Goal: Task Accomplishment & Management: Manage account settings

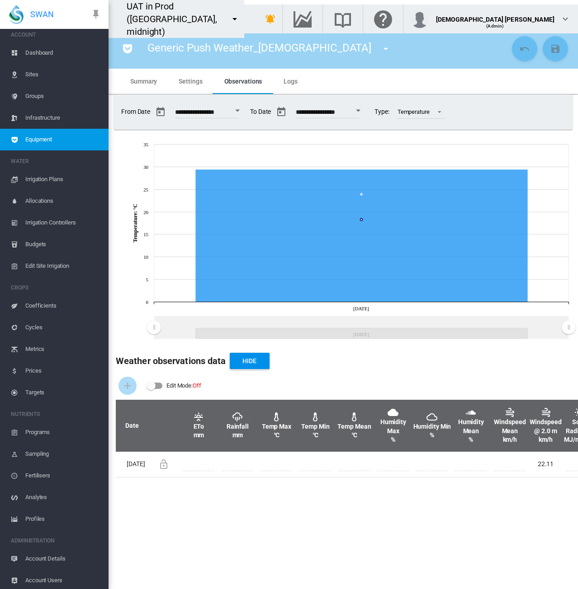
scroll to position [7, 0]
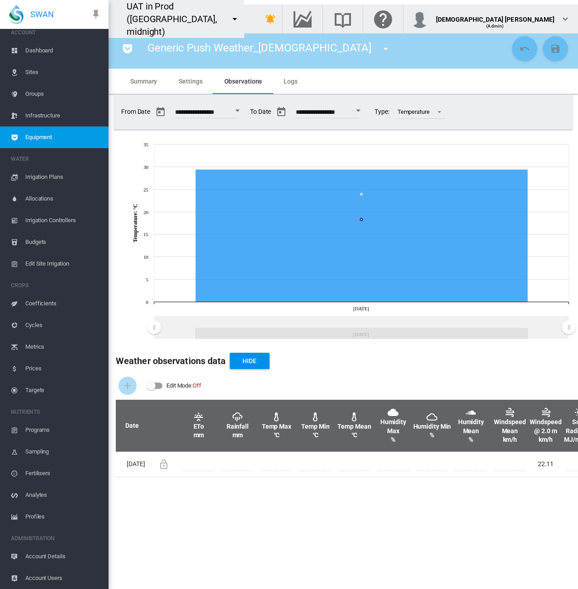
click at [41, 555] on span "Account Details" at bounding box center [63, 557] width 76 height 22
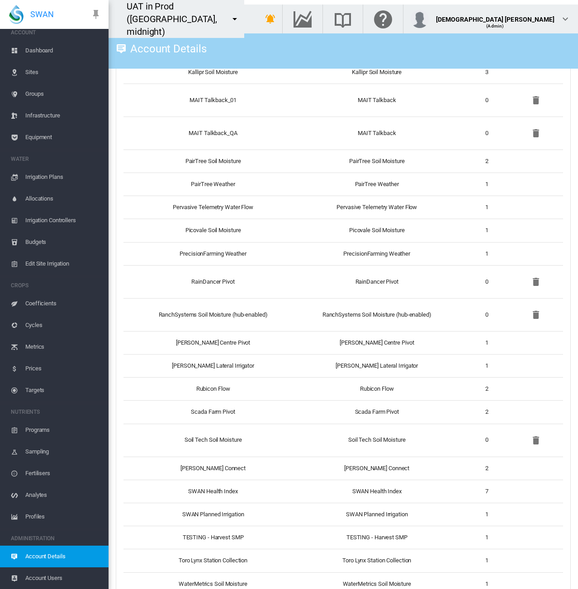
scroll to position [949, 0]
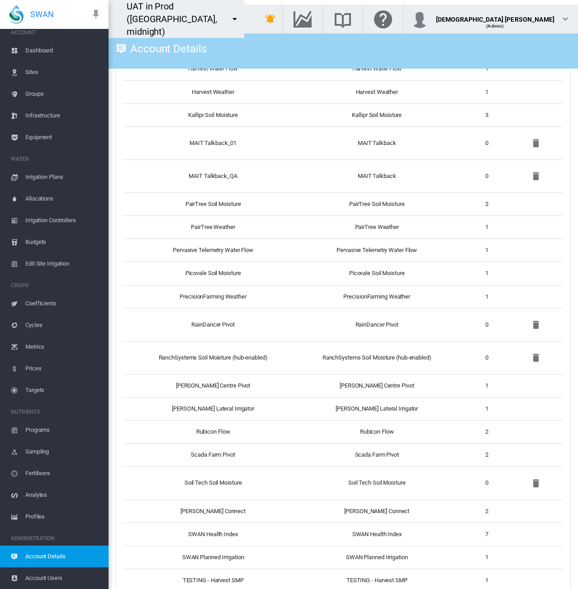
click at [240, 14] on md-icon "icon-menu-down" at bounding box center [234, 19] width 11 height 11
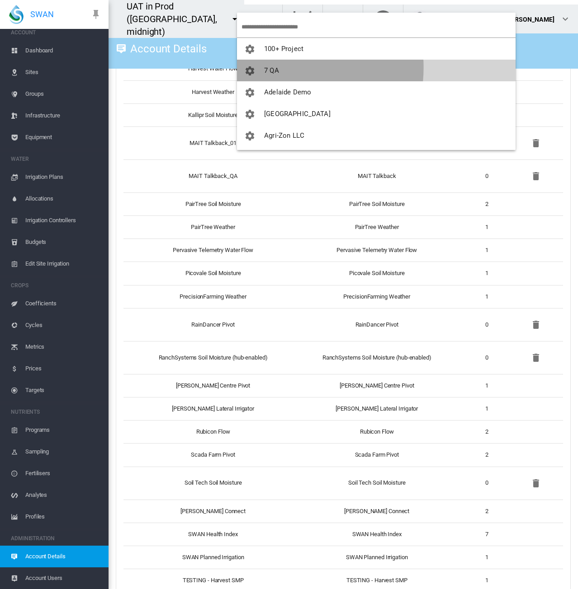
click at [265, 67] on span "7 QA" at bounding box center [271, 70] width 15 height 8
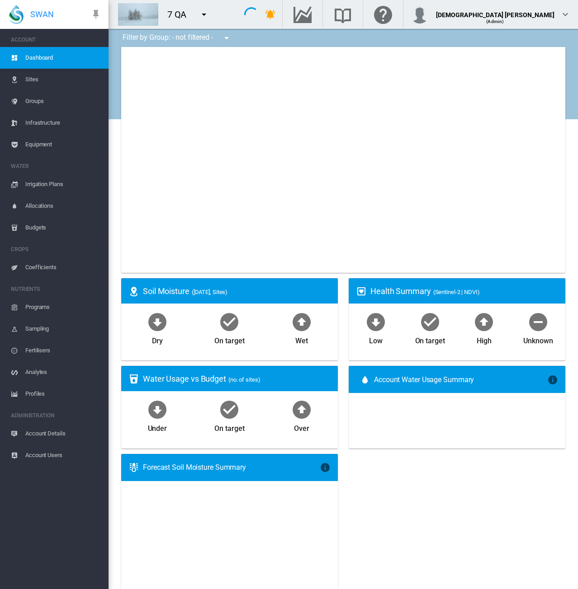
type input "**********"
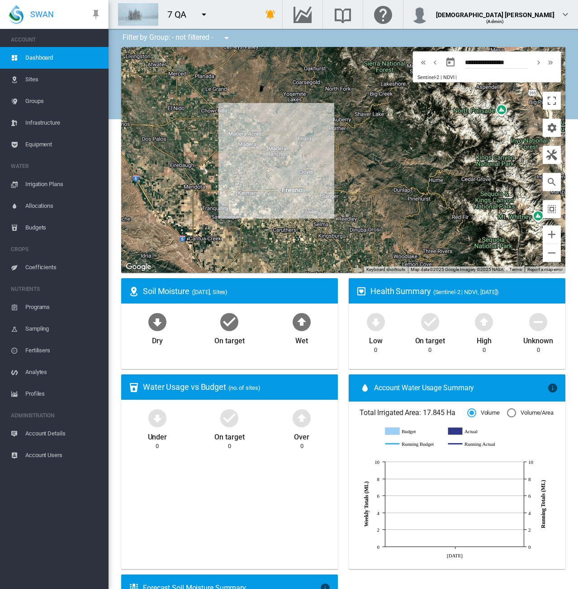
click at [61, 428] on span "Account Details" at bounding box center [63, 434] width 76 height 22
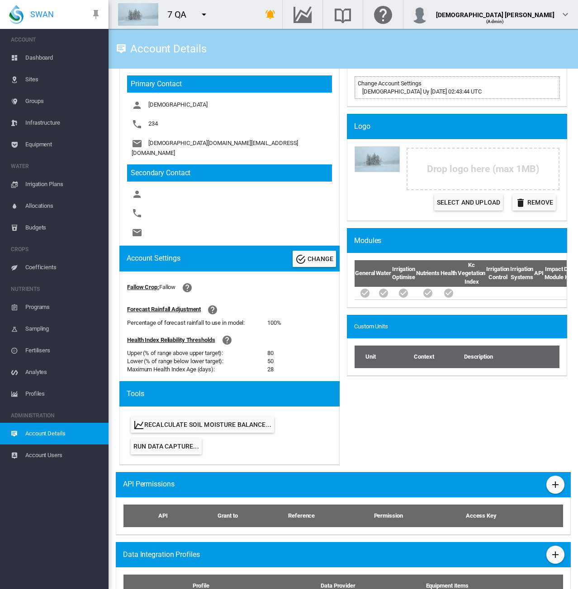
scroll to position [201, 0]
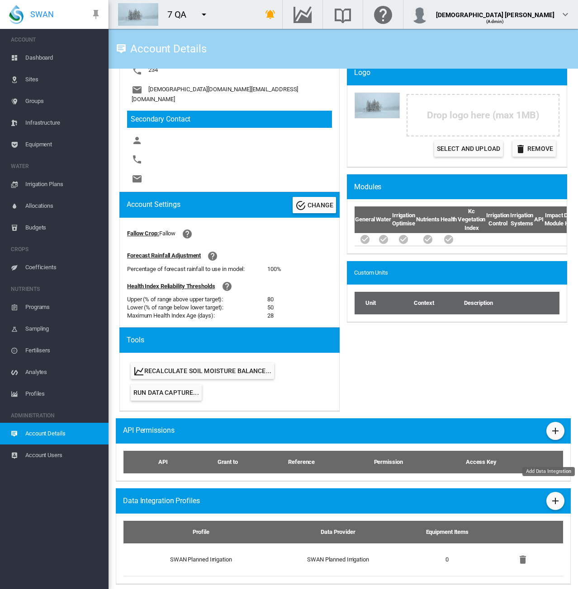
click at [550, 496] on md-icon "icon-plus" at bounding box center [555, 501] width 11 height 11
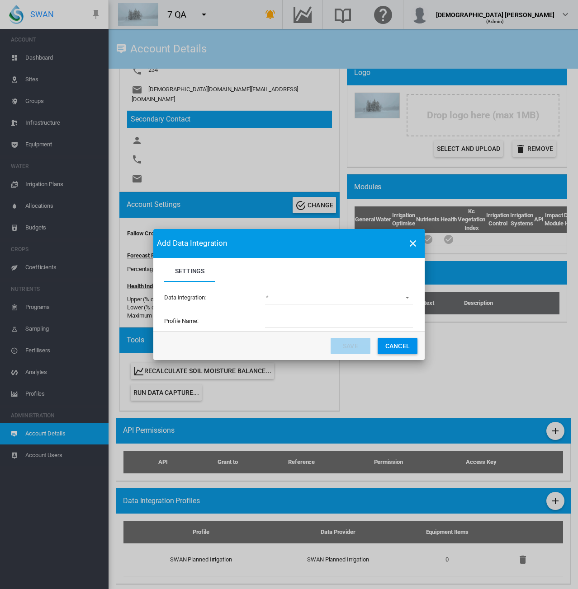
click at [343, 301] on md-select "(deprecated) Toro Lynx Course By Station Adcon Soil Moisture Aquacheck Soil Moi…" at bounding box center [339, 298] width 148 height 14
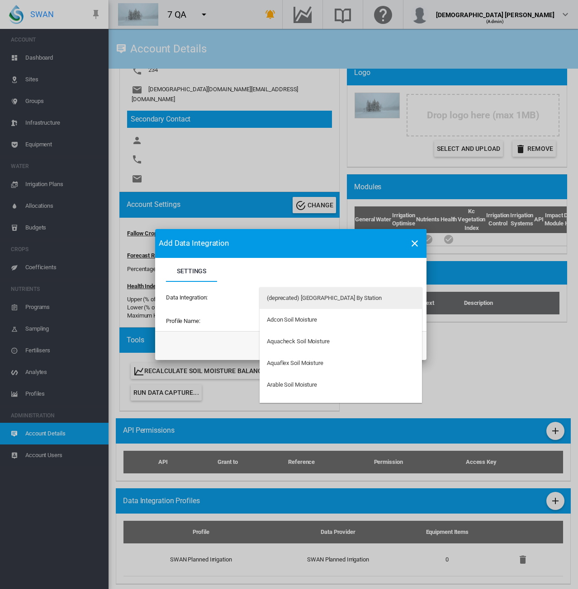
type md-option "34"
type md-option "103"
type md-option "192"
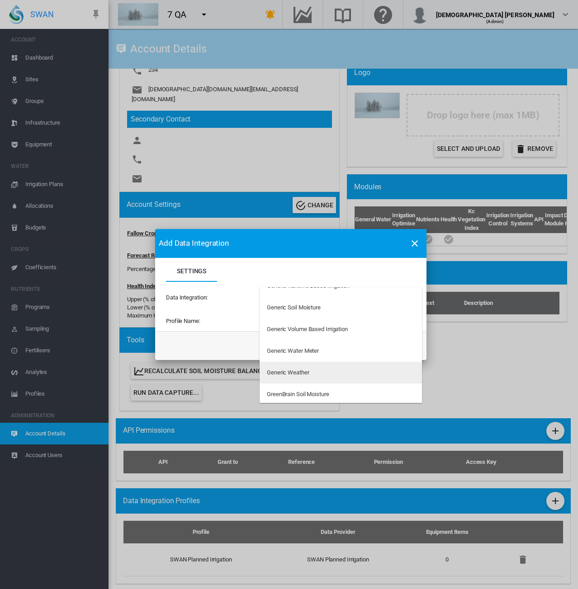
scroll to position [432, 0]
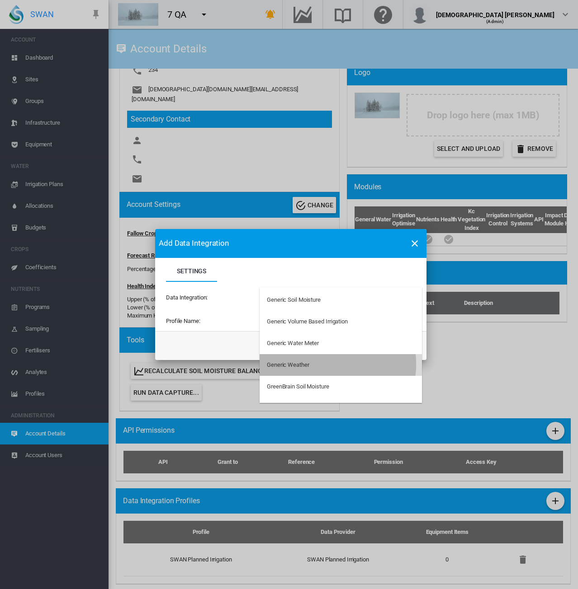
click at [329, 364] on md-option "Generic Weather" at bounding box center [340, 365] width 162 height 22
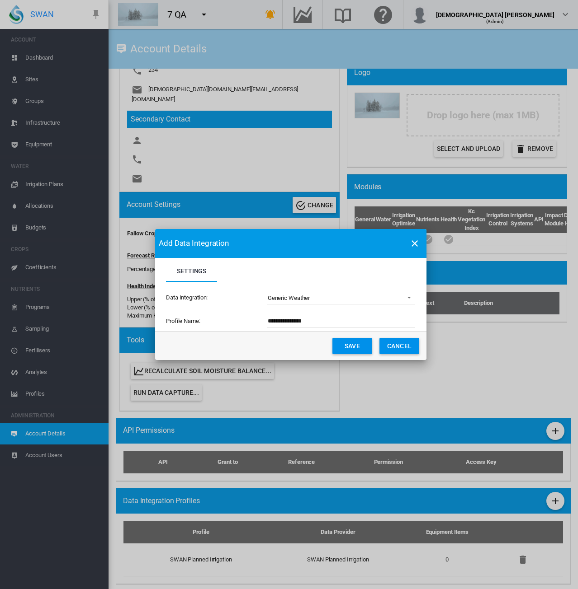
click at [357, 306] on div "Data Integration: Generic Weather" at bounding box center [290, 298] width 249 height 32
click at [357, 304] on md-select-value "Generic Weather" at bounding box center [341, 298] width 148 height 14
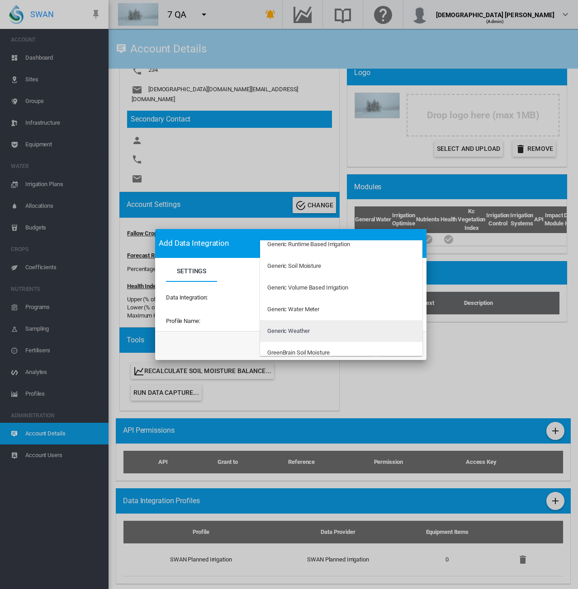
scroll to position [407, 0]
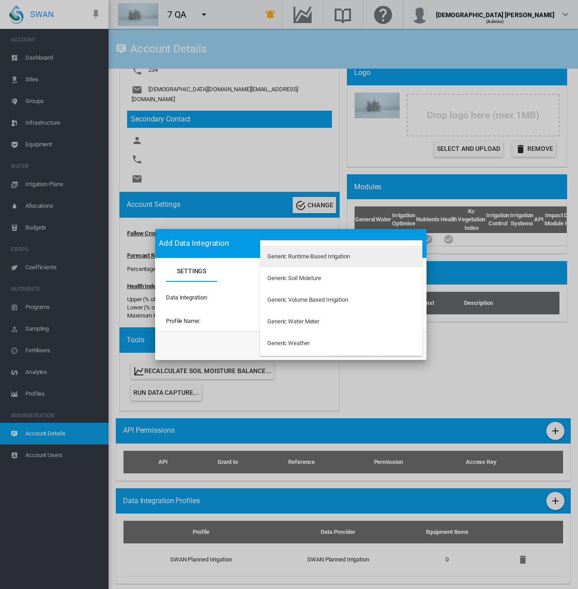
click at [338, 259] on div "Generic Runtime Based Irrigation" at bounding box center [308, 257] width 83 height 8
type input "**********"
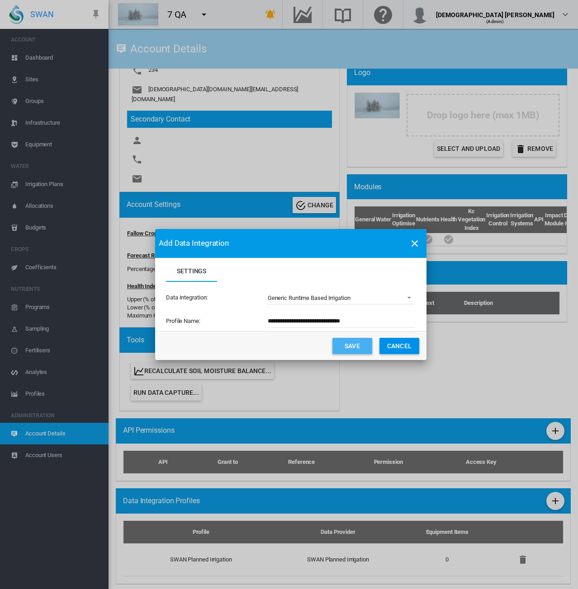
click at [352, 340] on button "Save" at bounding box center [352, 346] width 40 height 16
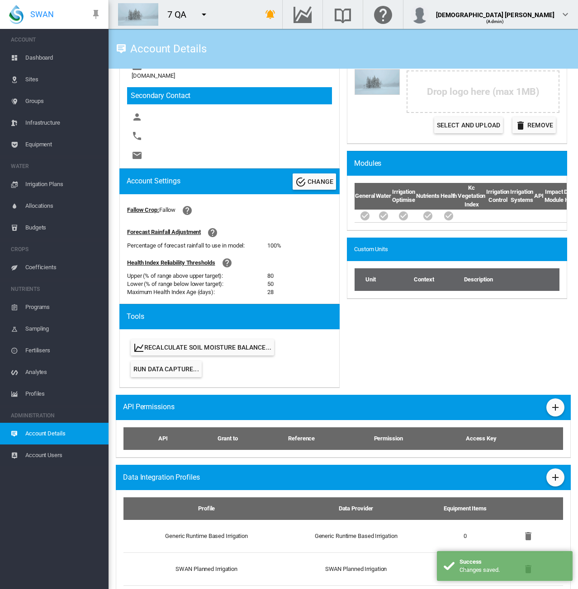
scroll to position [233, 0]
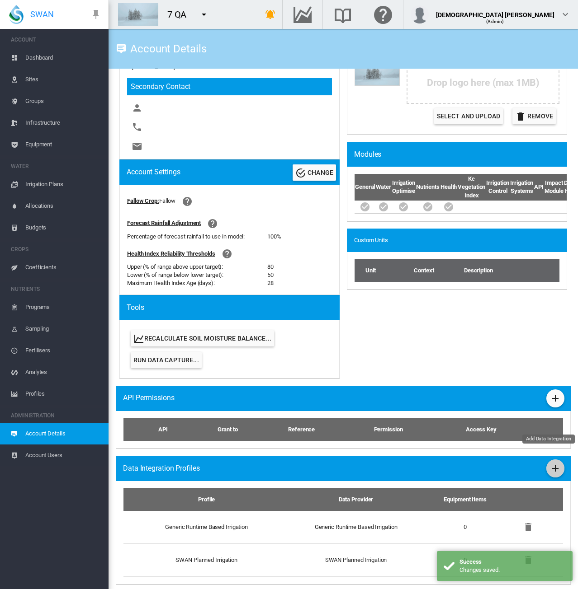
click at [550, 463] on md-icon "icon-plus" at bounding box center [555, 468] width 11 height 11
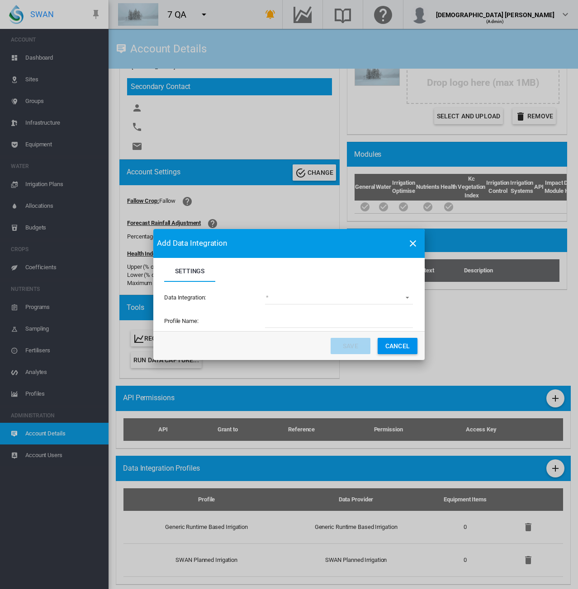
click at [298, 296] on md-select "(deprecated) Toro Lynx Course By Station Adcon Soil Moisture Aquacheck Soil Moi…" at bounding box center [339, 298] width 148 height 14
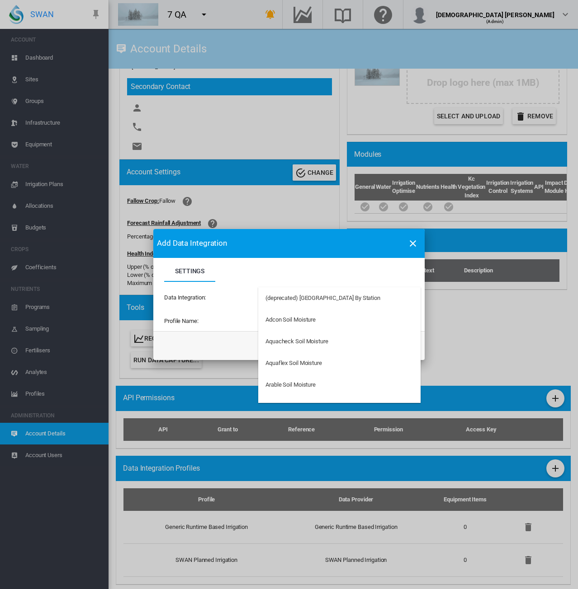
type md-option "34"
type md-option "103"
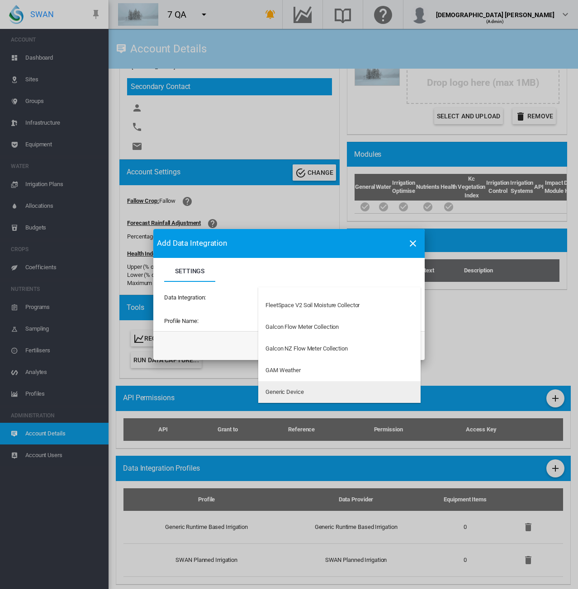
type md-option "192"
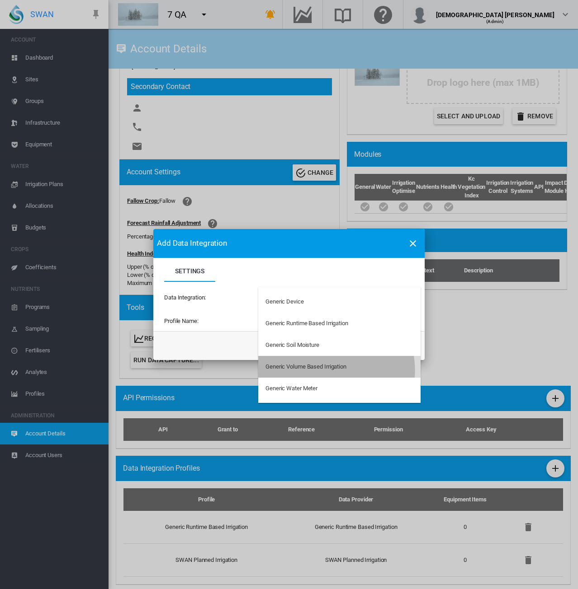
click at [320, 371] on div "Generic Volume Based Irrigation" at bounding box center [305, 367] width 81 height 8
type input "**********"
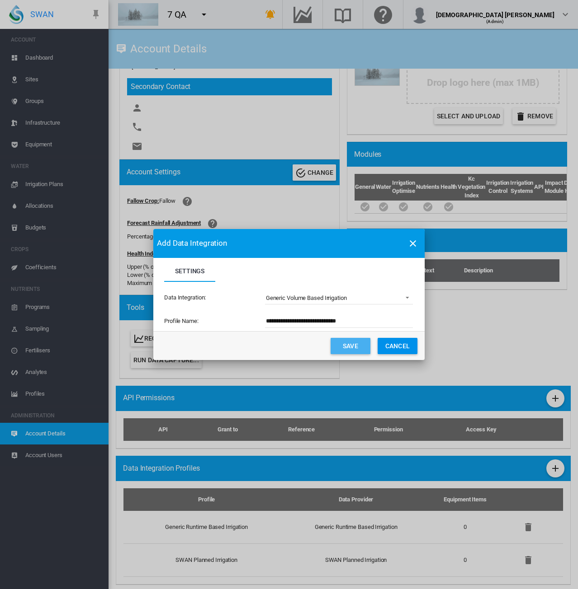
click at [334, 343] on button "Save" at bounding box center [350, 346] width 40 height 16
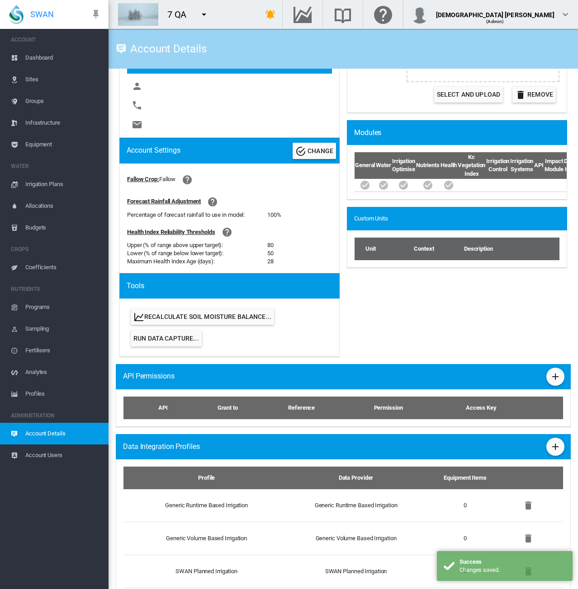
scroll to position [266, 0]
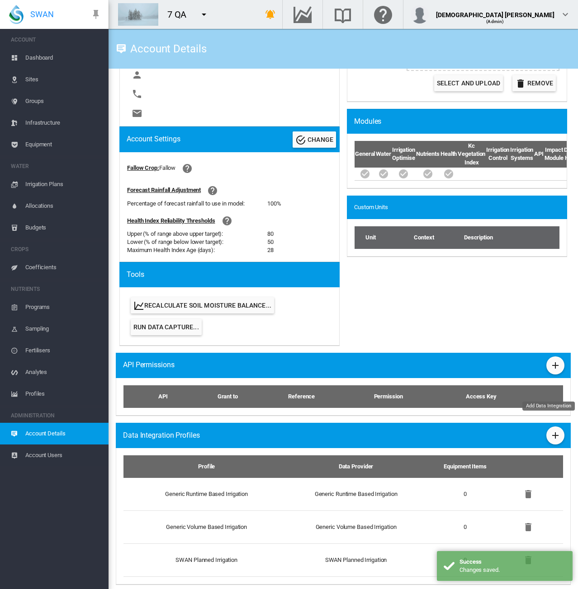
click at [550, 430] on md-icon "icon-plus" at bounding box center [555, 435] width 11 height 11
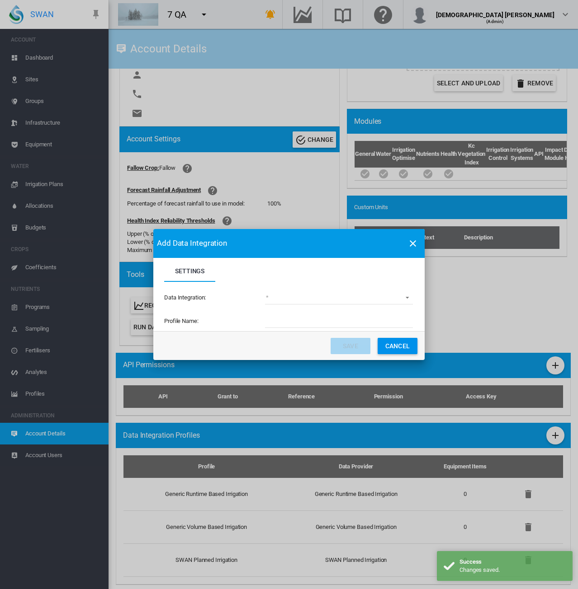
click at [294, 298] on md-select "(deprecated) Toro Lynx Course By Station Adcon Soil Moisture Aquacheck Soil Moi…" at bounding box center [339, 298] width 148 height 14
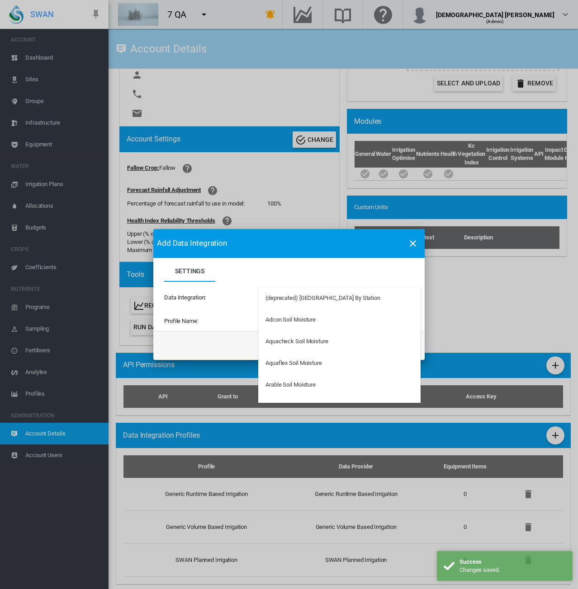
type md-option "34"
type md-option "103"
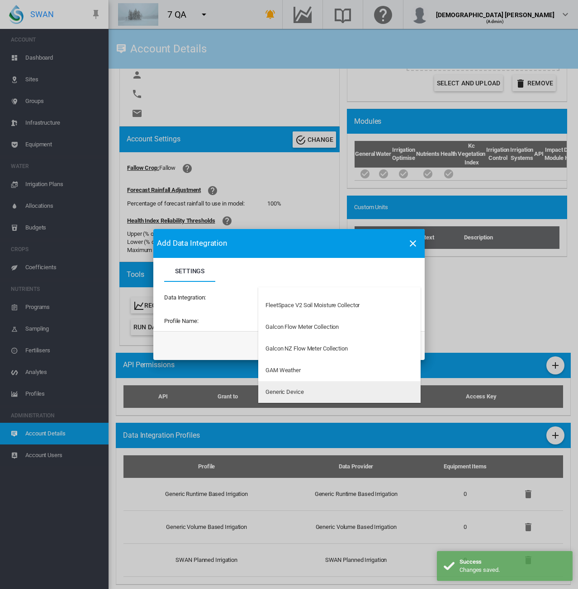
type md-option "192"
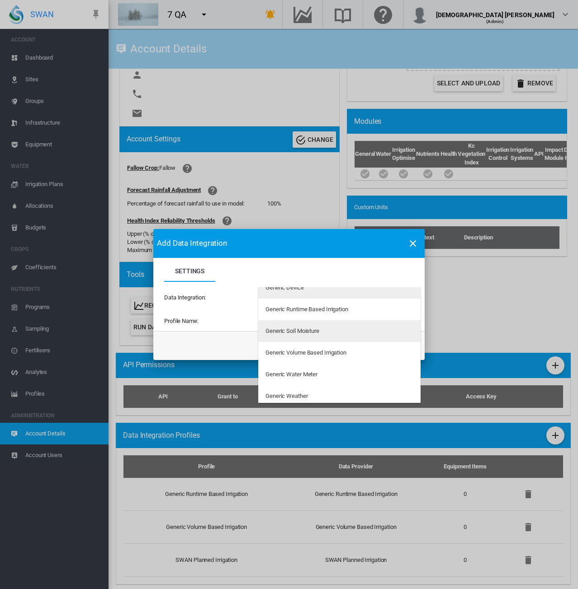
scroll to position [387, 0]
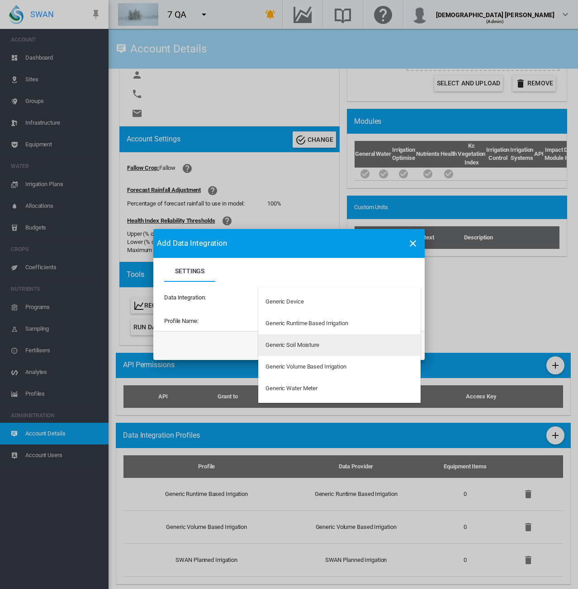
click at [317, 350] on md-option "Generic Soil Moisture" at bounding box center [339, 345] width 162 height 22
type input "**********"
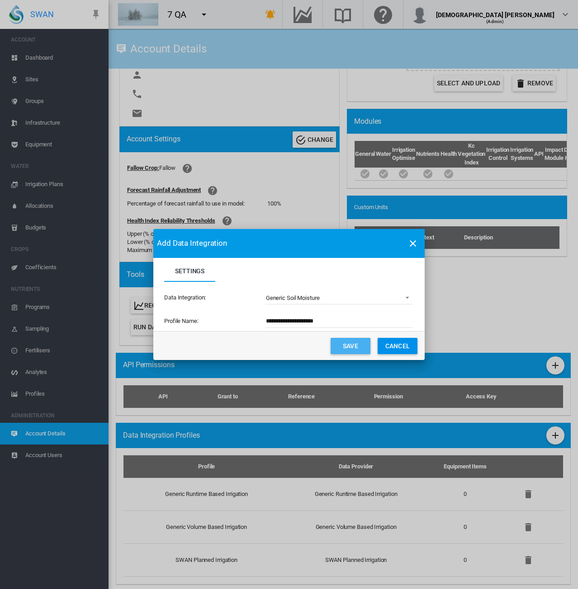
click at [343, 344] on button "Save" at bounding box center [350, 346] width 40 height 16
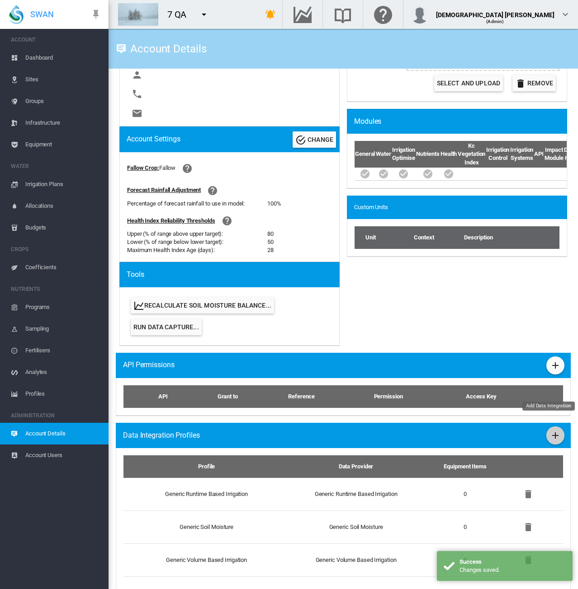
click at [550, 430] on md-icon "icon-plus" at bounding box center [555, 435] width 11 height 11
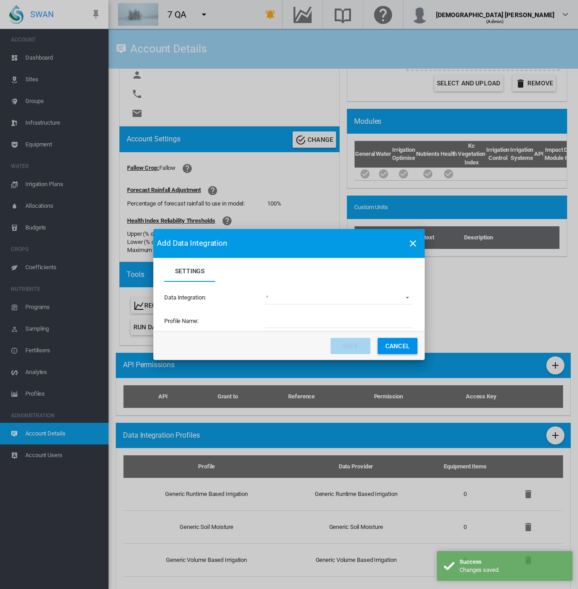
click at [329, 300] on md-select "(deprecated) Toro Lynx Course By Station Adcon Soil Moisture Aquacheck Soil Moi…" at bounding box center [339, 298] width 148 height 14
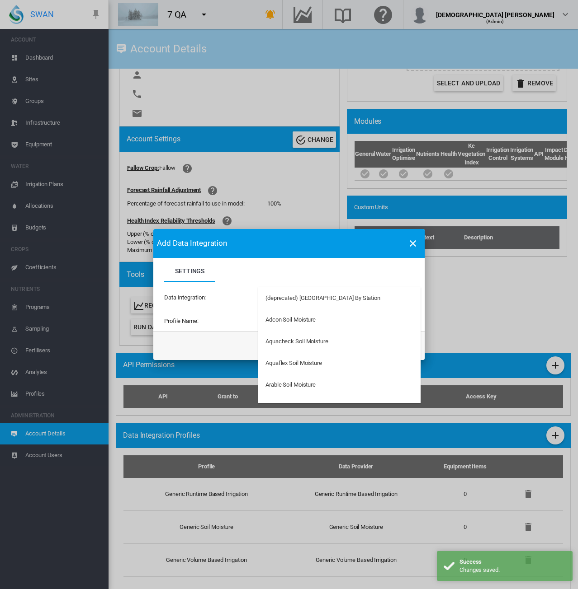
type md-option "34"
type md-option "103"
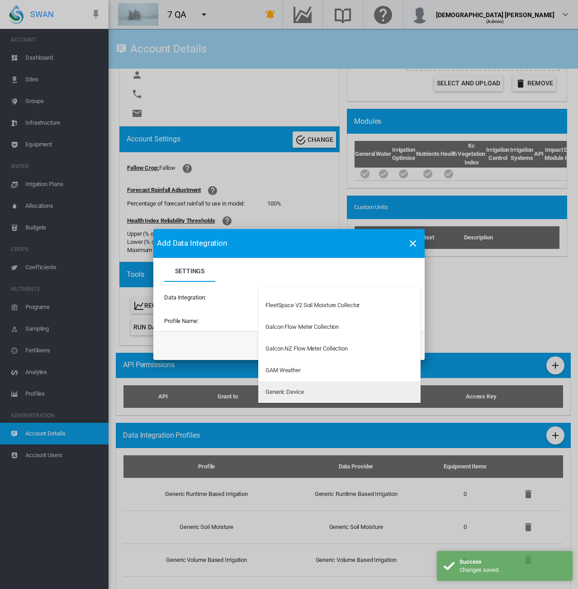
type md-option "192"
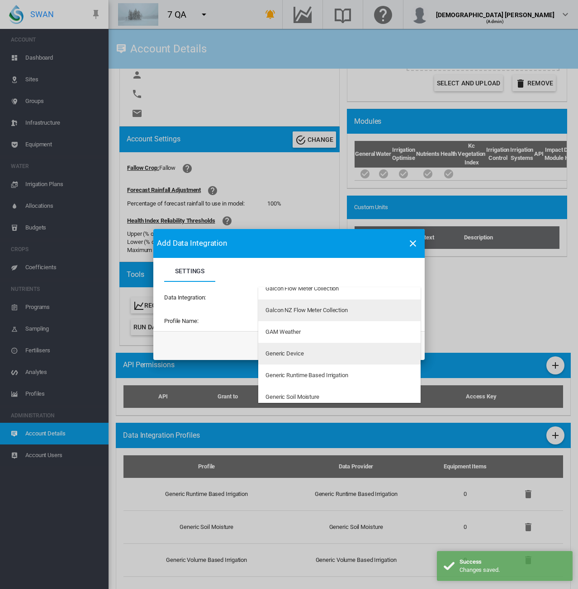
scroll to position [342, 0]
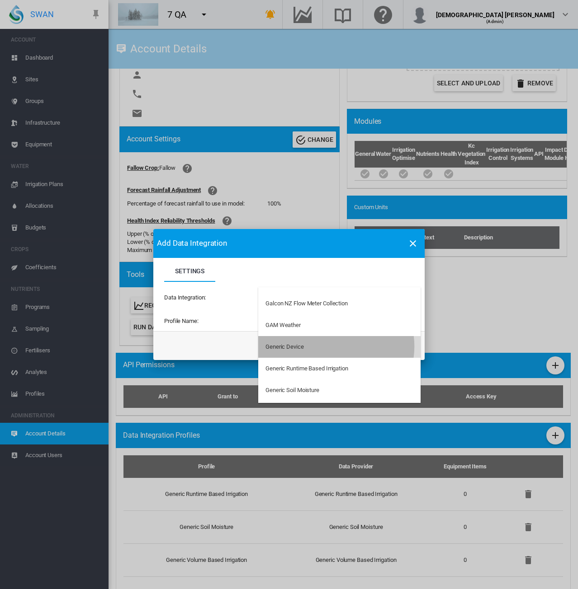
click at [332, 347] on md-option "Generic Device" at bounding box center [339, 347] width 162 height 22
type input "**********"
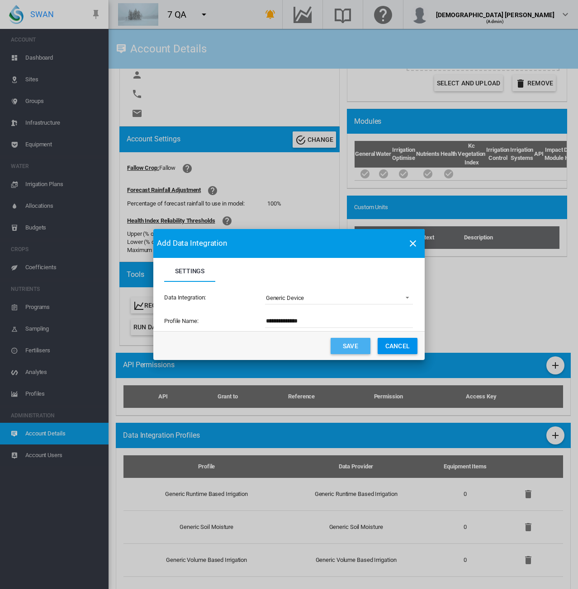
click at [336, 349] on button "Save" at bounding box center [350, 346] width 40 height 16
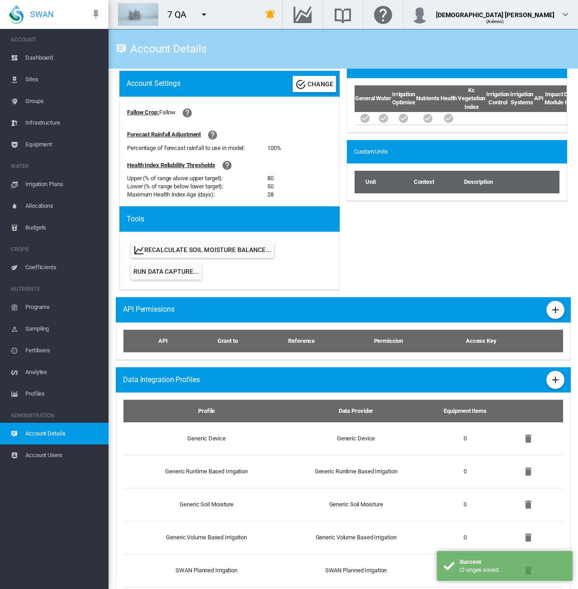
scroll to position [332, 0]
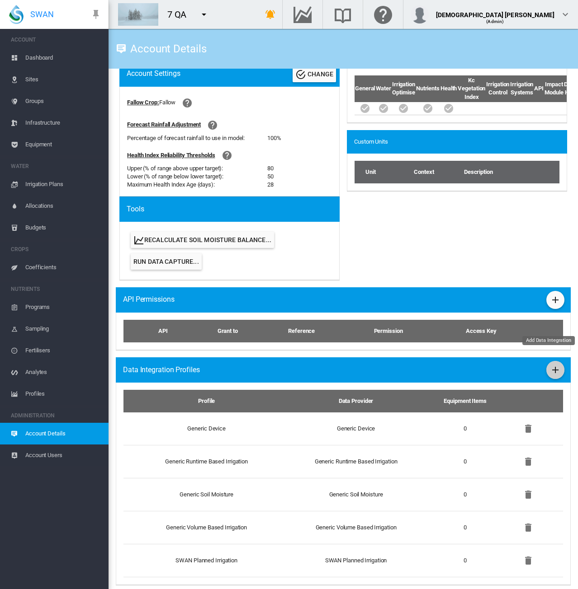
click at [550, 365] on md-icon "icon-plus" at bounding box center [555, 370] width 11 height 11
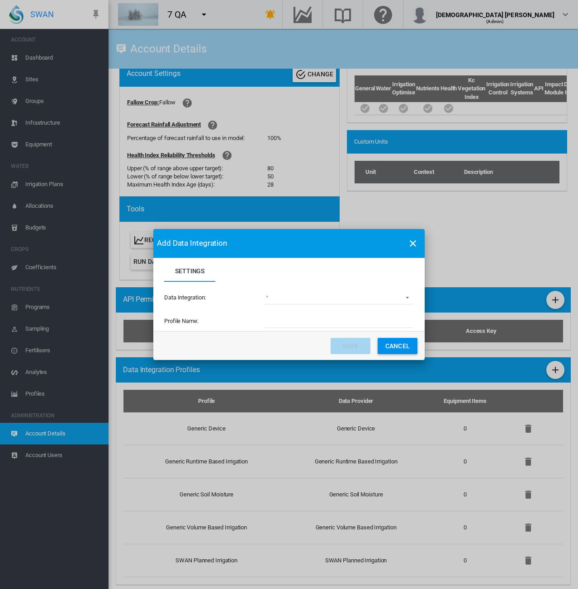
click at [284, 298] on md-select "(deprecated) Toro Lynx Course By Station Adcon Soil Moisture Aquacheck Soil Moi…" at bounding box center [339, 298] width 148 height 14
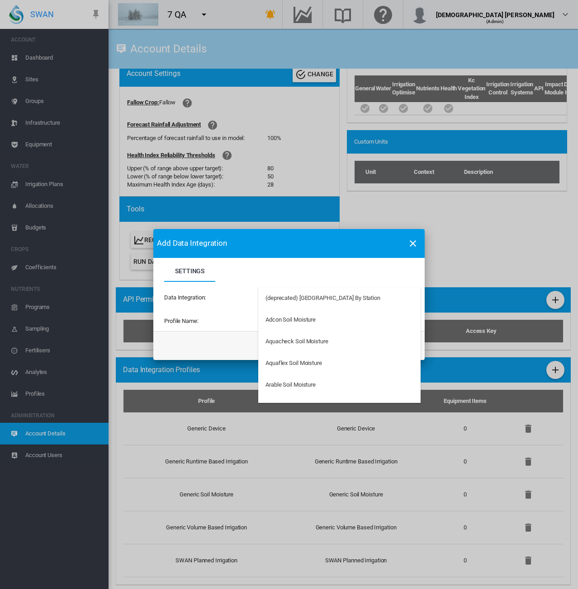
type md-option "34"
type md-option "103"
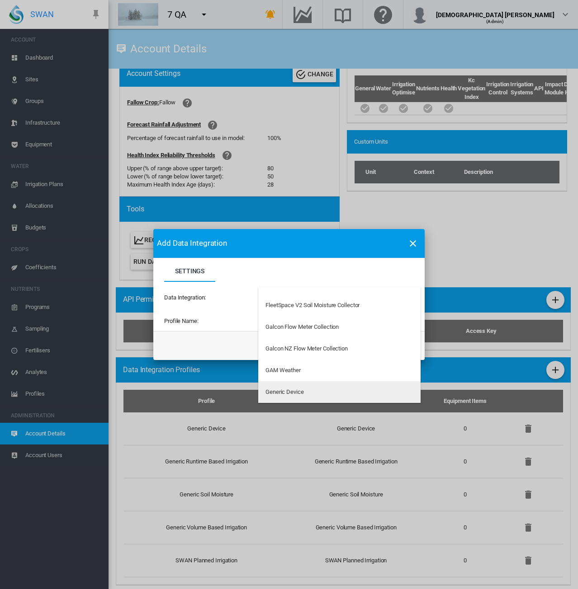
type md-option "192"
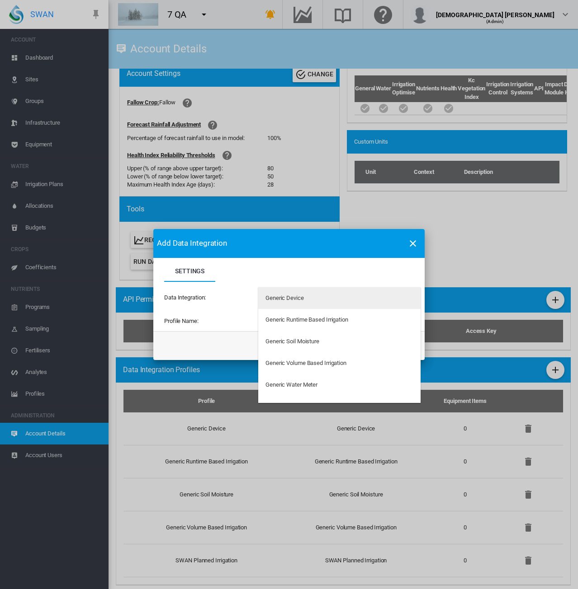
scroll to position [432, 0]
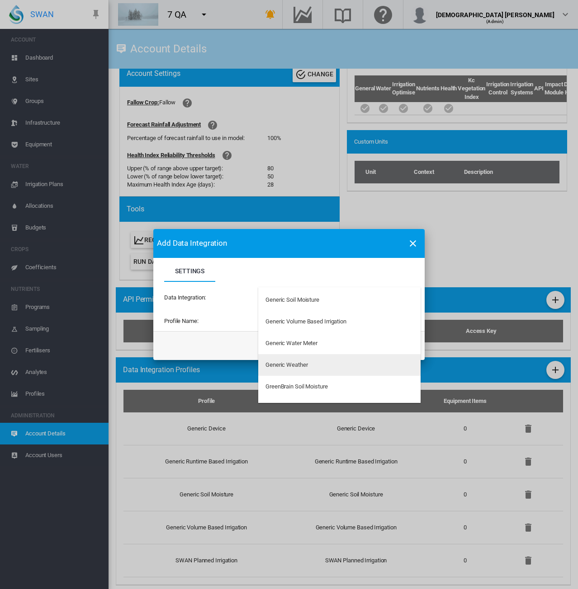
click at [287, 364] on div "Generic Weather" at bounding box center [286, 365] width 42 height 8
type input "**********"
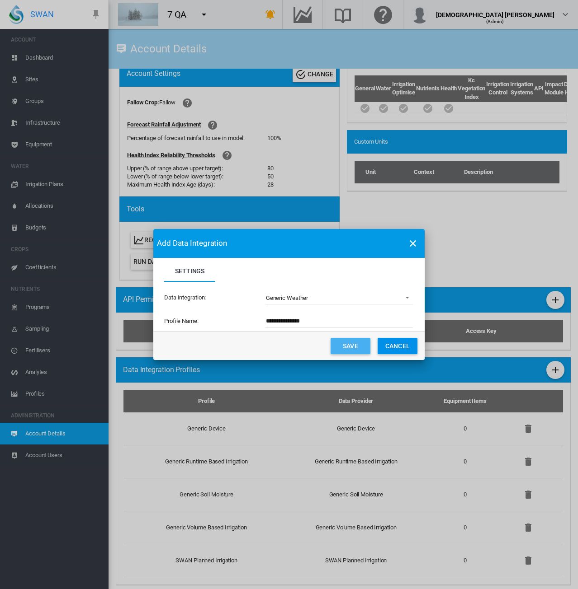
click at [353, 350] on button "Save" at bounding box center [350, 346] width 40 height 16
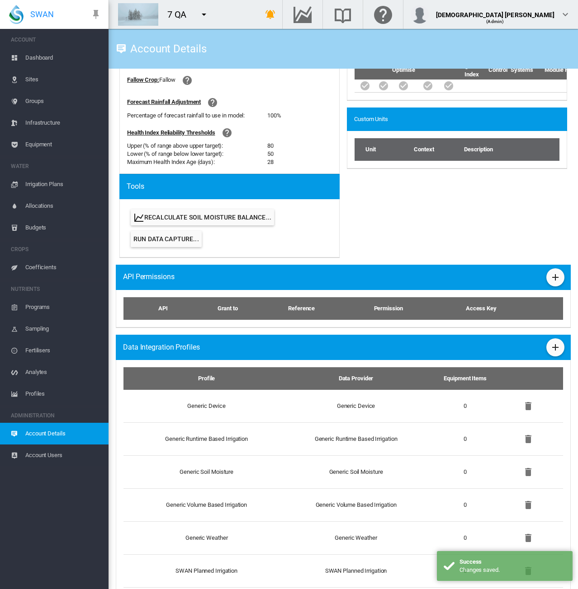
scroll to position [365, 0]
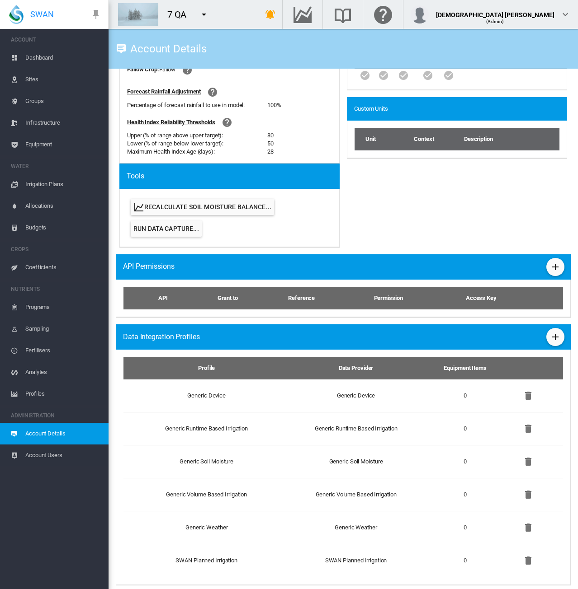
drag, startPoint x: 162, startPoint y: 308, endPoint x: 178, endPoint y: 318, distance: 18.7
click at [162, 308] on div "API Grant to Reference Permission Access Key" at bounding box center [343, 299] width 455 height 38
click at [550, 332] on md-icon "icon-plus" at bounding box center [555, 337] width 11 height 11
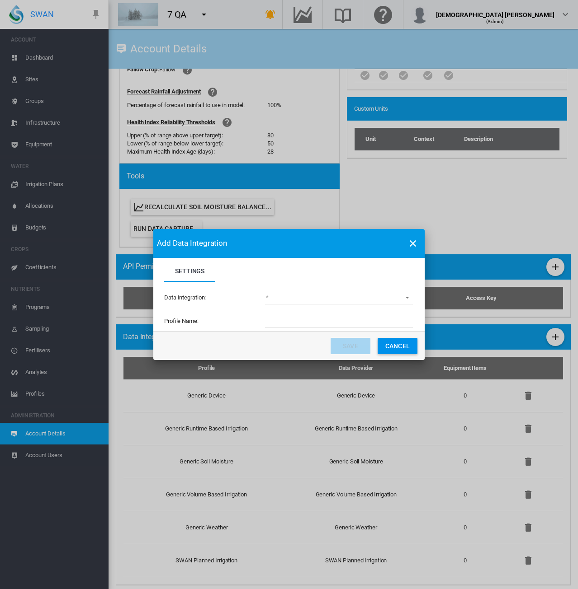
click at [162, 236] on md-toolbar "Add Data Integration" at bounding box center [288, 243] width 271 height 29
click at [401, 343] on button "Cancel" at bounding box center [397, 346] width 40 height 16
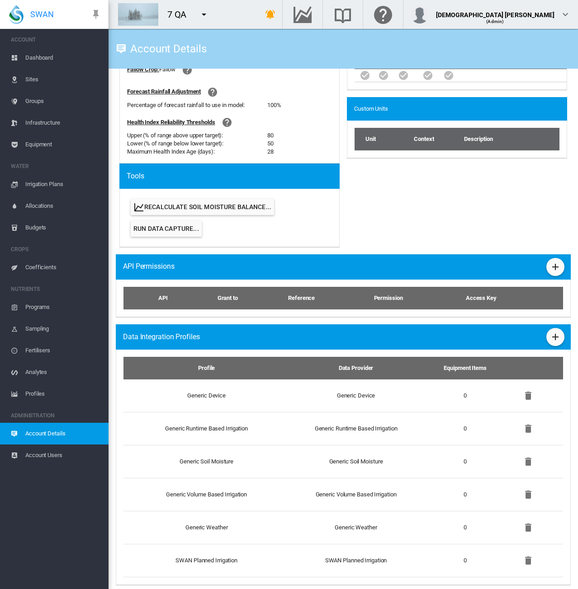
click at [43, 145] on span "Equipment" at bounding box center [63, 145] width 76 height 22
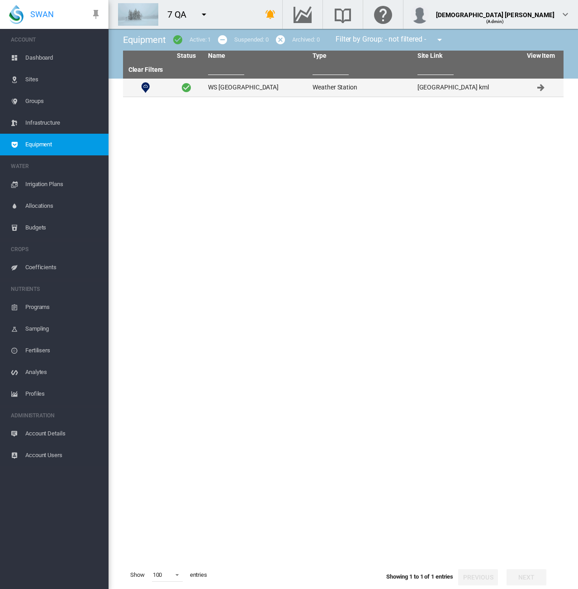
click at [270, 88] on td "WS Fresno" at bounding box center [256, 88] width 104 height 18
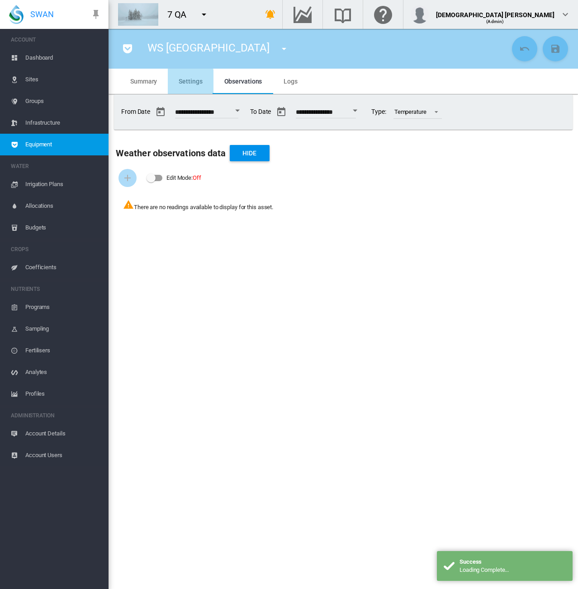
click at [183, 82] on span "Settings" at bounding box center [190, 81] width 23 height 7
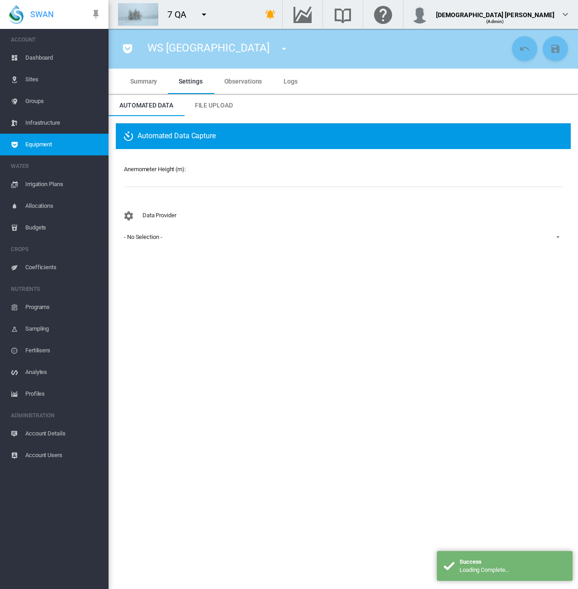
click at [178, 181] on input "number" at bounding box center [343, 181] width 438 height 14
type input "*"
click at [169, 240] on span "- No Selection -" at bounding box center [336, 237] width 424 height 8
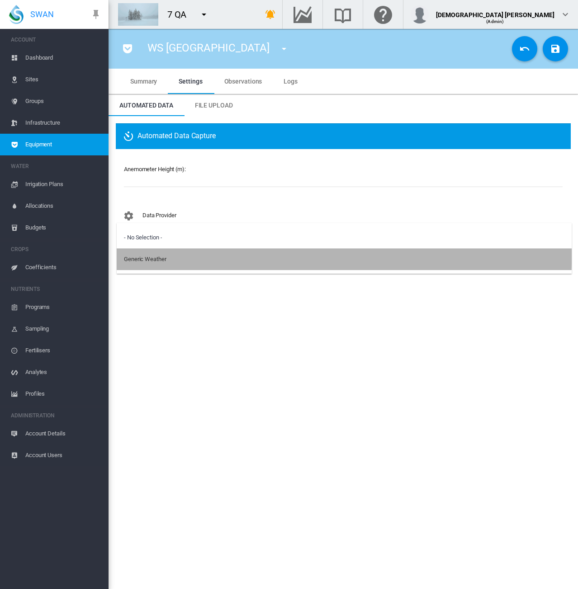
click at [171, 254] on md-option "Generic Weather" at bounding box center [344, 260] width 455 height 22
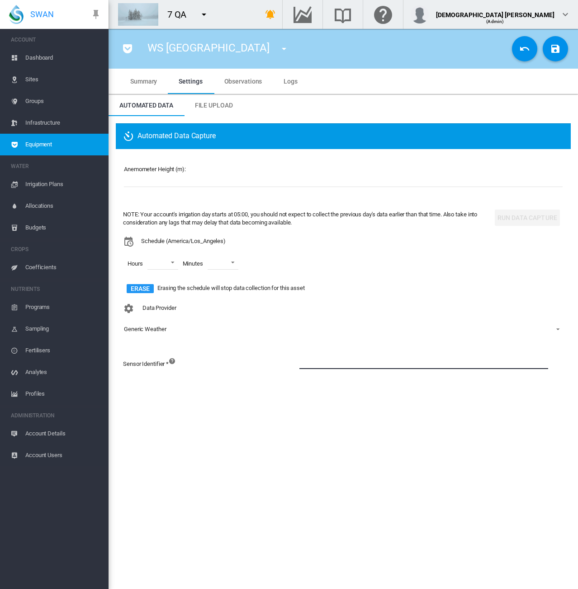
click at [312, 364] on input at bounding box center [423, 363] width 249 height 14
type input "********"
drag, startPoint x: 519, startPoint y: 49, endPoint x: 450, endPoint y: 35, distance: 70.0
click at [518, 48] on button "Cancel Changes" at bounding box center [524, 48] width 25 height 25
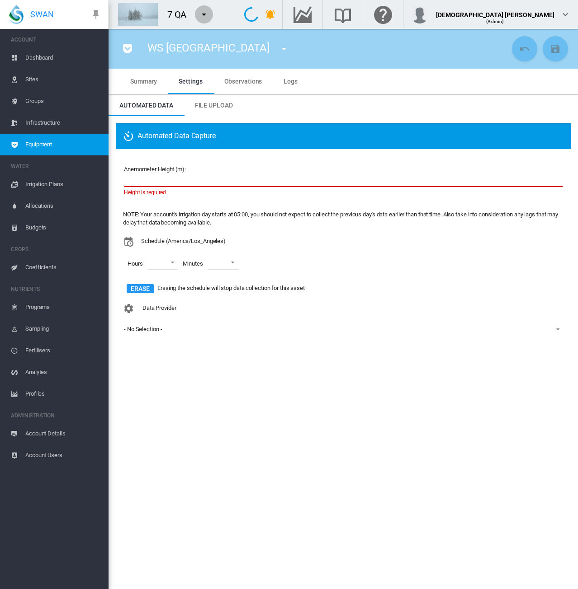
click at [211, 13] on button "button" at bounding box center [204, 14] width 18 height 18
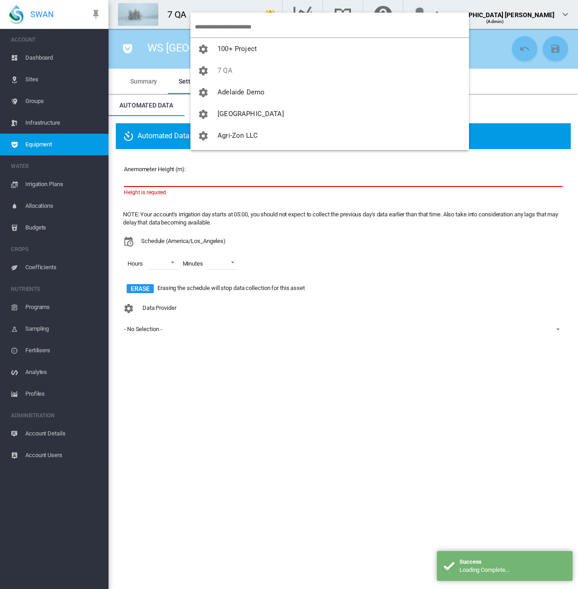
click at [216, 25] on input "search" at bounding box center [332, 26] width 274 height 21
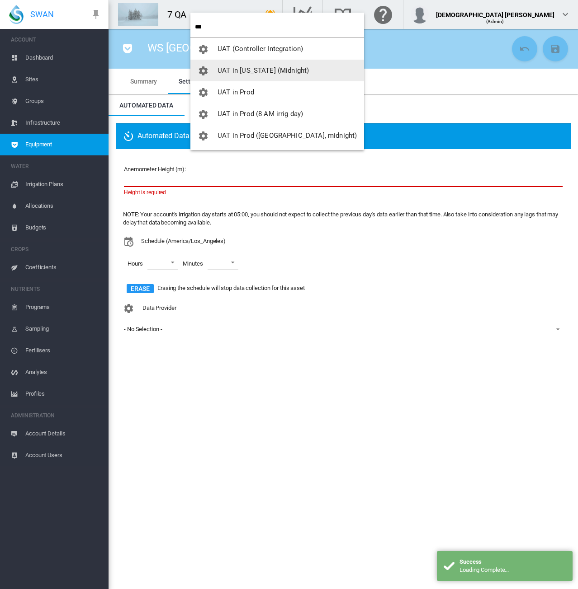
type input "***"
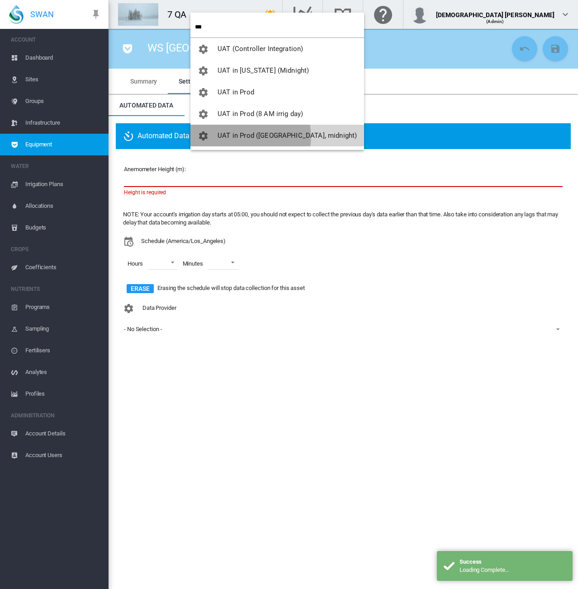
click at [238, 137] on span "UAT in Prod ([GEOGRAPHIC_DATA], midnight)" at bounding box center [286, 136] width 139 height 8
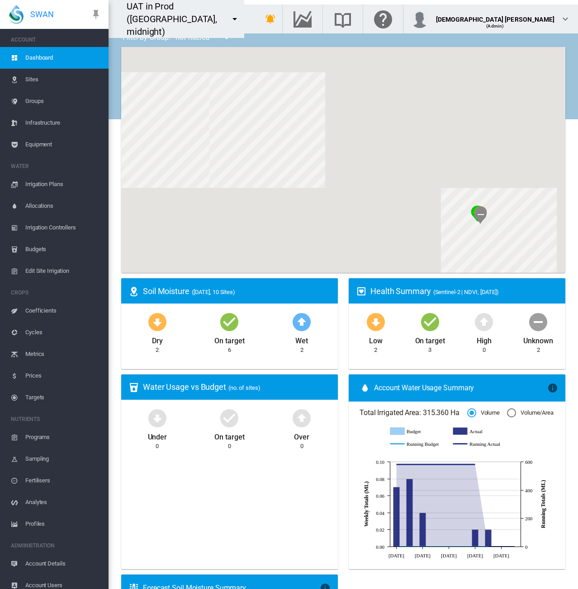
click at [45, 142] on span "Equipment" at bounding box center [63, 145] width 76 height 22
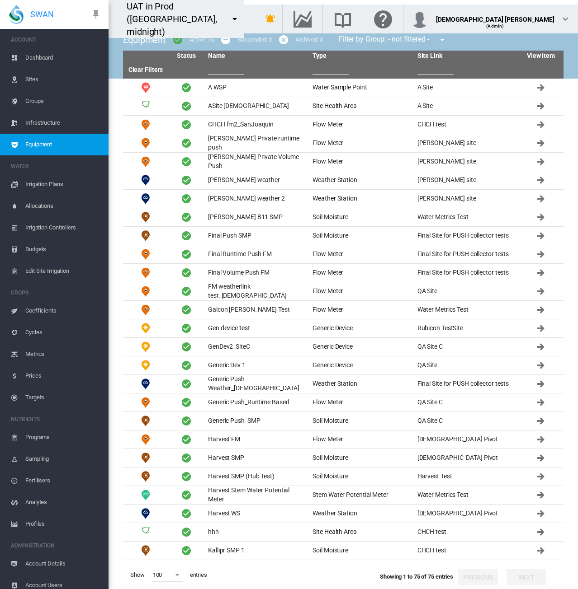
click at [224, 69] on input "text" at bounding box center [226, 68] width 36 height 14
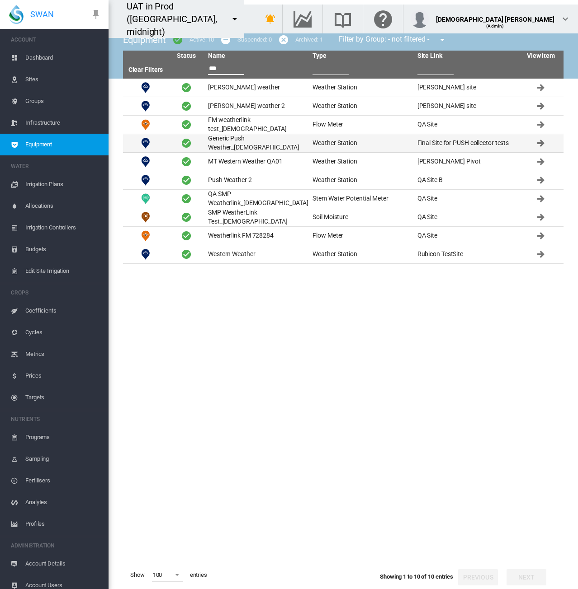
type input "***"
click at [229, 149] on td "Generic Push Weather_[DEMOGRAPHIC_DATA]" at bounding box center [256, 143] width 104 height 18
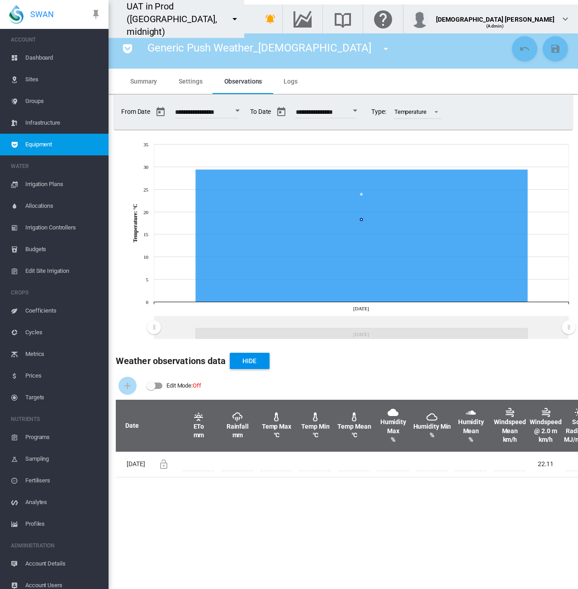
click at [202, 76] on md-tab-item "Settings" at bounding box center [190, 81] width 45 height 25
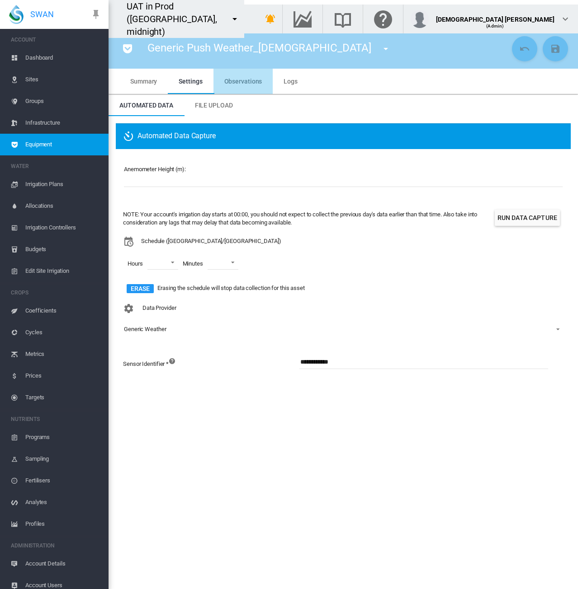
click at [243, 76] on md-tab-item "Observations" at bounding box center [243, 81] width 60 height 25
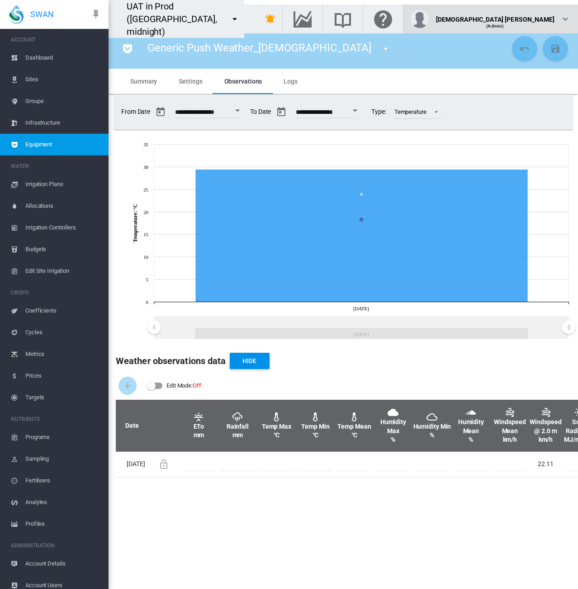
click at [562, 14] on md-icon "icon-chevron-down" at bounding box center [564, 19] width 11 height 11
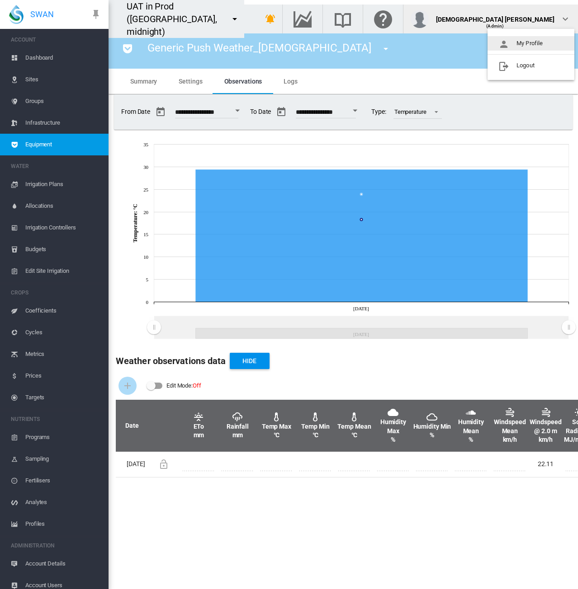
click at [543, 41] on button "My Profile" at bounding box center [530, 43] width 87 height 14
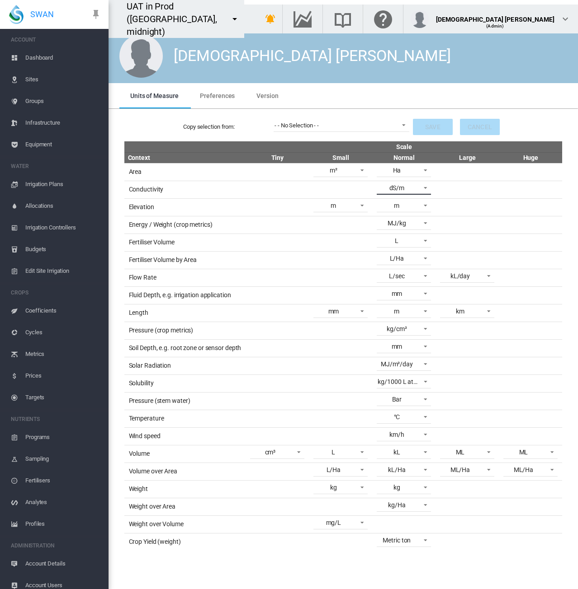
click at [416, 191] on md-select-value "dS/m" at bounding box center [403, 188] width 54 height 14
click at [536, 126] on md-backdrop at bounding box center [289, 294] width 578 height 589
click at [47, 141] on span "Equipment" at bounding box center [63, 145] width 76 height 22
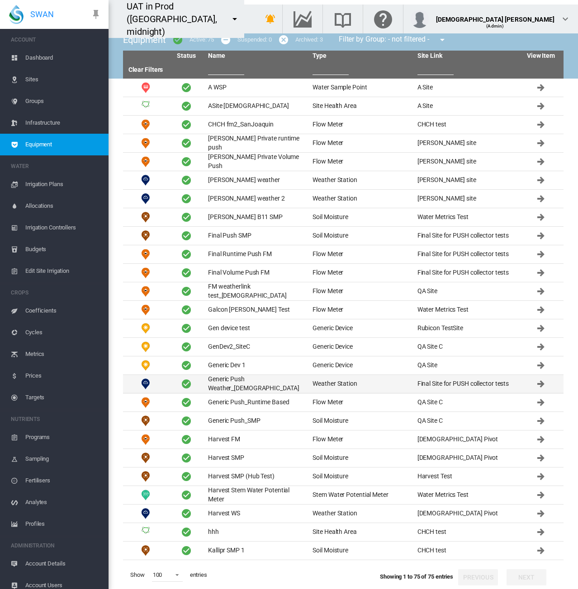
click at [239, 383] on td "Generic Push Weather_[DEMOGRAPHIC_DATA]" at bounding box center [256, 384] width 104 height 18
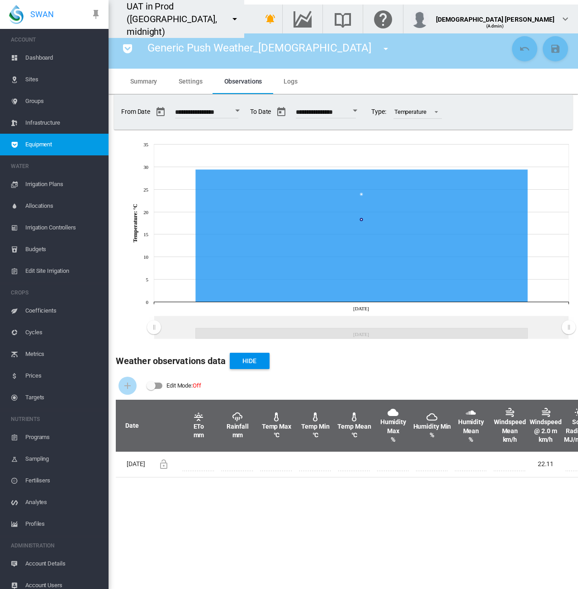
click at [240, 14] on md-icon "icon-menu-down" at bounding box center [234, 19] width 11 height 11
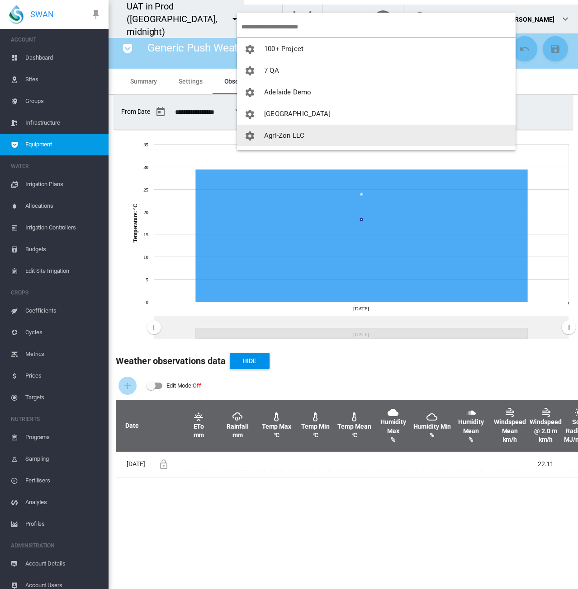
click at [277, 138] on span "Agri-Zon LLC" at bounding box center [284, 136] width 40 height 8
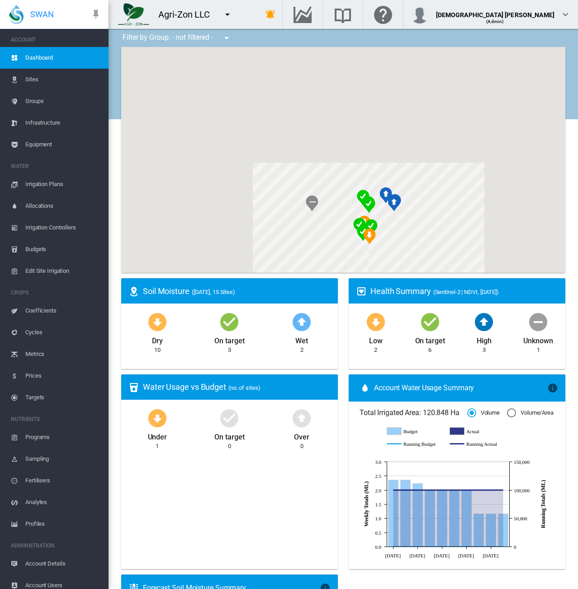
click at [51, 144] on span "Equipment" at bounding box center [63, 145] width 76 height 22
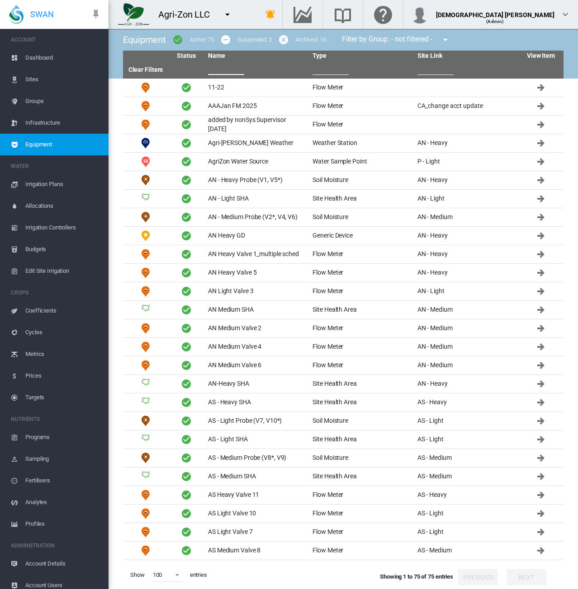
click at [238, 72] on input "text" at bounding box center [226, 68] width 36 height 14
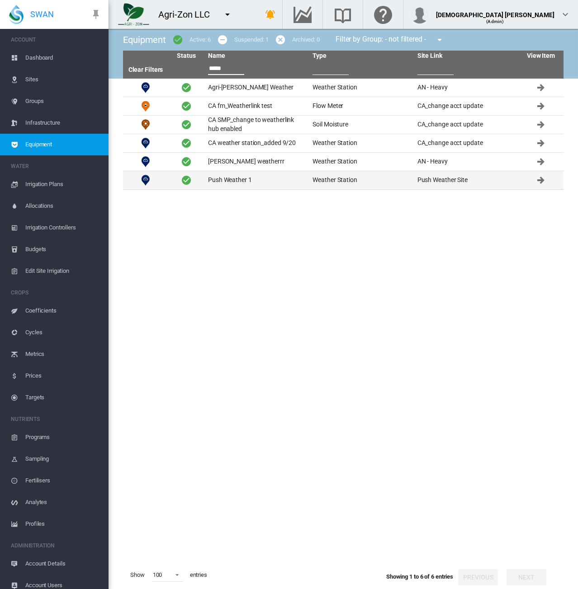
type input "*****"
click at [240, 182] on td "Push Weather 1" at bounding box center [256, 180] width 104 height 18
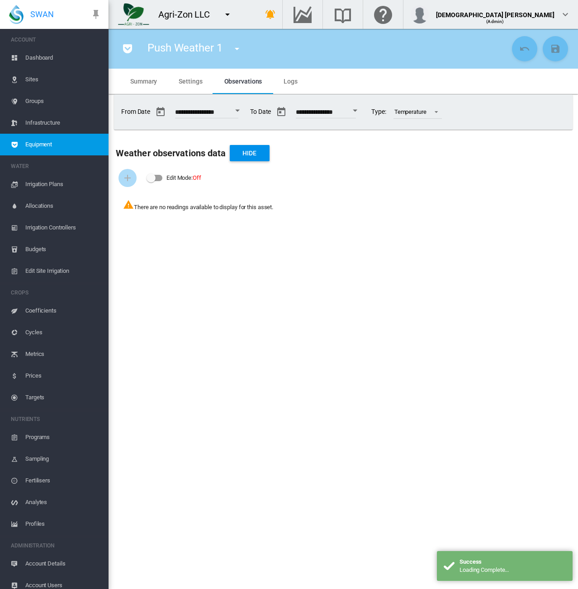
click at [190, 83] on span "Settings" at bounding box center [190, 81] width 23 height 7
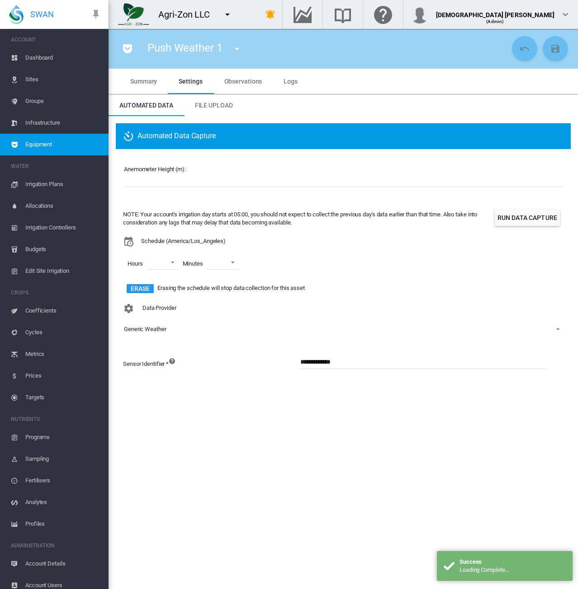
click at [247, 84] on span "Observations" at bounding box center [243, 81] width 38 height 7
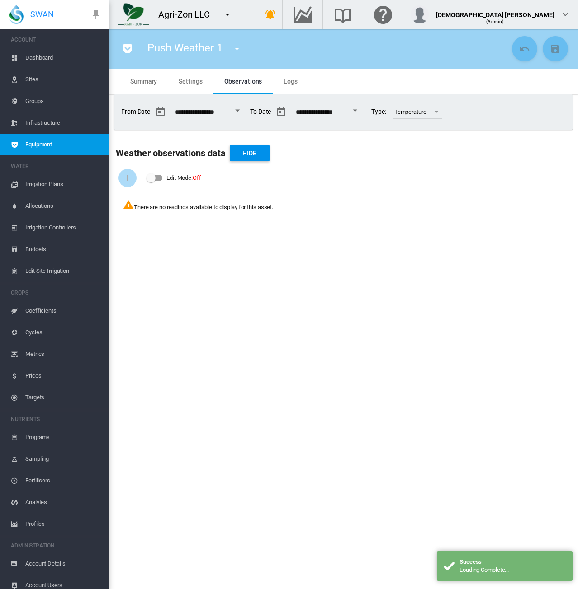
click at [245, 108] on button "Open calendar" at bounding box center [237, 111] width 16 height 16
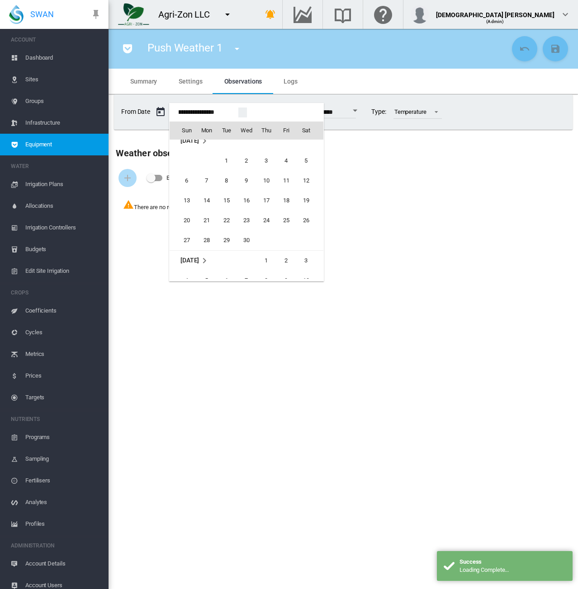
scroll to position [21748, 0]
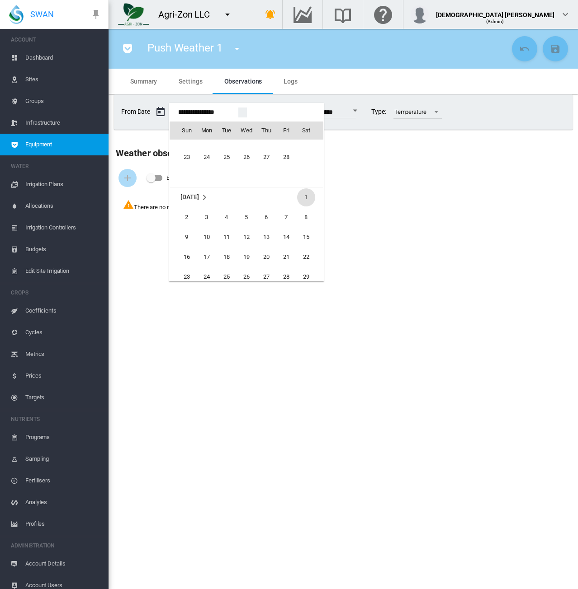
click at [303, 193] on span "1" at bounding box center [306, 197] width 18 height 18
type input "**********"
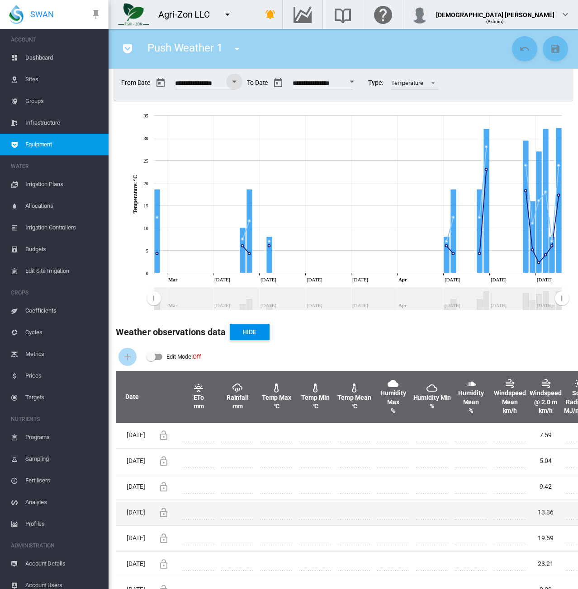
scroll to position [0, 0]
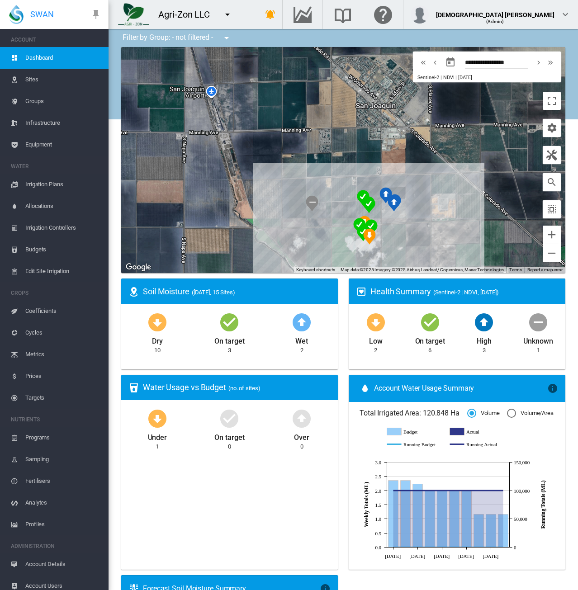
click at [46, 144] on span "Equipment" at bounding box center [63, 145] width 76 height 22
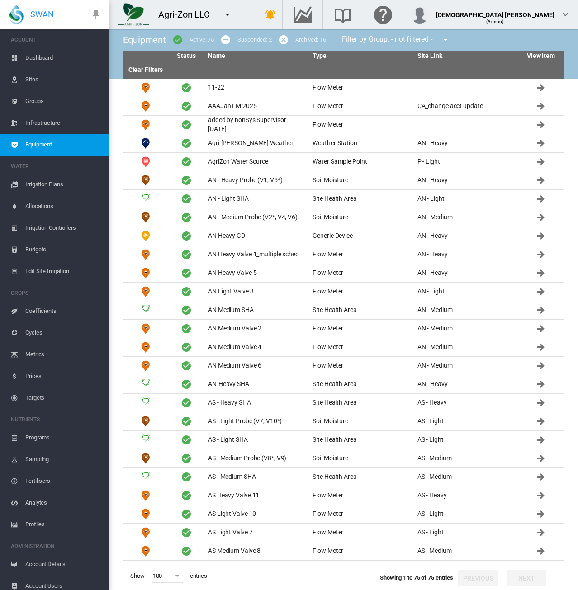
click at [226, 73] on input "text" at bounding box center [226, 68] width 36 height 14
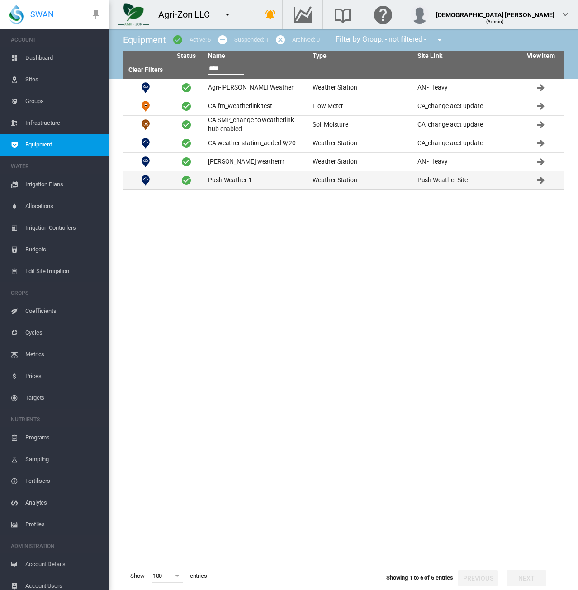
type input "****"
click at [249, 176] on td "Push Weather 1" at bounding box center [256, 180] width 104 height 18
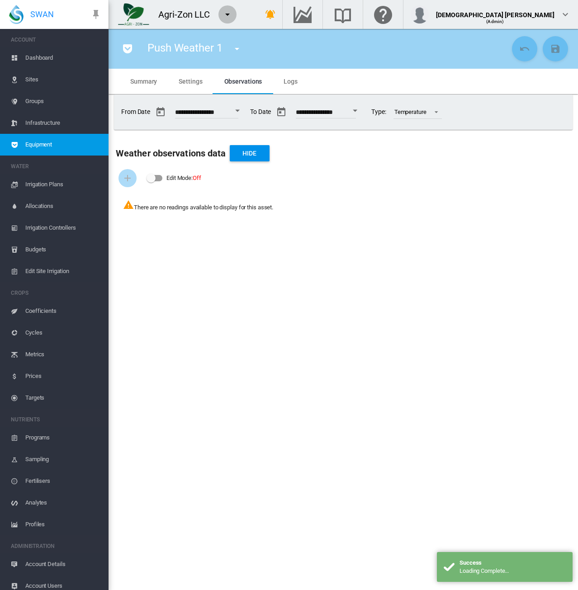
click at [226, 15] on md-icon "icon-menu-down" at bounding box center [227, 14] width 11 height 11
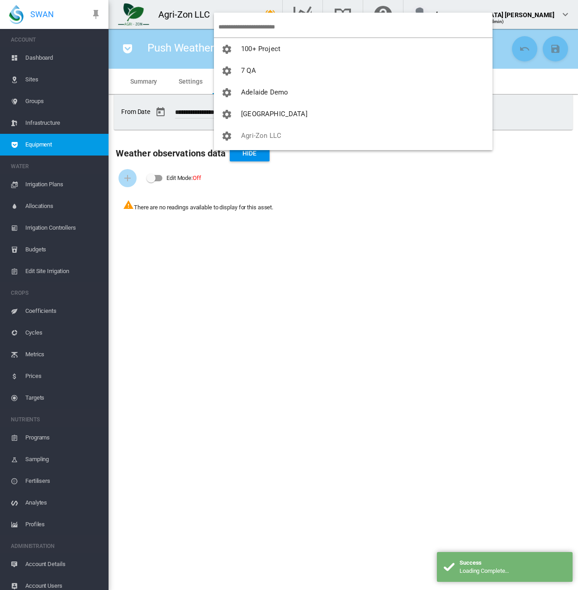
click at [241, 33] on input "search" at bounding box center [355, 26] width 274 height 21
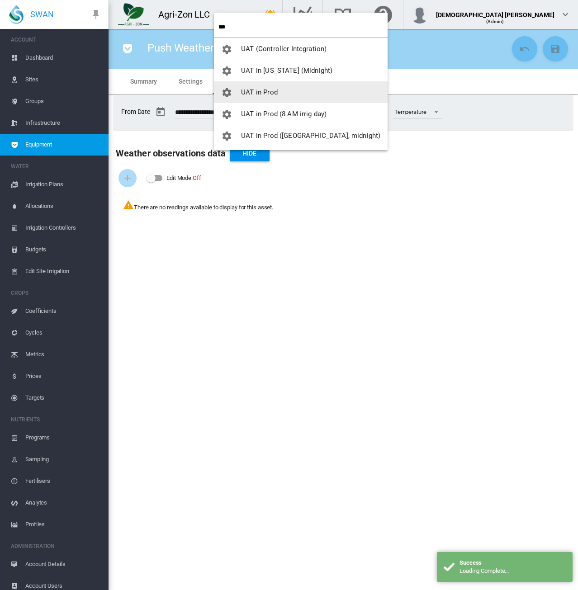
type input "***"
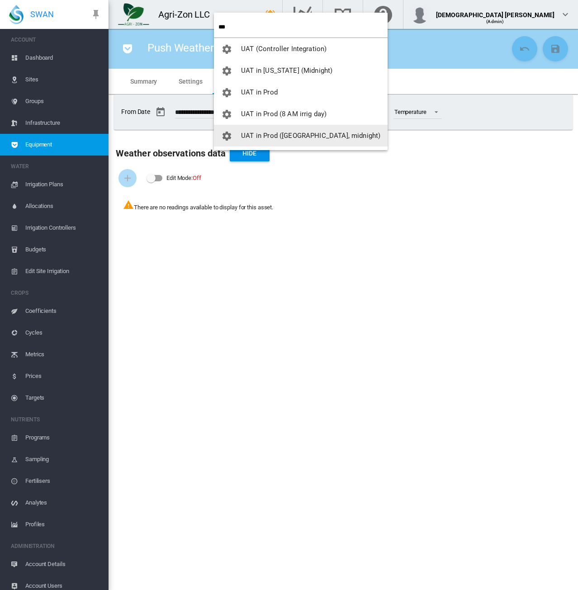
click at [261, 134] on span "UAT in Prod ([GEOGRAPHIC_DATA], midnight)" at bounding box center [310, 136] width 139 height 8
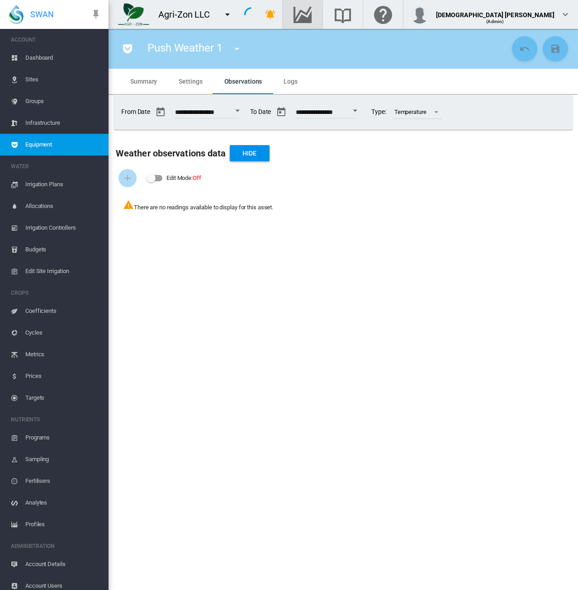
click at [313, 9] on md-icon "Go to the Data Hub" at bounding box center [302, 14] width 22 height 11
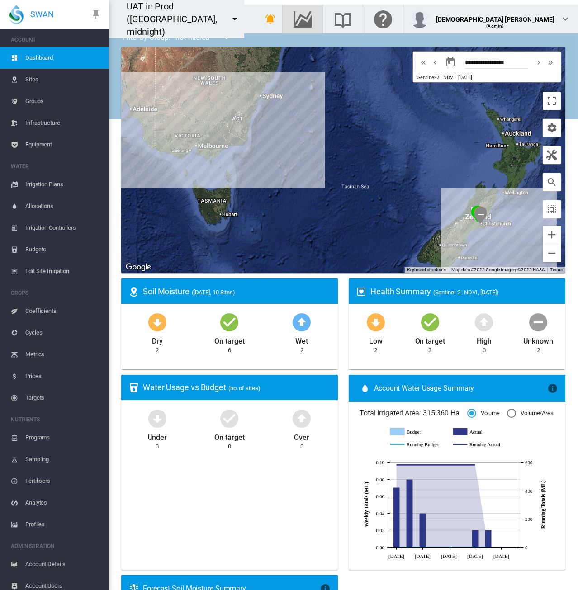
click at [47, 144] on span "Equipment" at bounding box center [63, 145] width 76 height 22
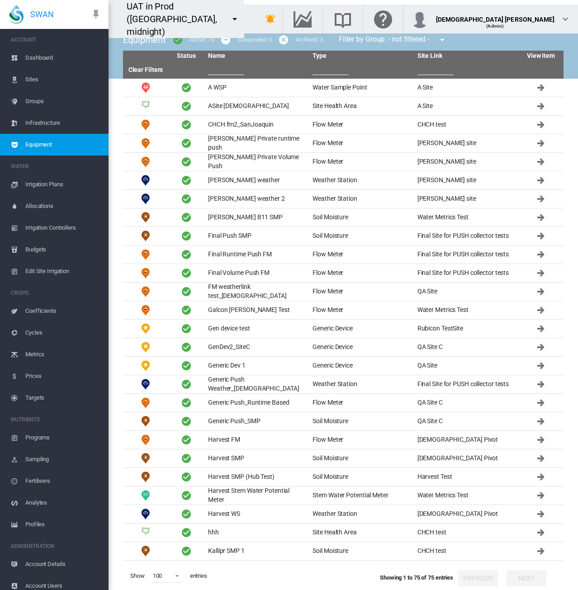
click at [221, 72] on input "text" at bounding box center [226, 68] width 36 height 14
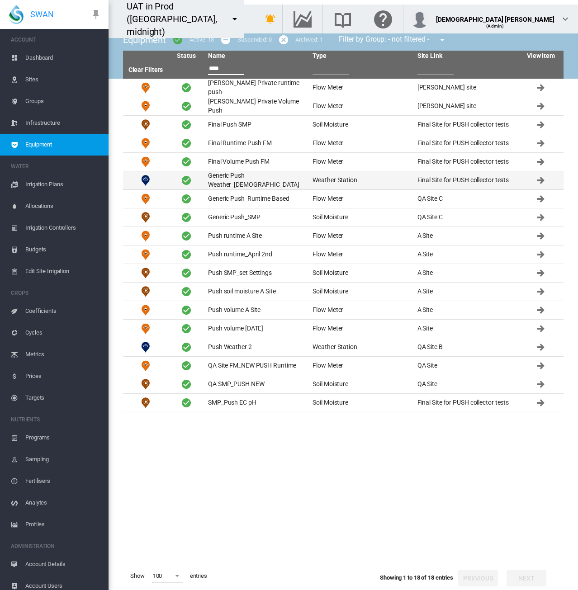
type input "****"
click at [229, 180] on td "Generic Push Weather_Lady" at bounding box center [256, 180] width 104 height 18
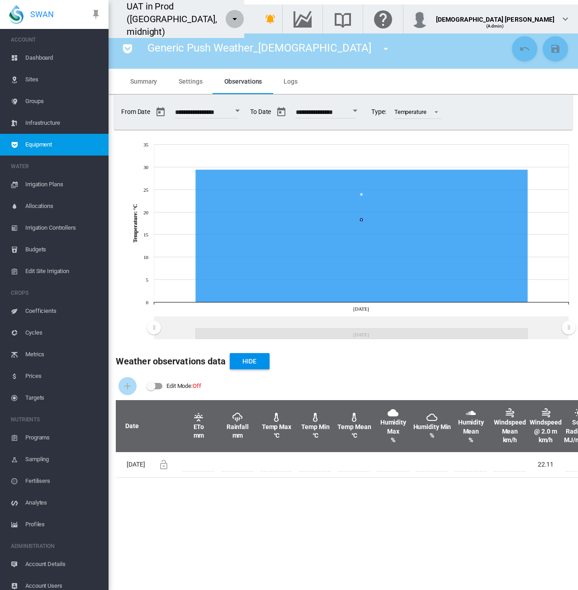
click at [244, 20] on button "button" at bounding box center [234, 19] width 18 height 18
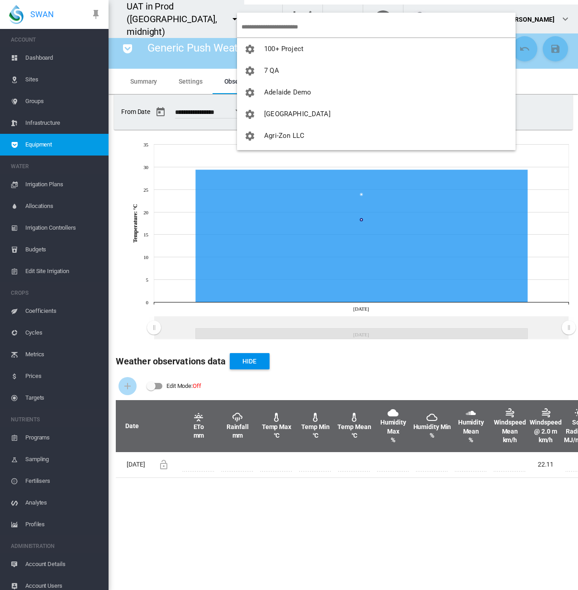
click at [256, 24] on input "search" at bounding box center [378, 26] width 274 height 21
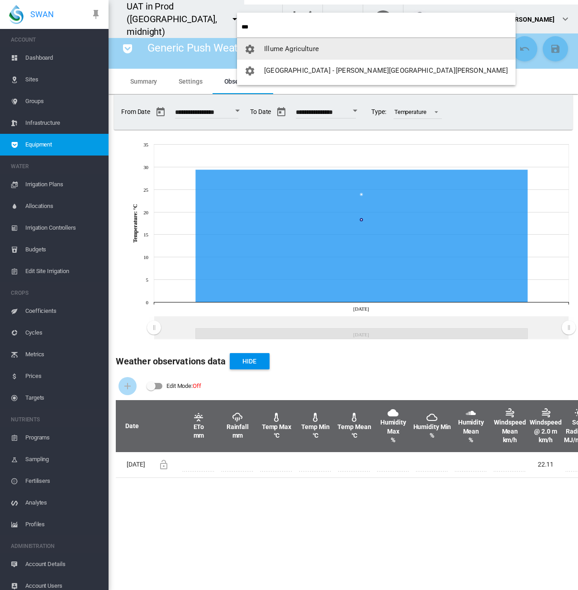
type input "***"
click at [268, 48] on span "Illume Agriculture" at bounding box center [291, 49] width 55 height 8
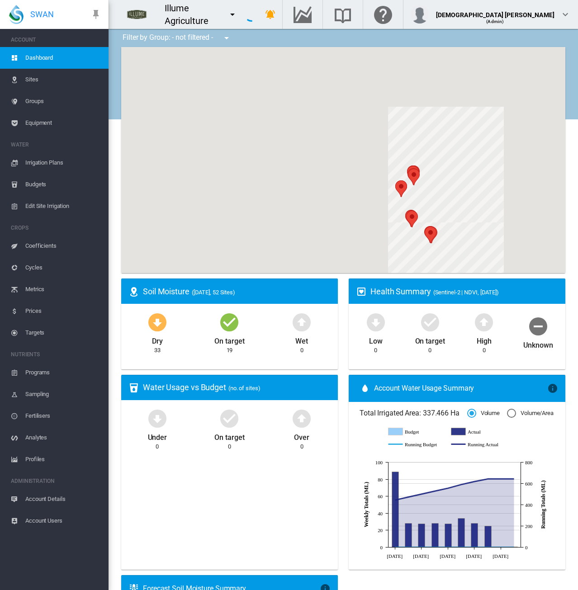
click at [55, 499] on span "Account Details" at bounding box center [63, 499] width 76 height 22
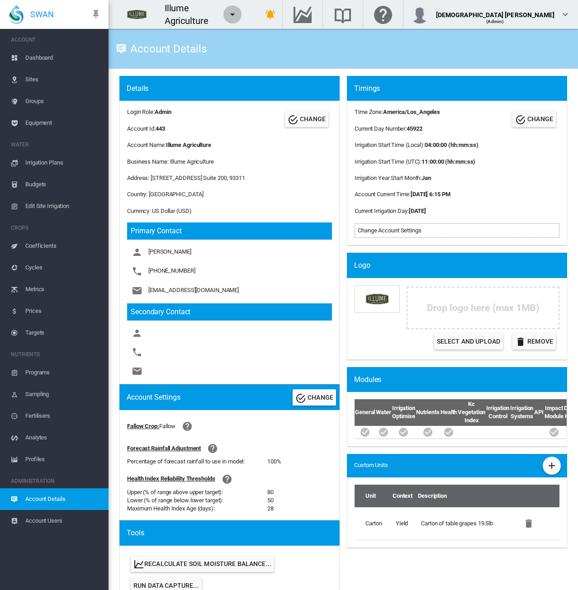
click at [238, 18] on md-icon "icon-menu-down" at bounding box center [232, 14] width 11 height 11
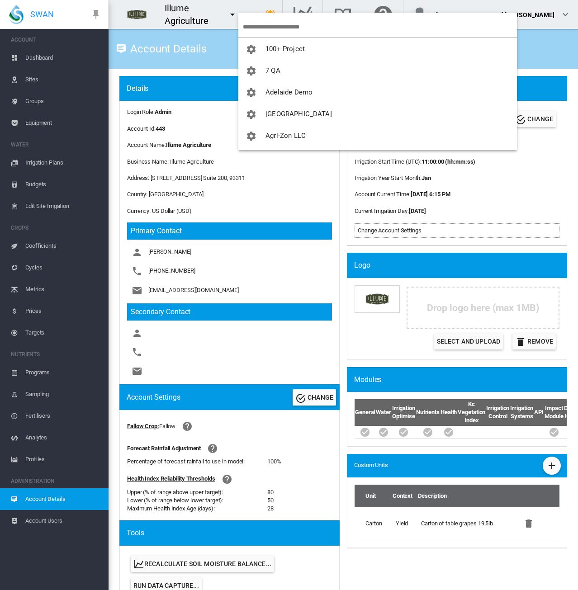
click at [259, 25] on input "search" at bounding box center [380, 26] width 274 height 21
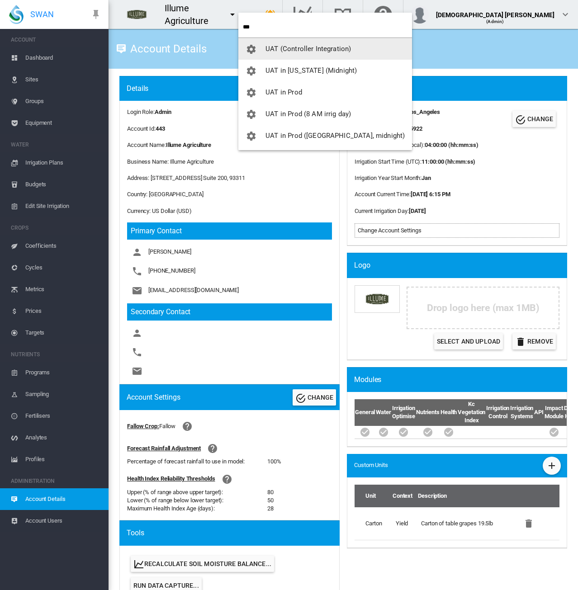
type input "***"
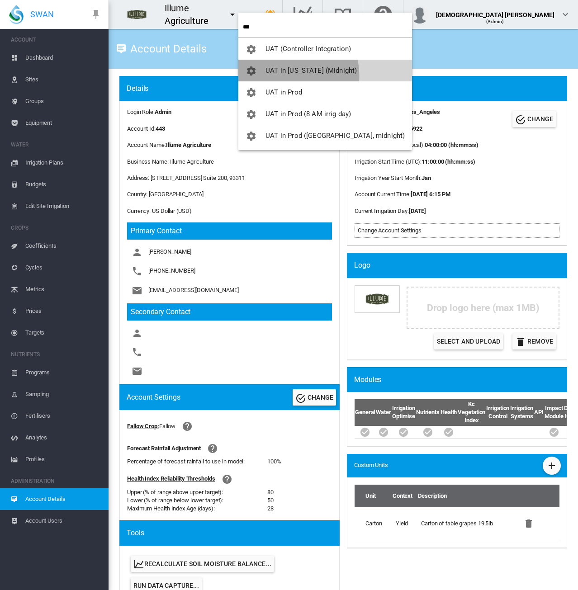
click at [275, 75] on button "UAT in [US_STATE] (Midnight)" at bounding box center [325, 71] width 174 height 22
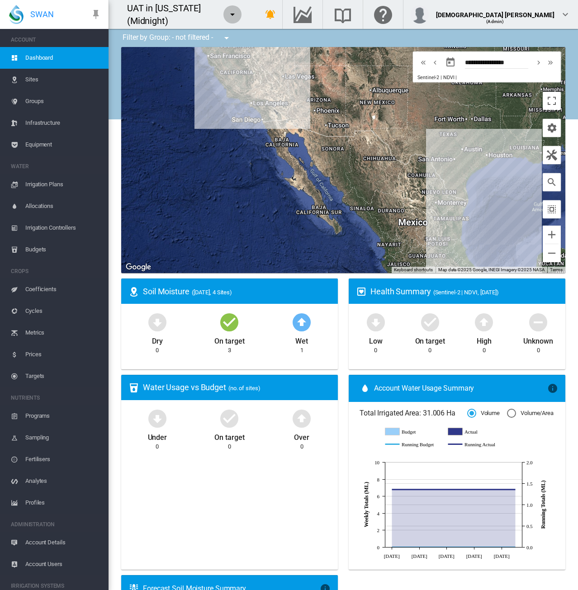
click at [238, 13] on md-icon "icon-menu-down" at bounding box center [232, 14] width 11 height 11
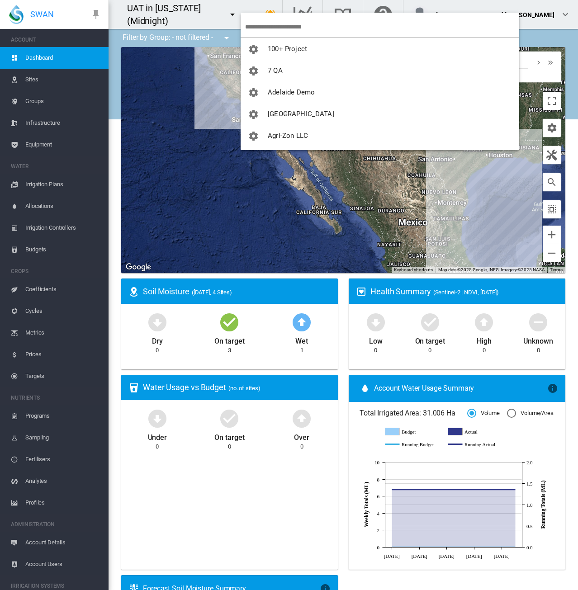
click at [38, 145] on md-backdrop at bounding box center [289, 295] width 578 height 590
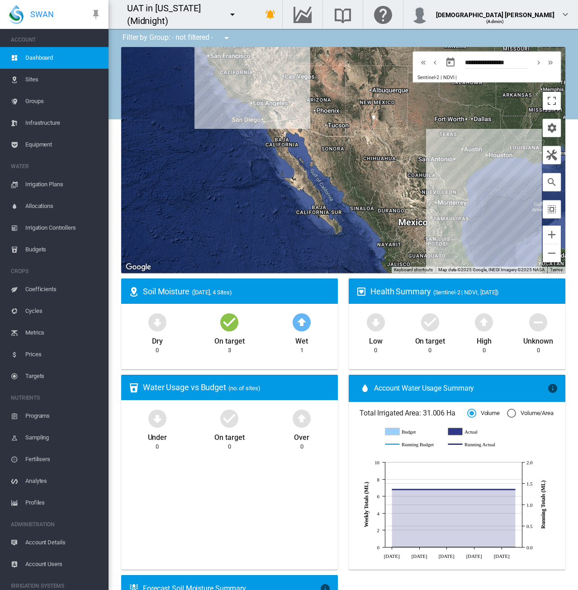
click at [38, 145] on span "Equipment" at bounding box center [63, 145] width 76 height 22
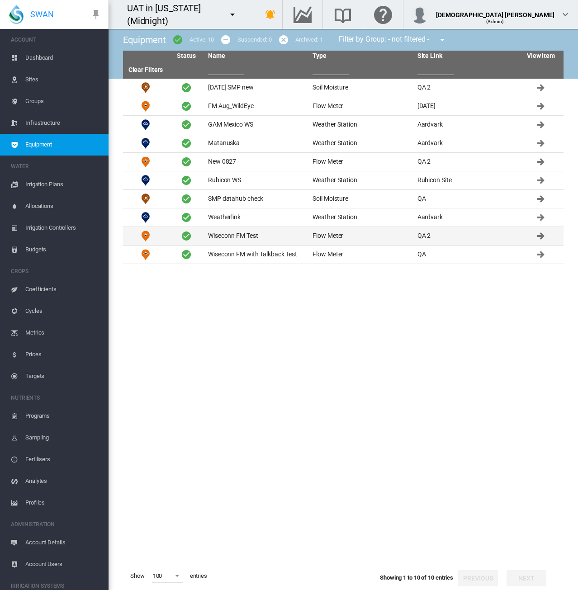
click at [212, 240] on td "Wiseconn FM Test" at bounding box center [256, 236] width 104 height 18
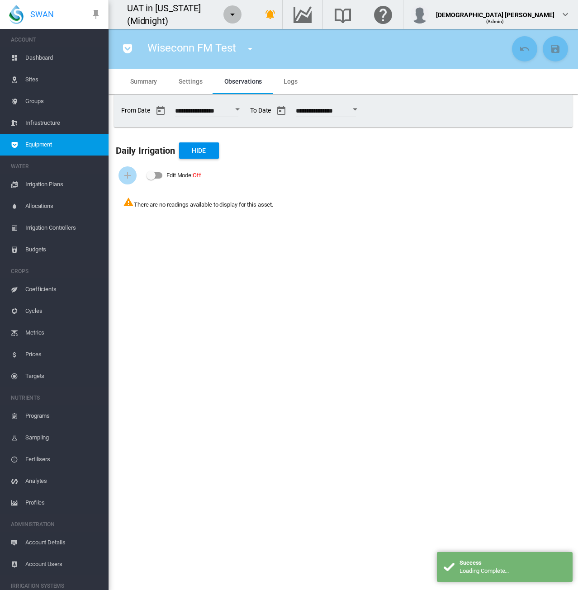
click at [238, 14] on md-icon "icon-menu-down" at bounding box center [232, 14] width 11 height 11
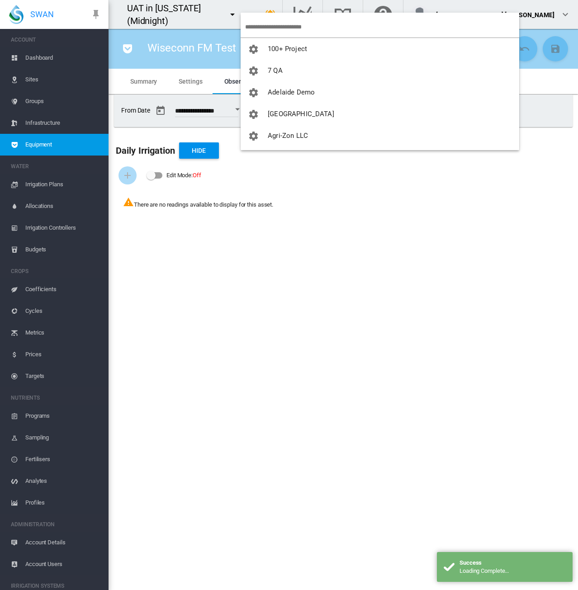
click at [261, 28] on input "search" at bounding box center [382, 26] width 274 height 21
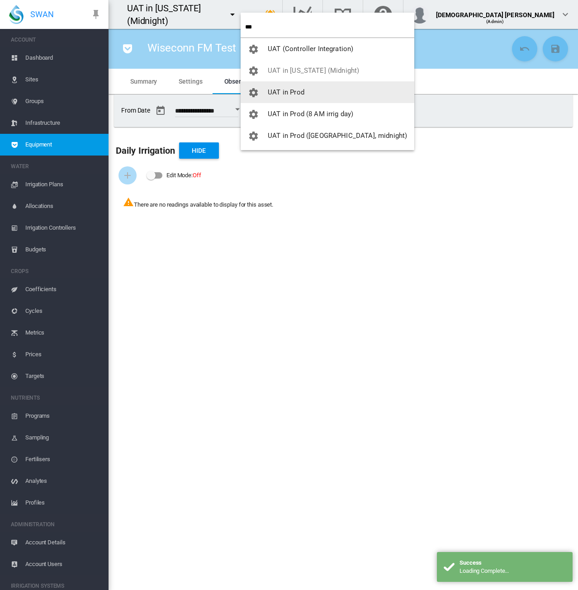
type input "***"
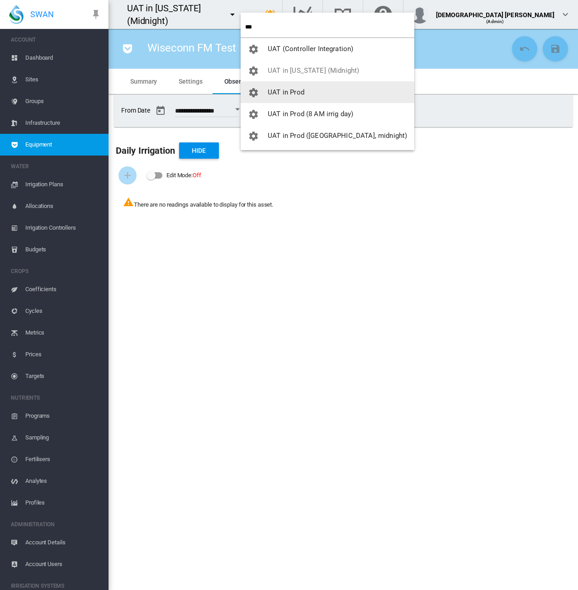
click at [304, 97] on button "UAT in Prod" at bounding box center [327, 92] width 174 height 22
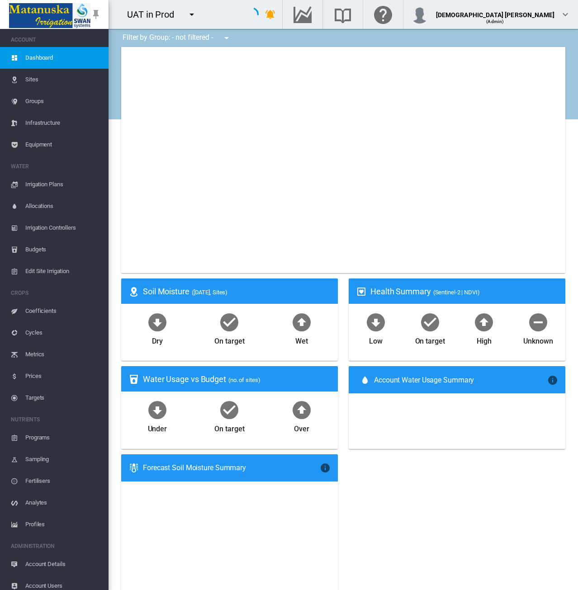
type input "**********"
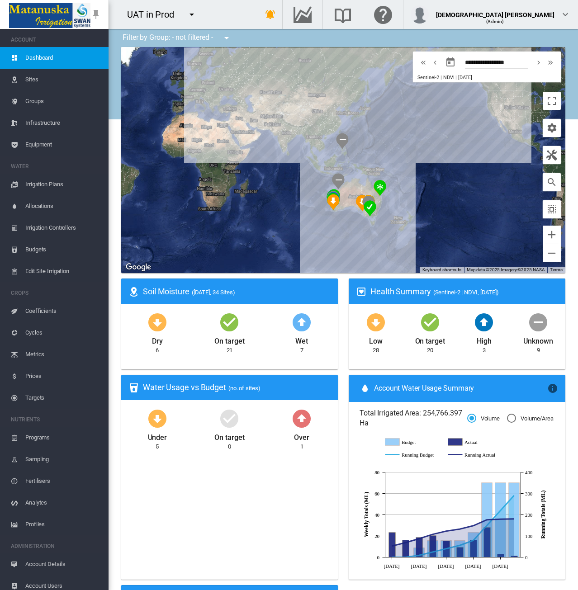
click at [191, 16] on md-icon "icon-menu-down" at bounding box center [191, 14] width 11 height 11
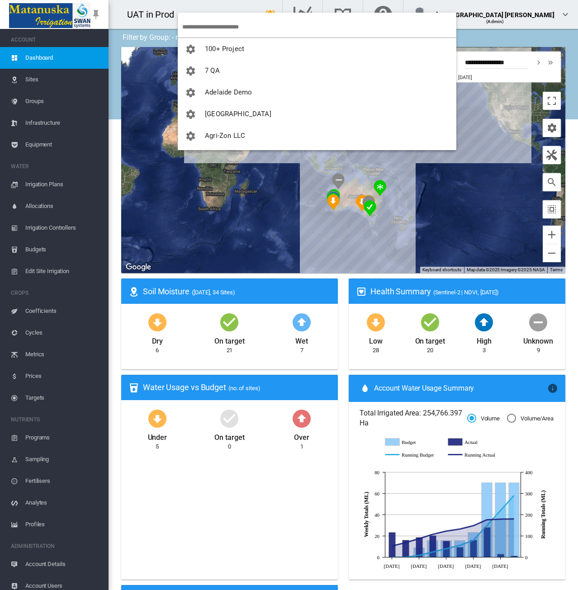
click at [215, 25] on input "search" at bounding box center [319, 26] width 274 height 21
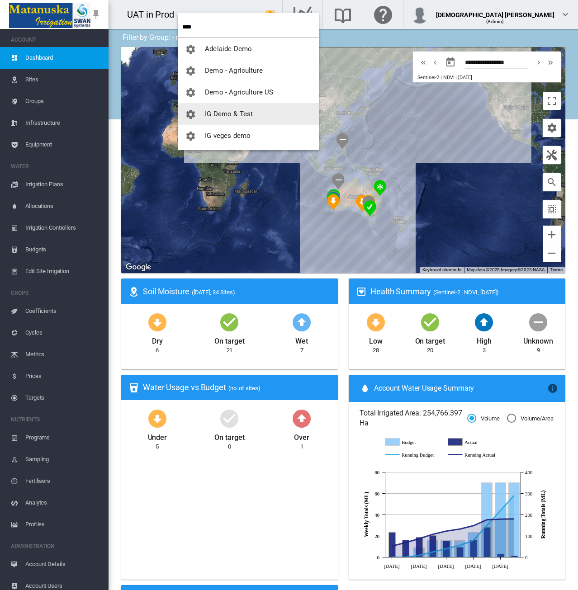
type input "****"
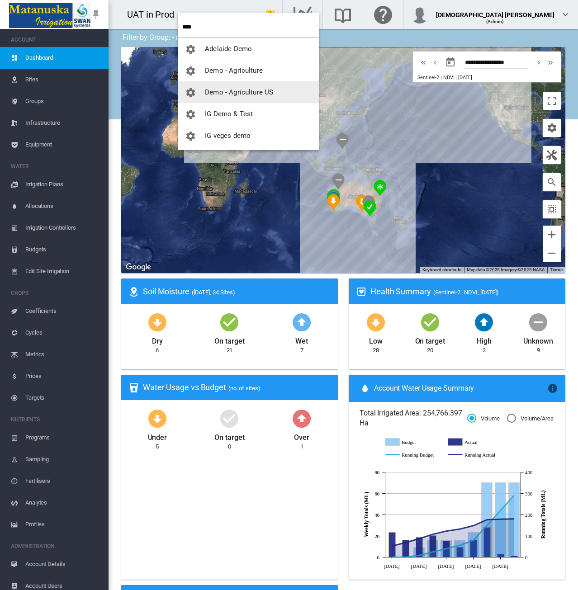
click at [219, 93] on span "Demo - Agriculture US" at bounding box center [239, 92] width 68 height 8
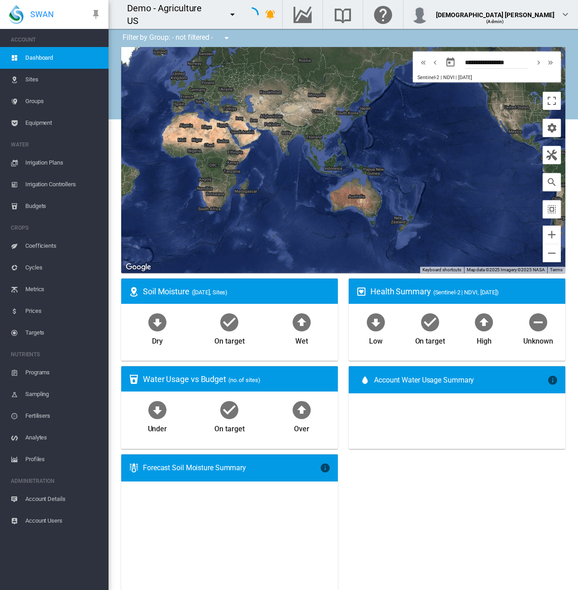
click at [43, 126] on span "Equipment" at bounding box center [63, 123] width 76 height 22
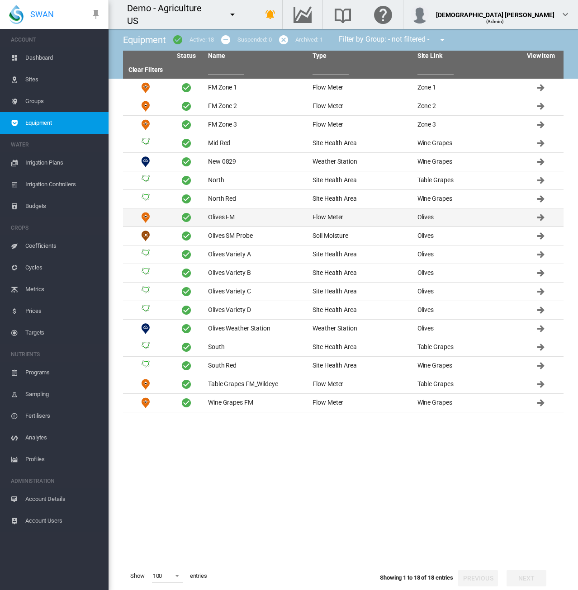
click at [237, 217] on td "Olives FM" at bounding box center [256, 217] width 104 height 18
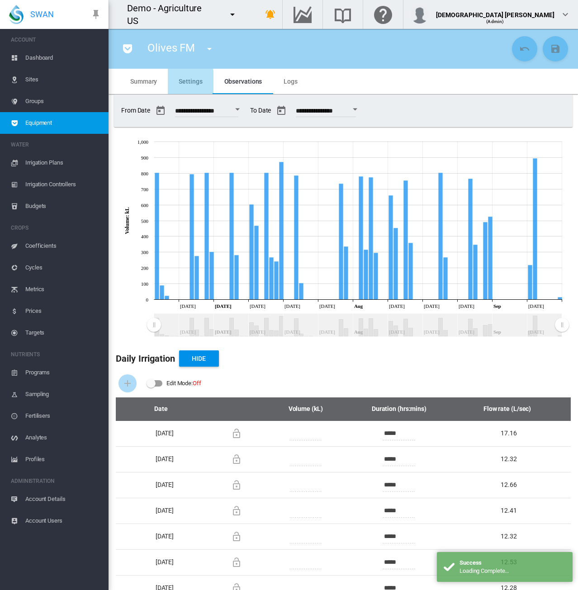
click at [178, 84] on md-tab-item "Settings" at bounding box center [190, 81] width 45 height 25
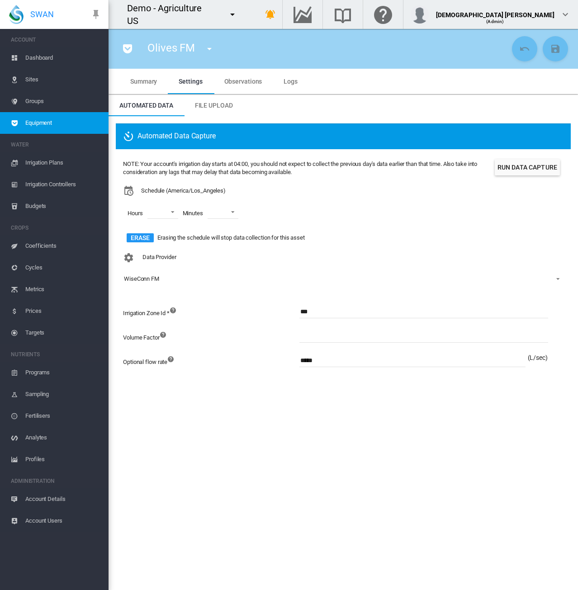
click at [48, 498] on span "Account Details" at bounding box center [63, 499] width 76 height 22
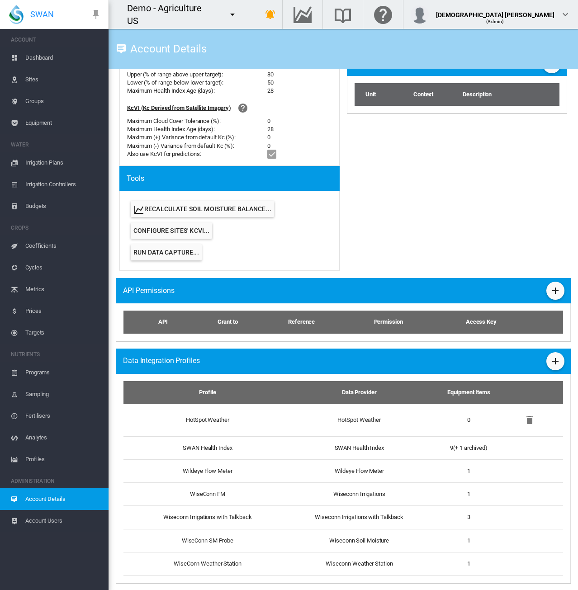
scroll to position [423, 0]
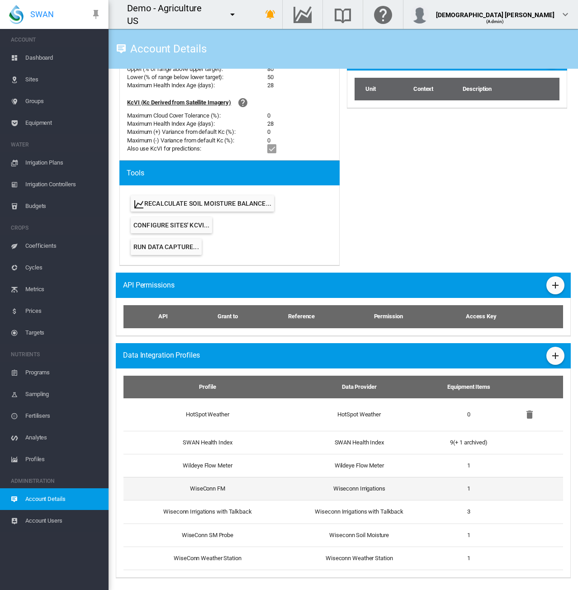
click at [272, 489] on td "WiseConn FM" at bounding box center [203, 488] width 161 height 23
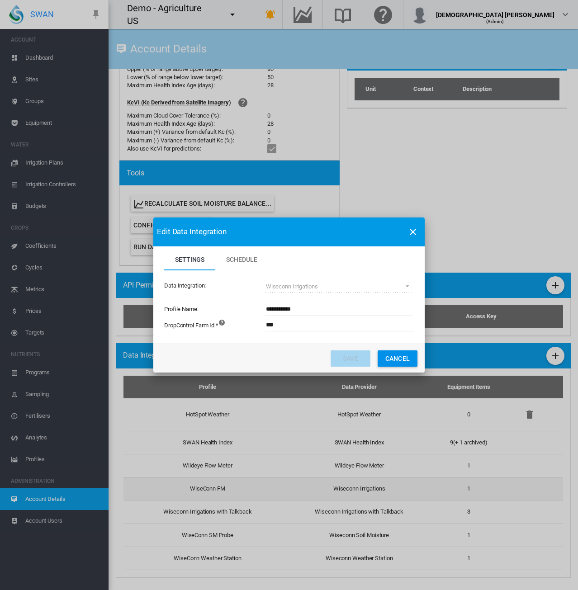
click at [377, 350] on button "Cancel" at bounding box center [397, 358] width 40 height 16
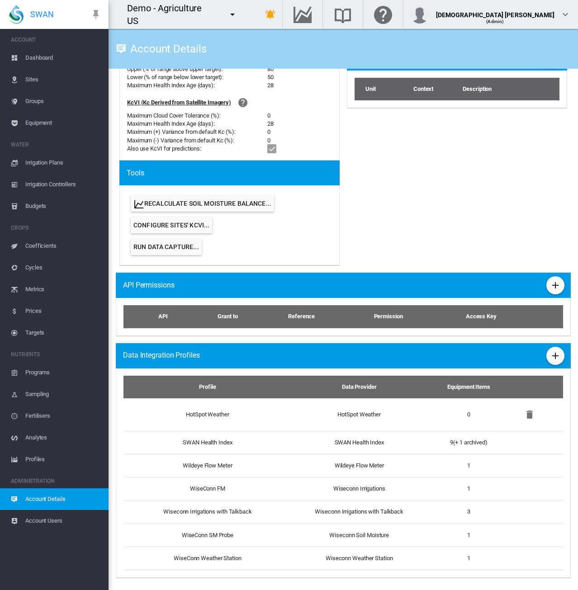
click at [233, 10] on md-icon "icon-menu-down" at bounding box center [232, 14] width 11 height 11
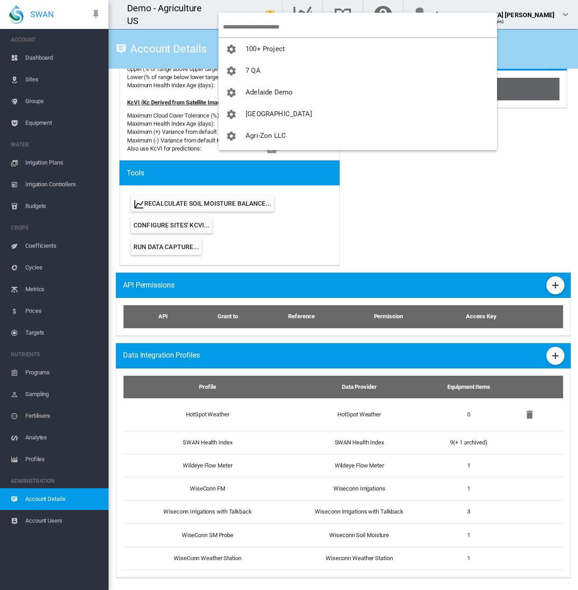
click at [250, 31] on input "search" at bounding box center [360, 26] width 274 height 21
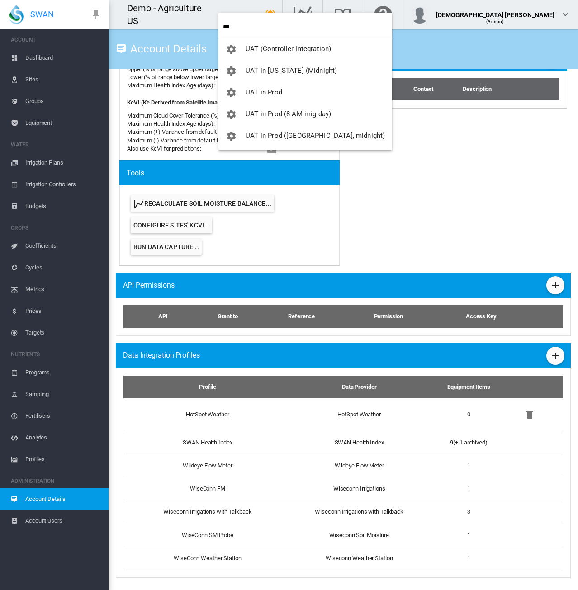
type input "***"
click at [257, 62] on button "UAT in [US_STATE] (Midnight)" at bounding box center [305, 71] width 174 height 22
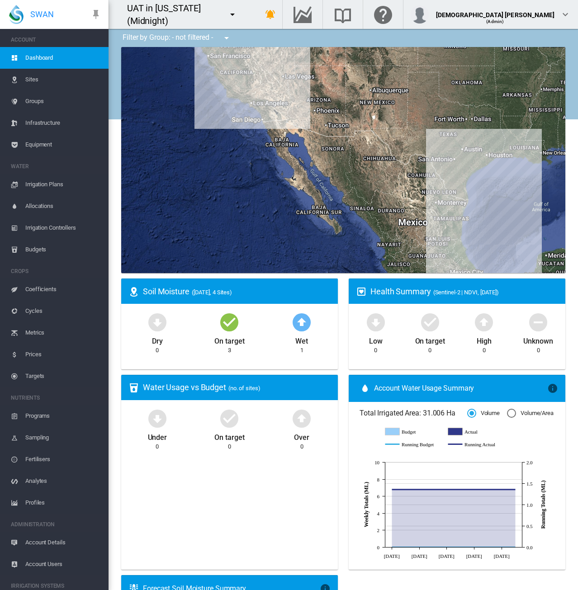
click at [54, 544] on span "Account Details" at bounding box center [63, 542] width 76 height 22
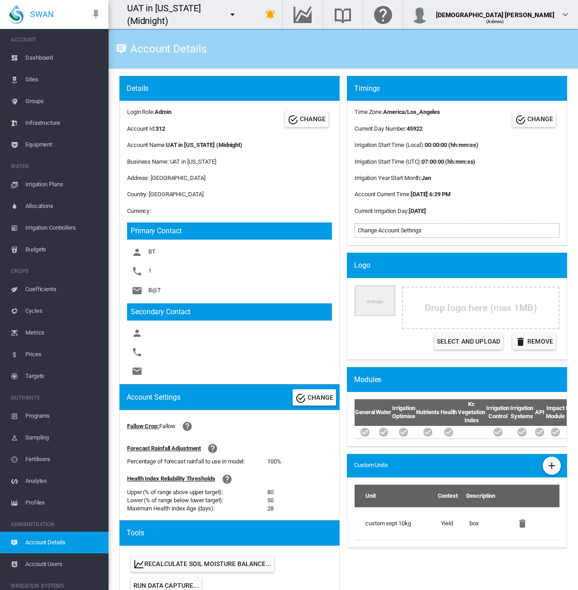
click at [238, 15] on md-icon "icon-menu-down" at bounding box center [232, 14] width 11 height 11
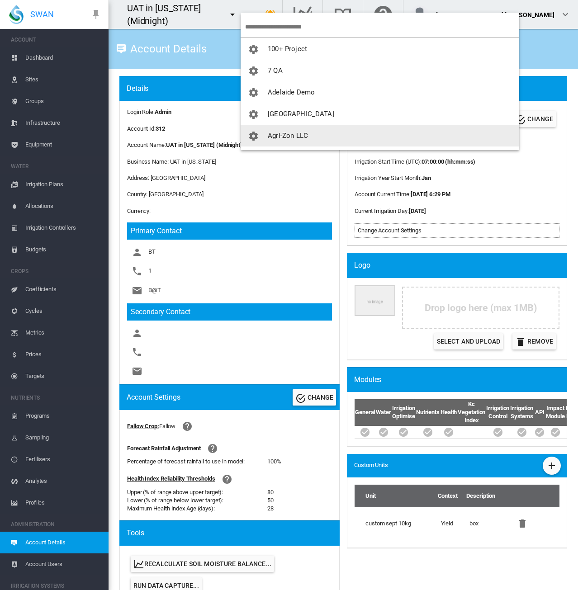
click at [290, 129] on button "Agri-Zon LLC" at bounding box center [379, 136] width 278 height 22
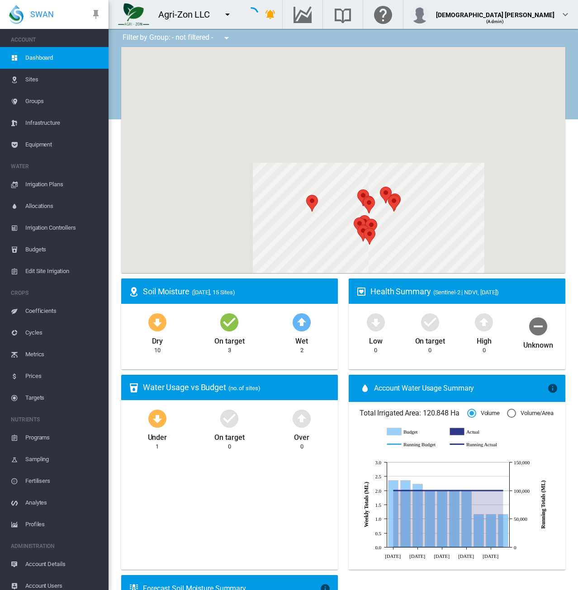
click at [51, 564] on span "Account Details" at bounding box center [63, 564] width 76 height 22
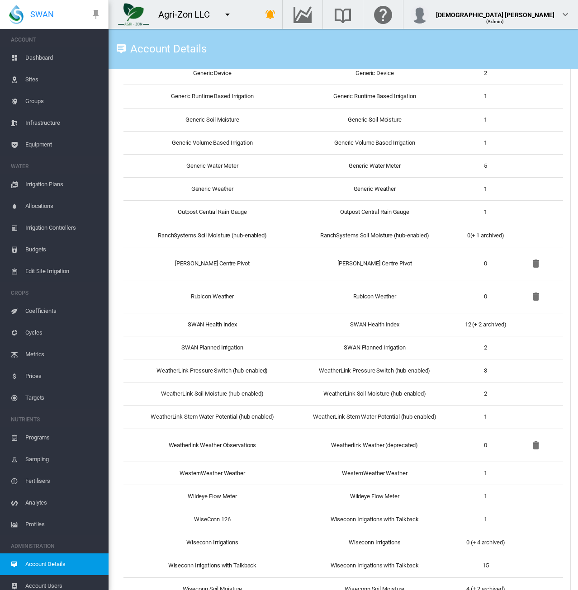
scroll to position [833, 0]
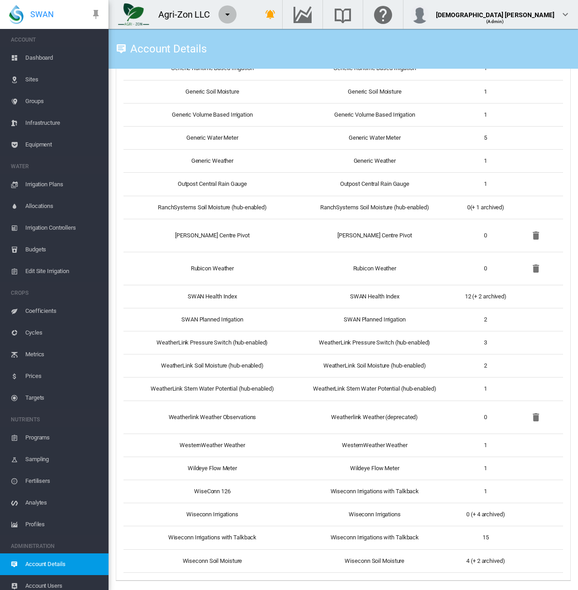
click at [230, 16] on md-icon "icon-menu-down" at bounding box center [227, 14] width 11 height 11
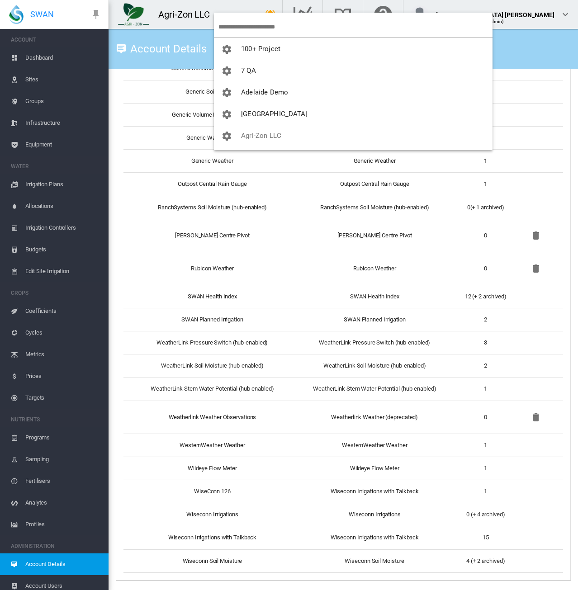
click at [240, 28] on input "search" at bounding box center [355, 26] width 274 height 21
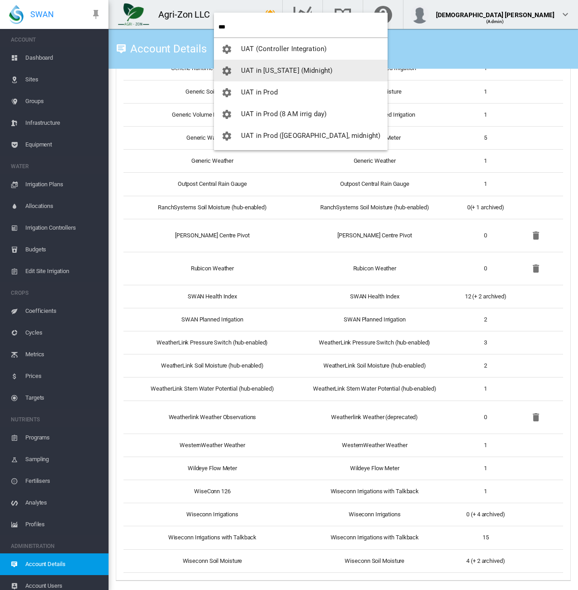
type input "***"
click at [286, 67] on span "UAT in [US_STATE] (Midnight)" at bounding box center [286, 70] width 91 height 8
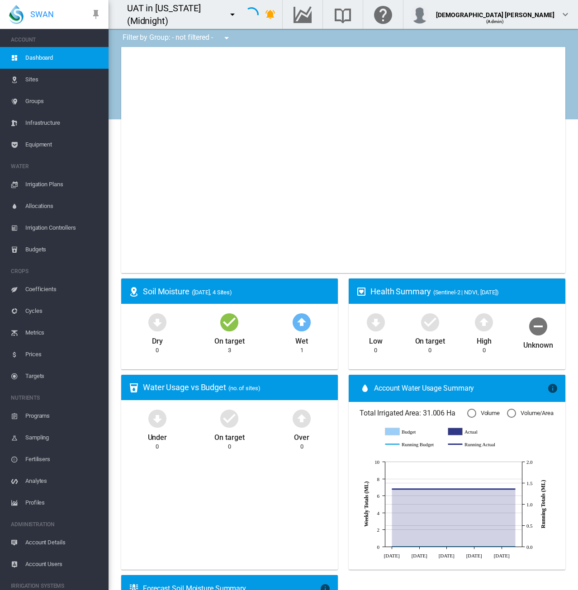
scroll to position [497, 0]
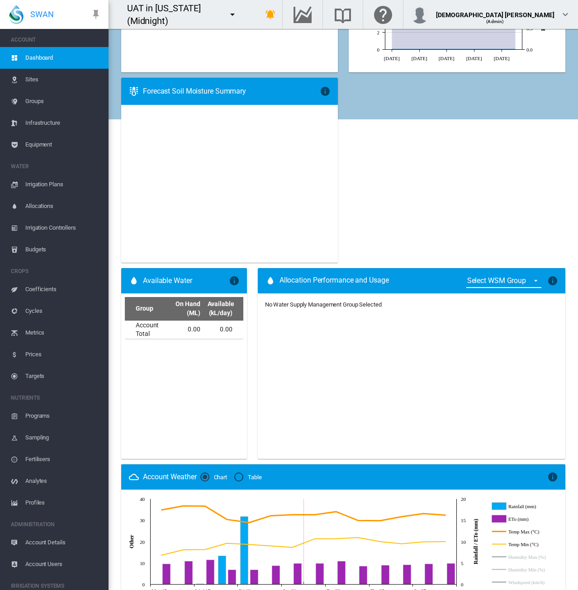
click at [51, 545] on span "Account Details" at bounding box center [63, 542] width 76 height 22
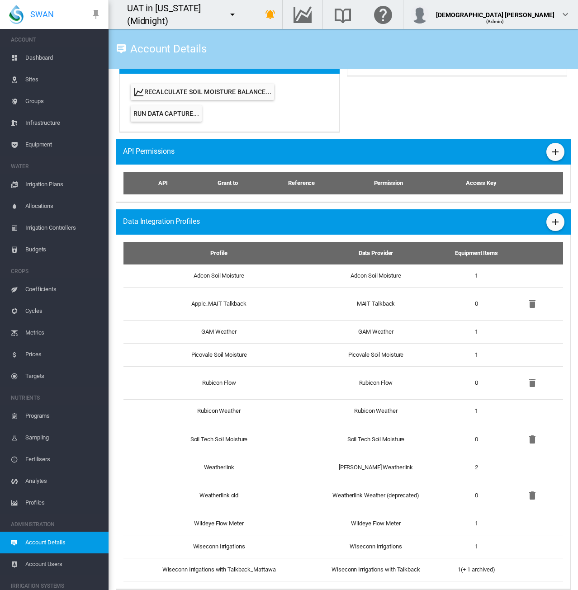
scroll to position [483, 0]
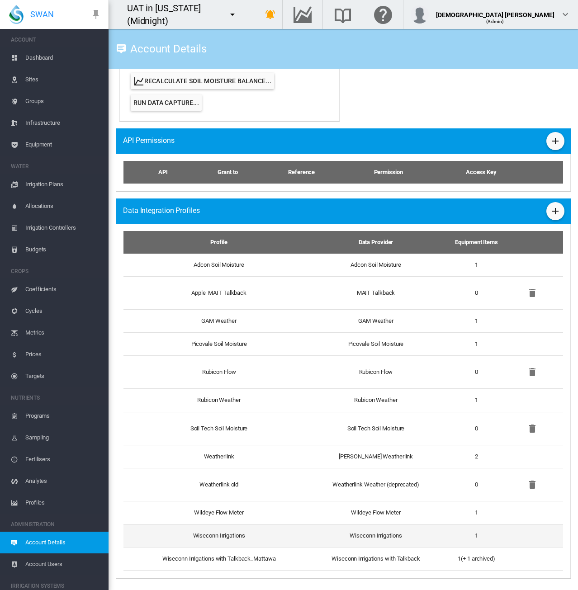
click at [361, 534] on td "Wiseconn Irrigations" at bounding box center [375, 535] width 137 height 23
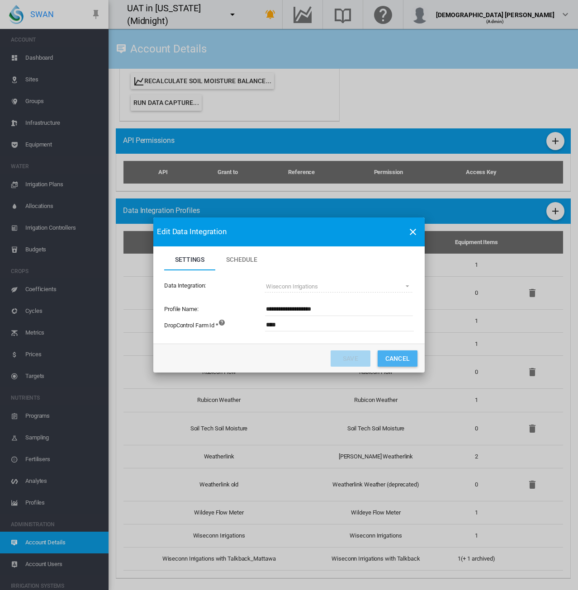
click at [406, 357] on button "Cancel" at bounding box center [397, 358] width 40 height 16
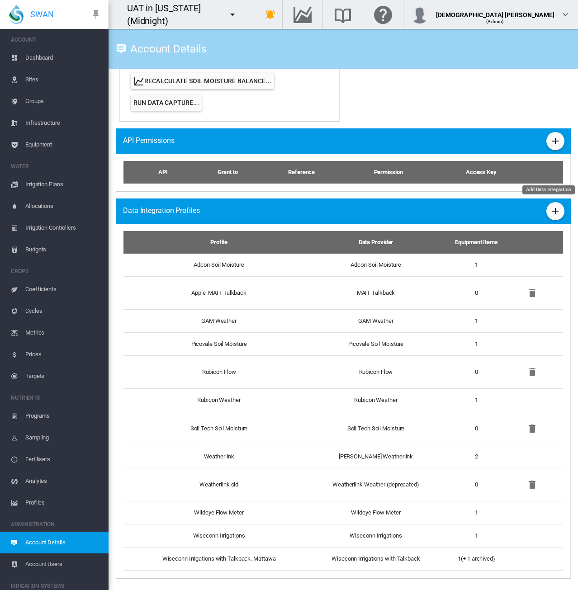
click at [550, 207] on md-icon "icon-plus" at bounding box center [555, 211] width 11 height 11
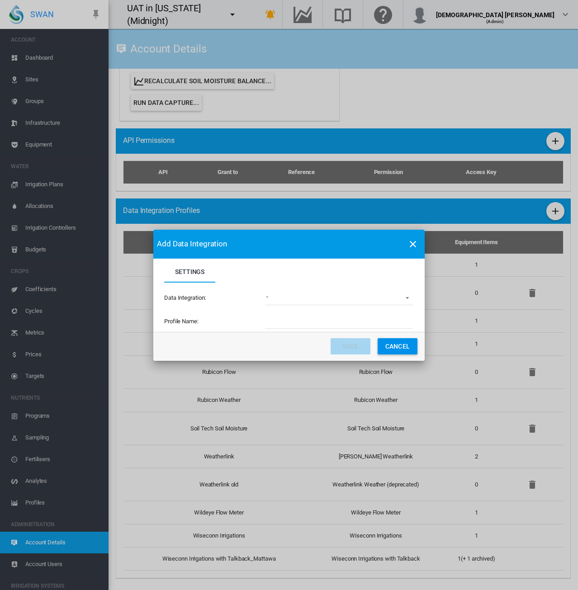
click at [288, 297] on md-select "(deprecated) Toro Lynx Course By Station Adcon Soil Moisture Aquacheck Soil Moi…" at bounding box center [339, 298] width 148 height 14
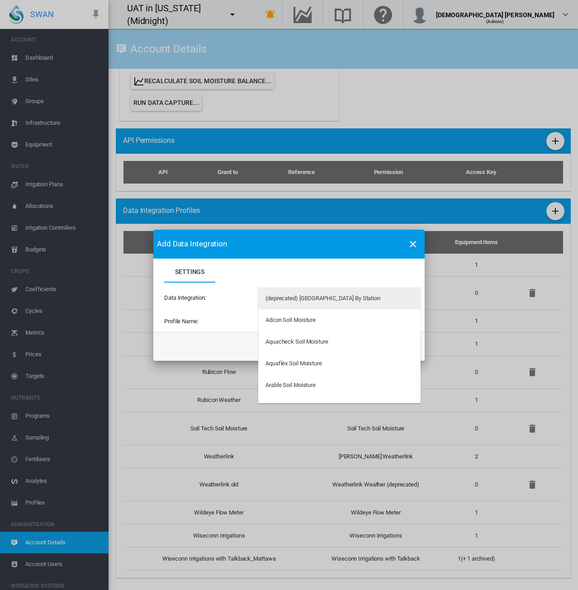
type md-option "34"
type md-option "50"
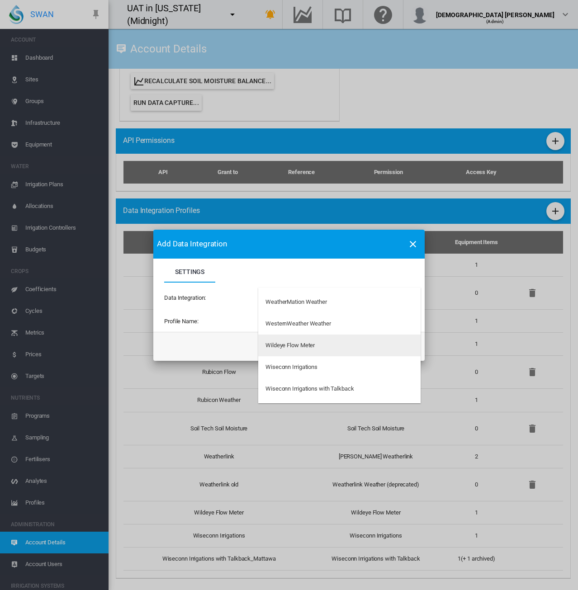
type md-option "197"
type md-option "147"
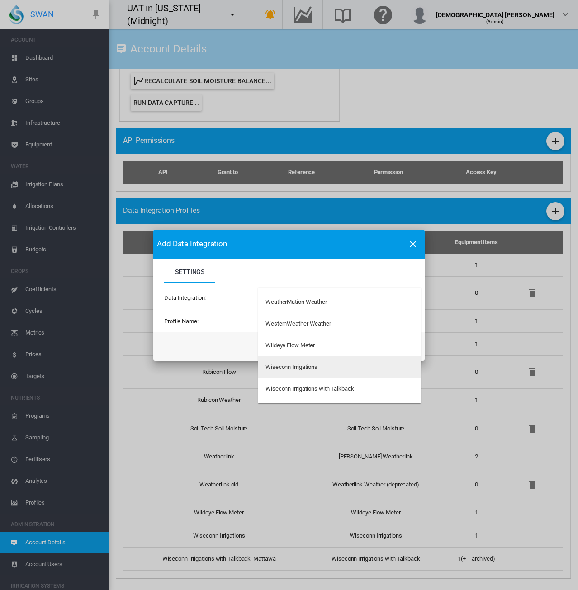
click at [301, 373] on md-option "Wiseconn Irrigations" at bounding box center [339, 367] width 162 height 22
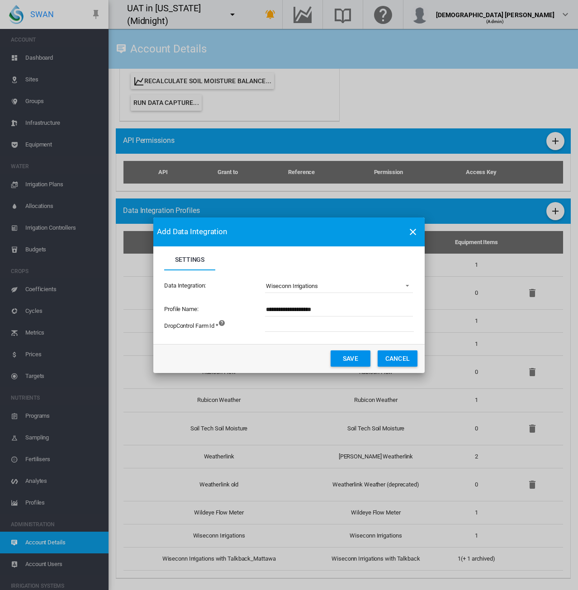
click at [328, 310] on input "**********" at bounding box center [339, 310] width 148 height 14
type input "**********"
click at [318, 325] on input "Settings Settings ..." at bounding box center [389, 325] width 249 height 14
type input "***"
click at [251, 339] on div "DropControl Farm Id *" at bounding box center [214, 329] width 100 height 24
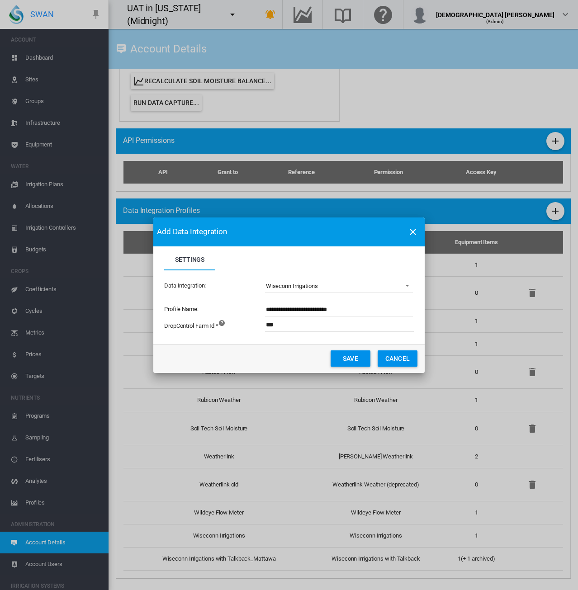
click at [349, 353] on button "Save" at bounding box center [350, 358] width 40 height 16
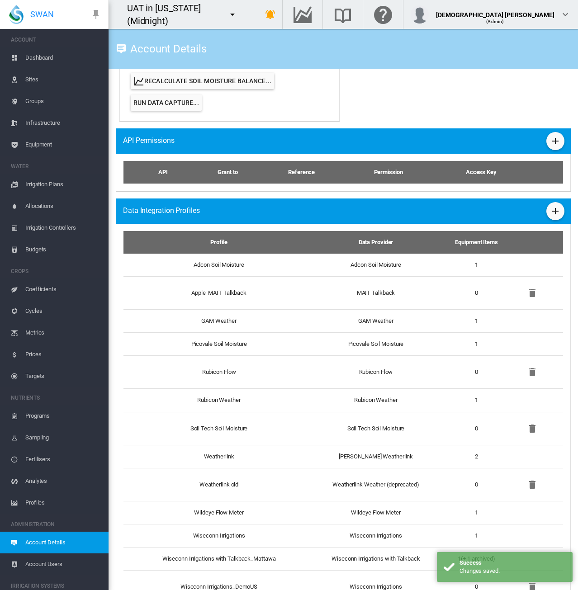
click at [33, 80] on span "Sites" at bounding box center [63, 80] width 76 height 22
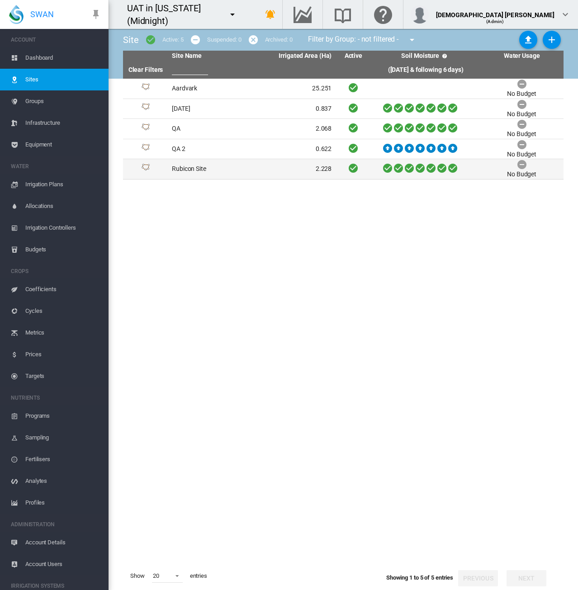
click at [247, 172] on td "Rubicon Site" at bounding box center [210, 169] width 84 height 20
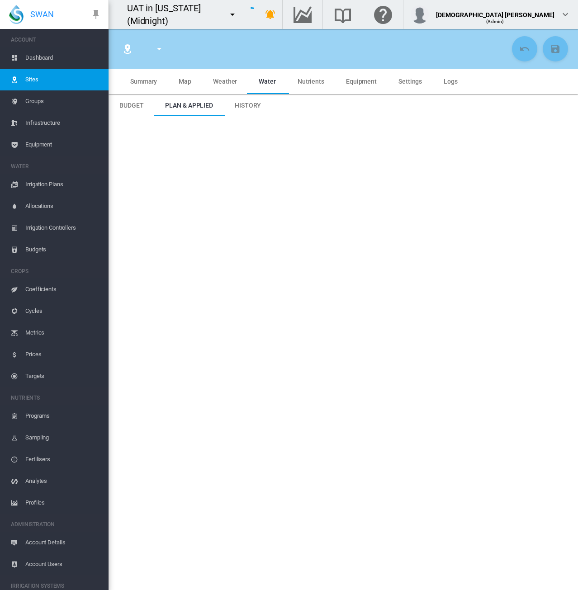
type input "*****"
type input "**********"
type input "********"
type input "**********"
type input "**"
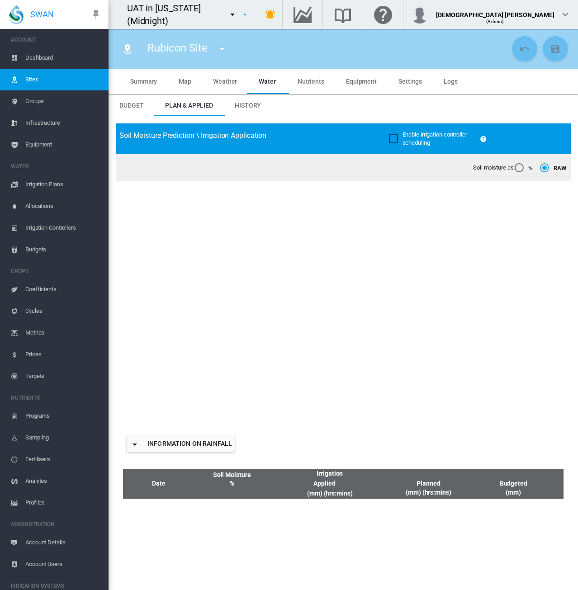
click at [187, 85] on md-tab-item "Map" at bounding box center [185, 81] width 34 height 25
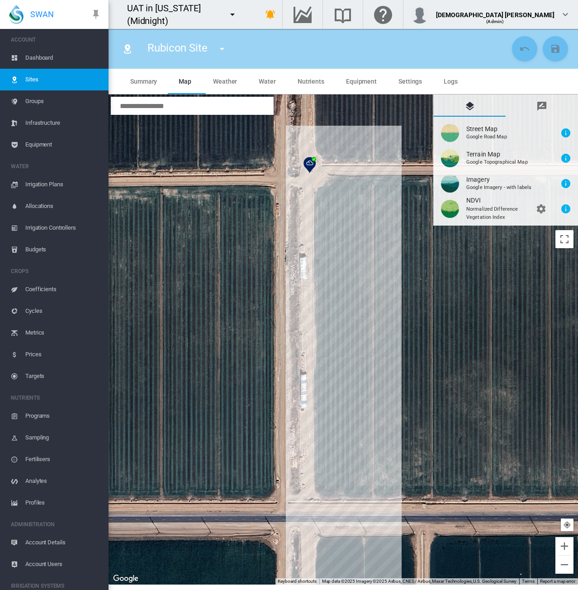
click at [543, 103] on md-icon "icon-message-draw" at bounding box center [541, 106] width 11 height 11
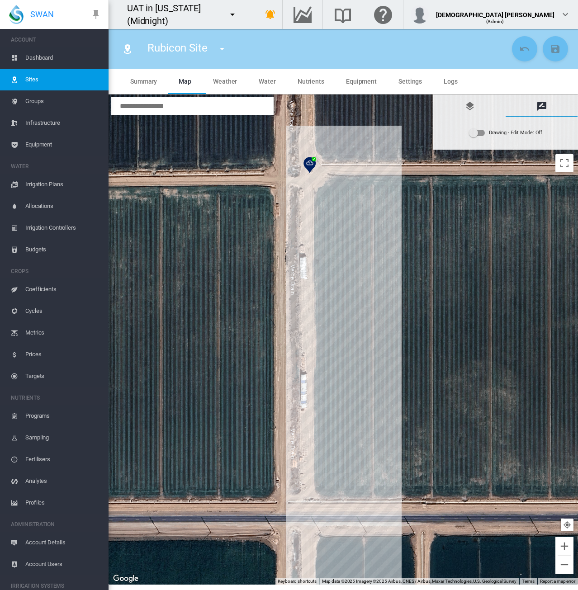
click at [478, 131] on div "Drawing - Edit Mode:\a Off" at bounding box center [476, 133] width 15 height 6
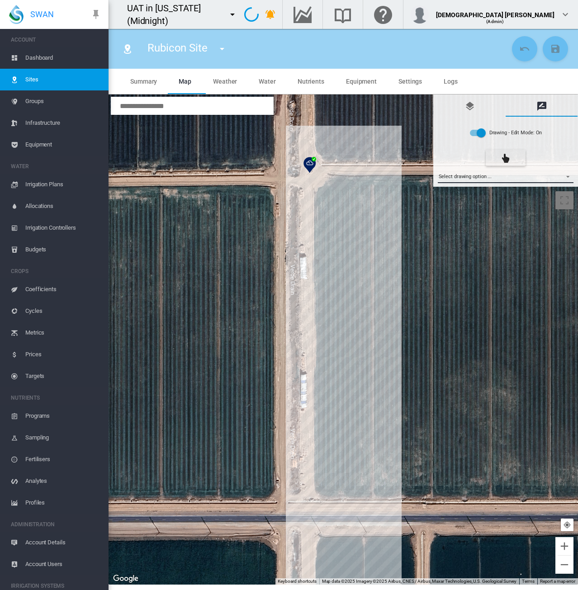
click at [468, 174] on md-select "Select drawing option ... None Site (IMU) Site Health Area Flow Meter Weather S…" at bounding box center [505, 176] width 136 height 14
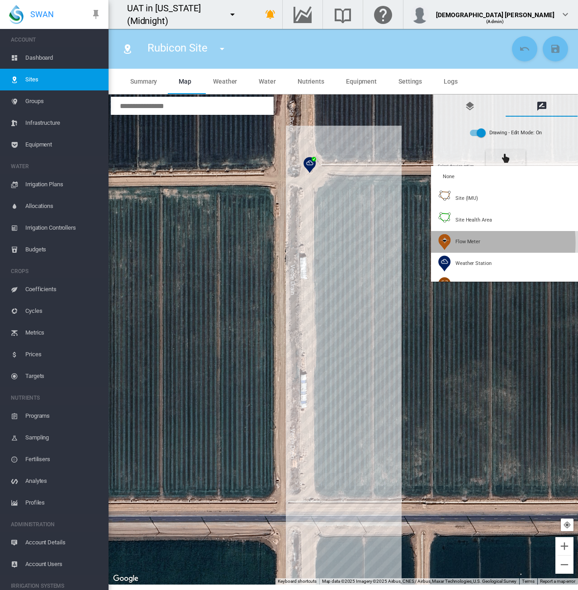
click at [460, 243] on span "Flow Meter" at bounding box center [467, 241] width 25 height 7
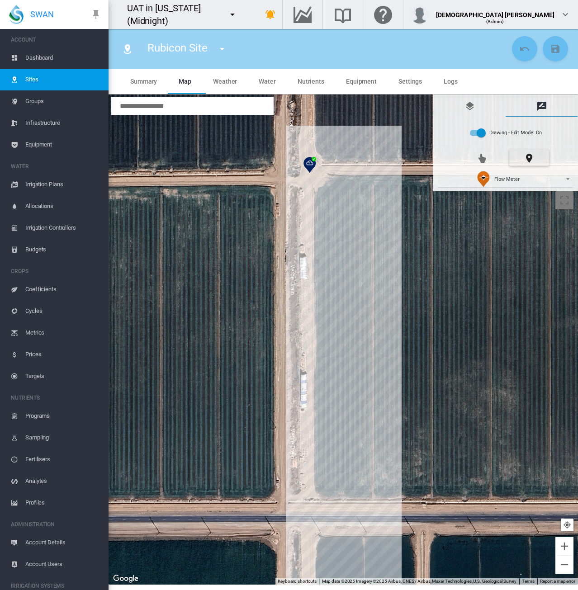
type input "*****"
type input "***"
type input "*"
type input "**"
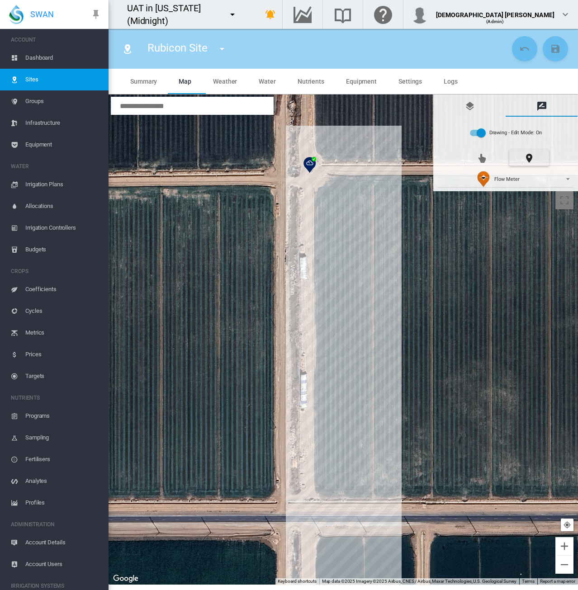
click at [342, 329] on div at bounding box center [342, 339] width 469 height 490
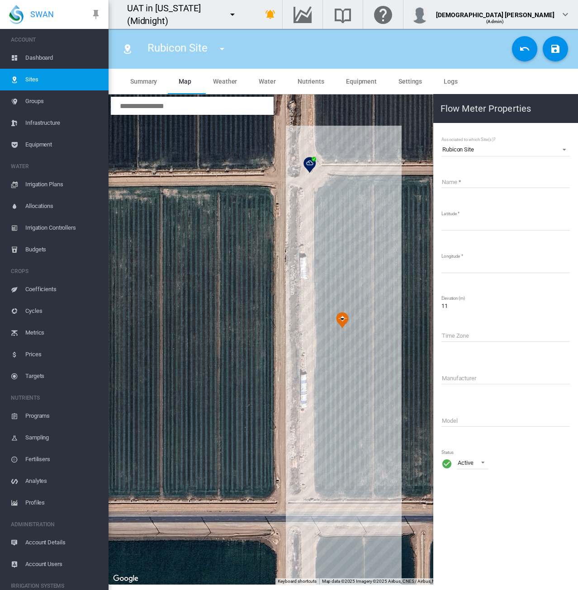
click at [456, 182] on input "Name" at bounding box center [505, 181] width 128 height 14
click at [485, 182] on input "**********" at bounding box center [505, 181] width 128 height 14
type input "**********"
click at [561, 50] on button "Save Changes" at bounding box center [554, 48] width 25 height 25
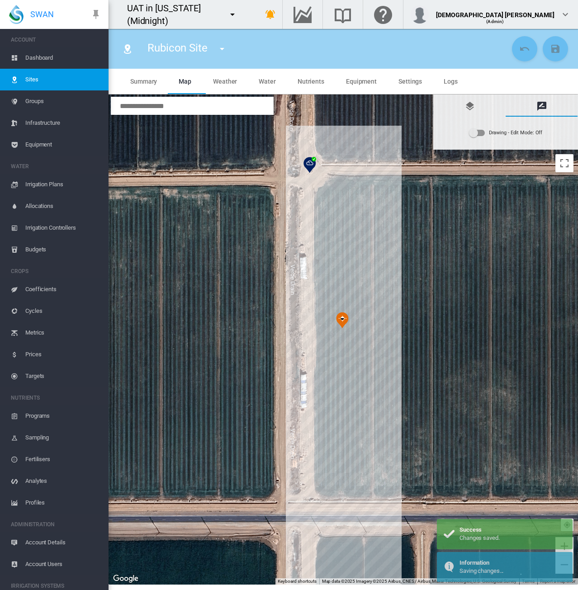
click at [47, 147] on span "Equipment" at bounding box center [63, 145] width 76 height 22
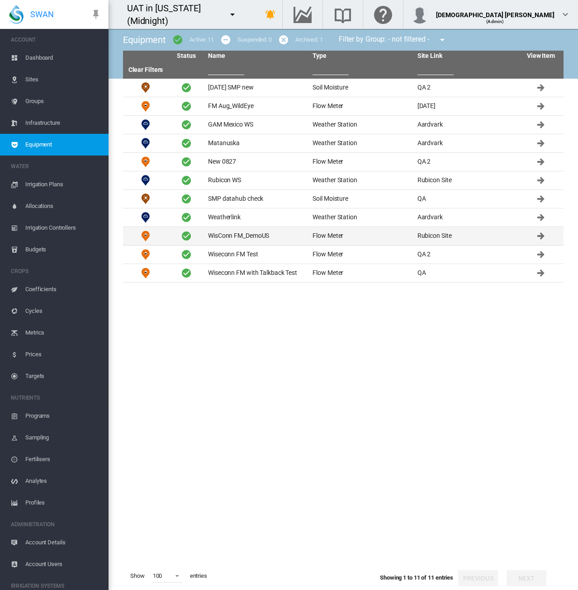
click at [247, 229] on td "WisConn FM_DemoUS" at bounding box center [256, 236] width 104 height 18
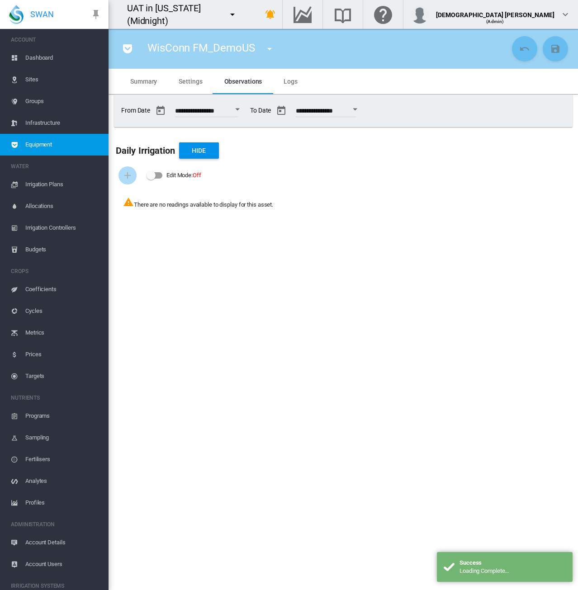
click at [188, 87] on md-tab-item "Settings" at bounding box center [190, 81] width 45 height 25
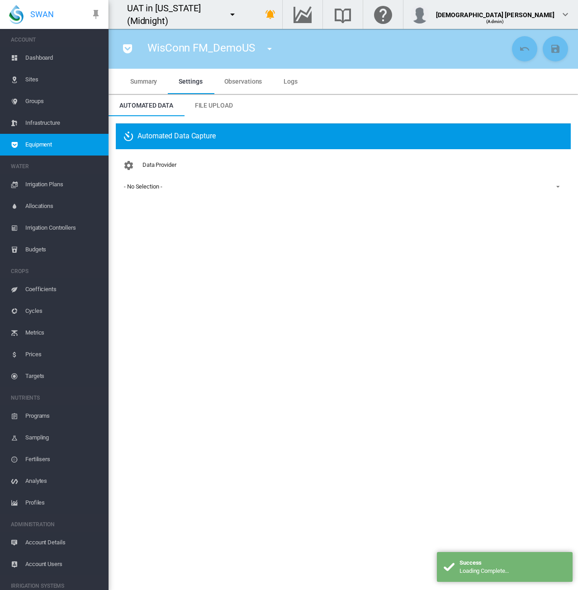
click at [167, 188] on span "- No Selection -" at bounding box center [336, 187] width 424 height 8
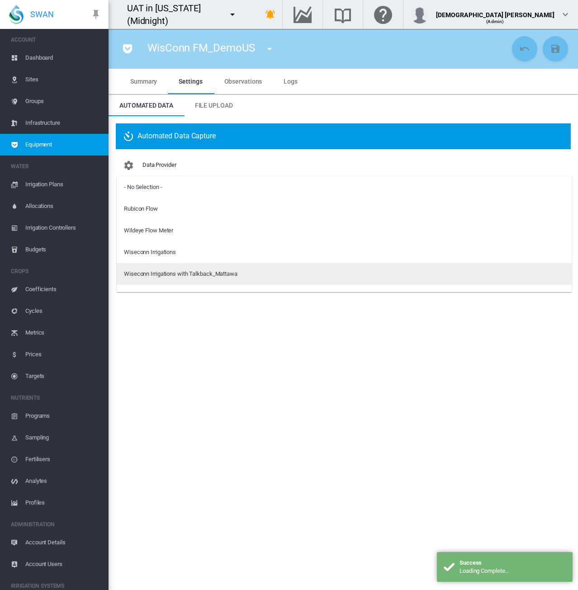
scroll to position [14, 0]
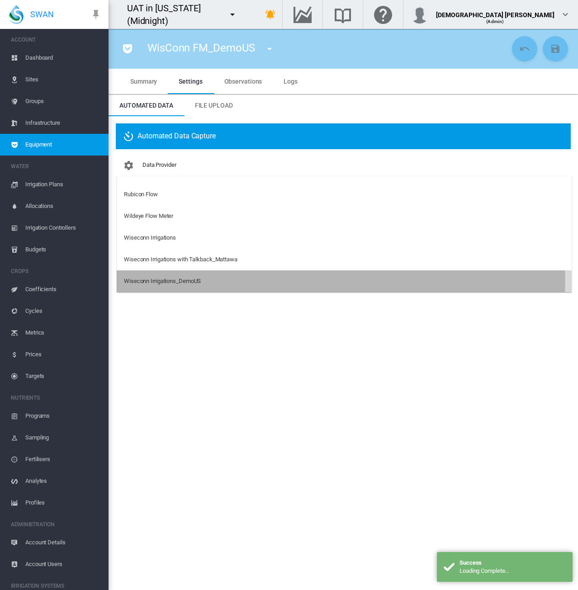
click at [169, 280] on div "Wiseconn Irrigations_DemoUS" at bounding box center [162, 281] width 77 height 8
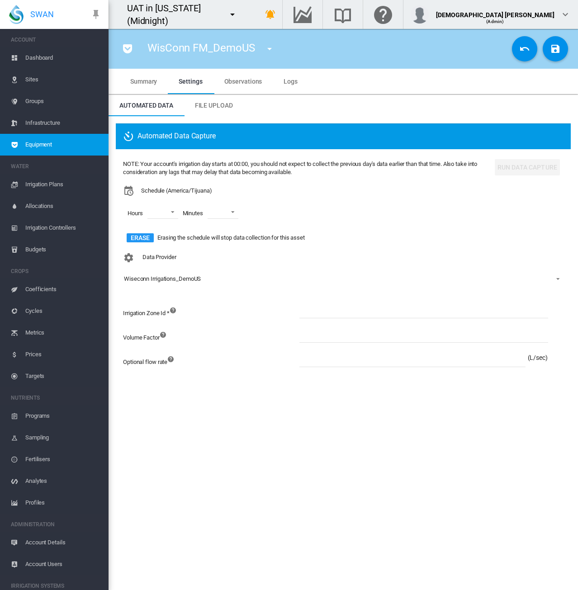
click at [314, 310] on input at bounding box center [423, 312] width 249 height 14
type input "***"
click at [317, 358] on input at bounding box center [412, 360] width 226 height 14
type input "*****"
click at [561, 56] on button "Save Changes" at bounding box center [554, 48] width 25 height 25
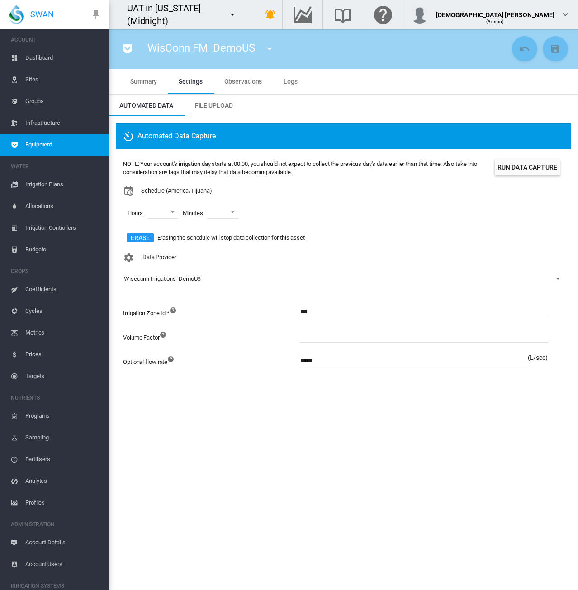
click at [513, 167] on button "Run Data Capture" at bounding box center [526, 167] width 65 height 16
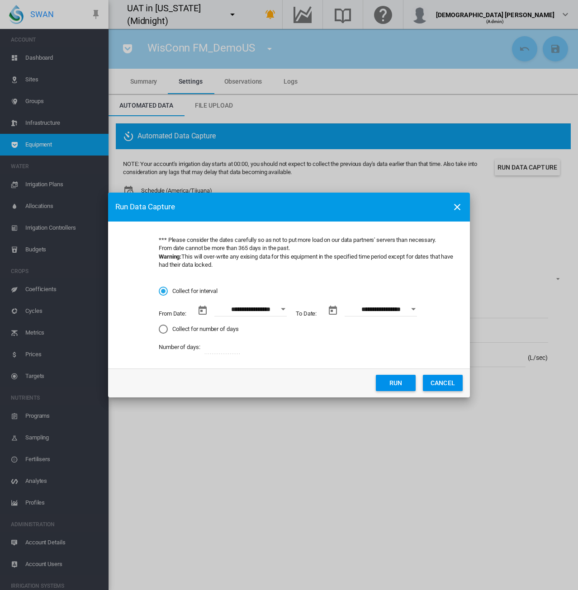
click at [452, 208] on md-icon "icon-close" at bounding box center [456, 207] width 11 height 11
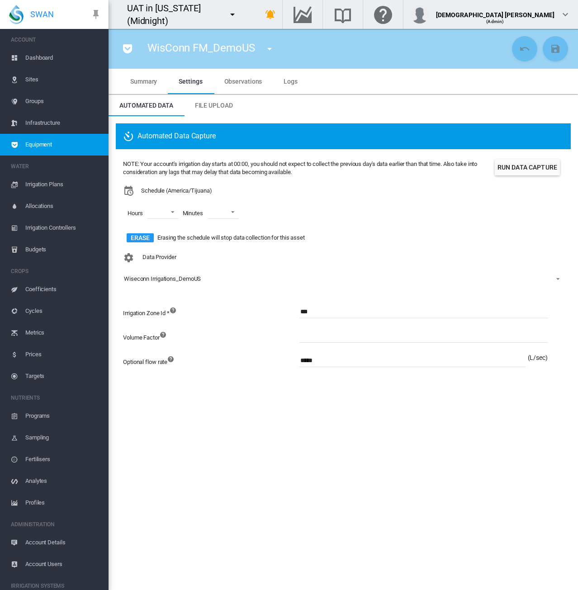
click at [238, 12] on md-icon "icon-menu-down" at bounding box center [232, 14] width 11 height 11
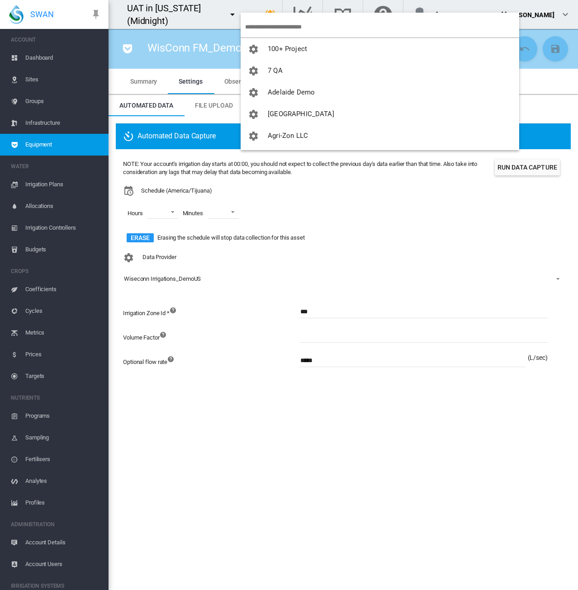
click at [287, 22] on input "search" at bounding box center [382, 26] width 274 height 21
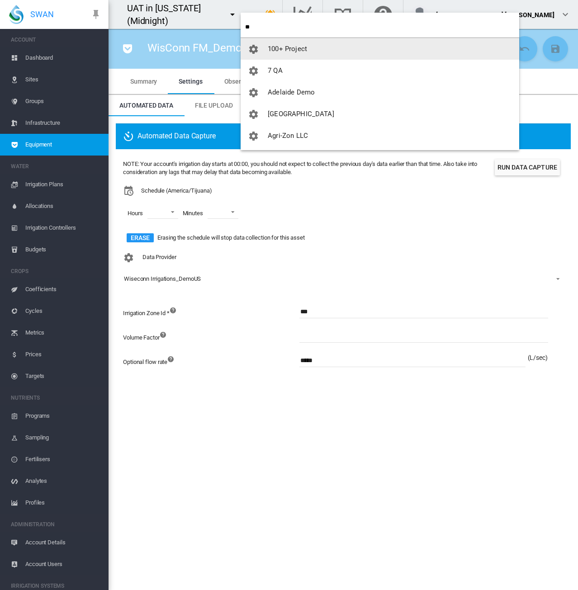
type input "**"
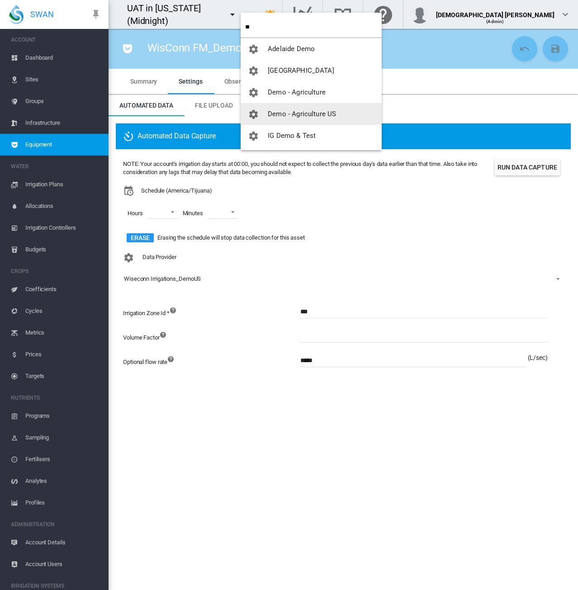
click at [311, 110] on span "Demo - Agriculture US" at bounding box center [302, 114] width 68 height 8
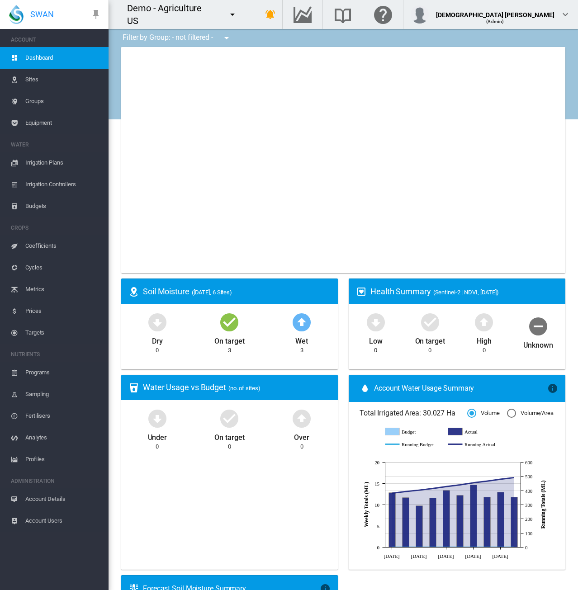
click at [61, 123] on span "Equipment" at bounding box center [63, 123] width 76 height 22
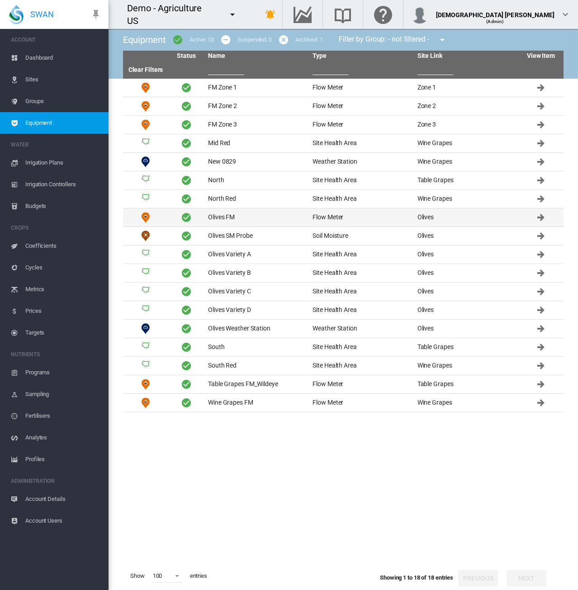
click at [224, 217] on td "Olives FM" at bounding box center [256, 217] width 104 height 18
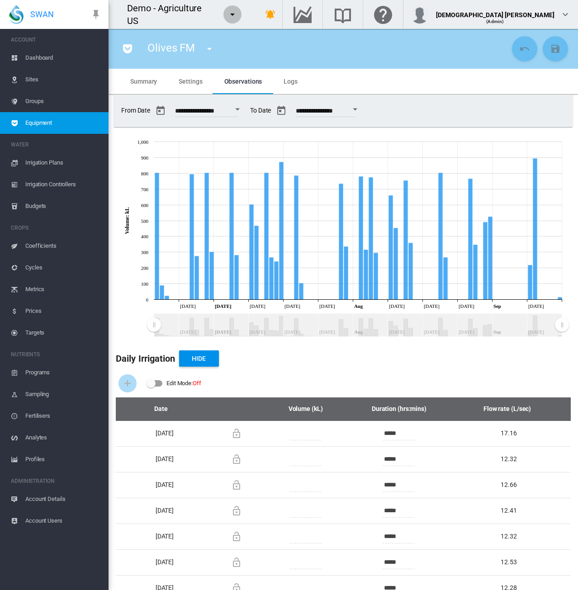
click at [234, 15] on md-icon "icon-menu-down" at bounding box center [232, 14] width 11 height 11
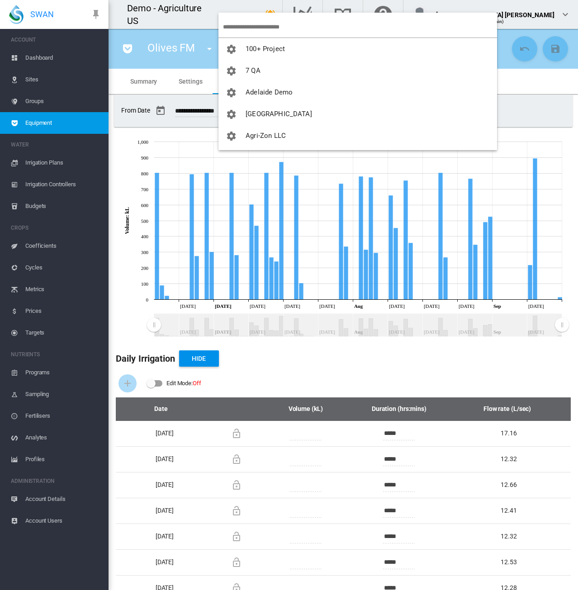
click at [250, 24] on input "search" at bounding box center [360, 26] width 274 height 21
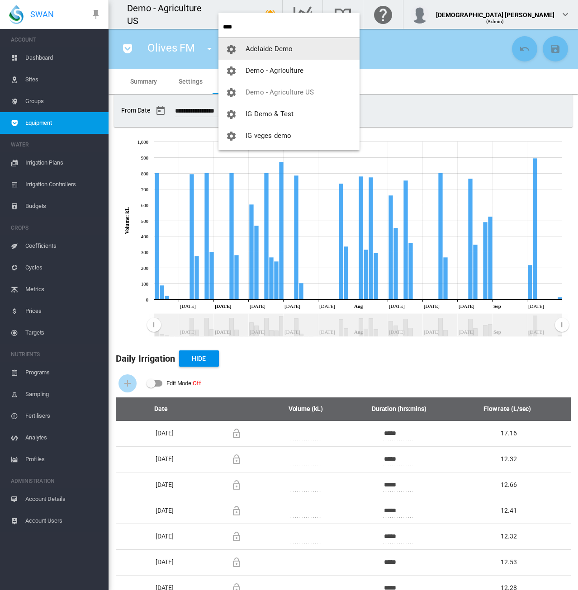
click at [250, 27] on input "****" at bounding box center [291, 26] width 136 height 21
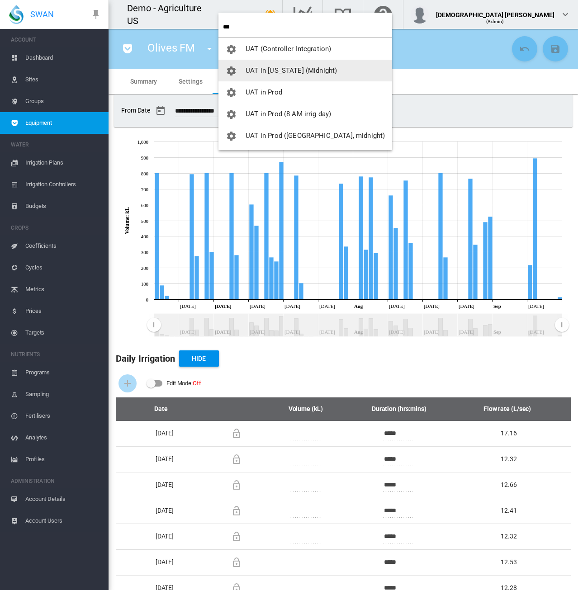
type input "***"
click at [266, 68] on span "UAT in [US_STATE] (Midnight)" at bounding box center [290, 70] width 91 height 8
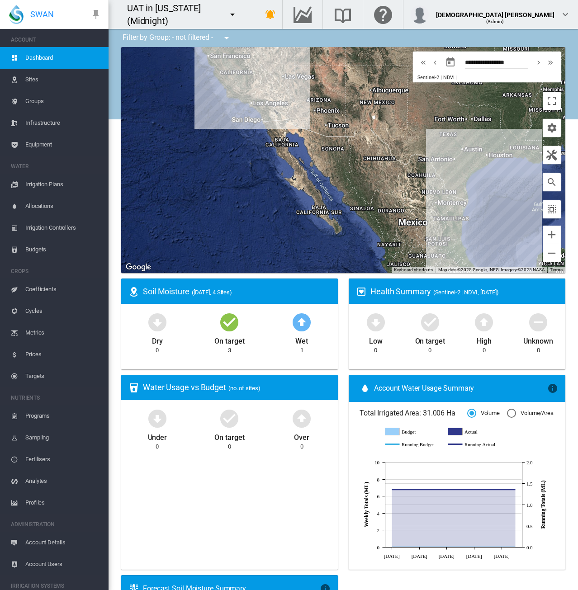
click at [37, 149] on span "Equipment" at bounding box center [63, 145] width 76 height 22
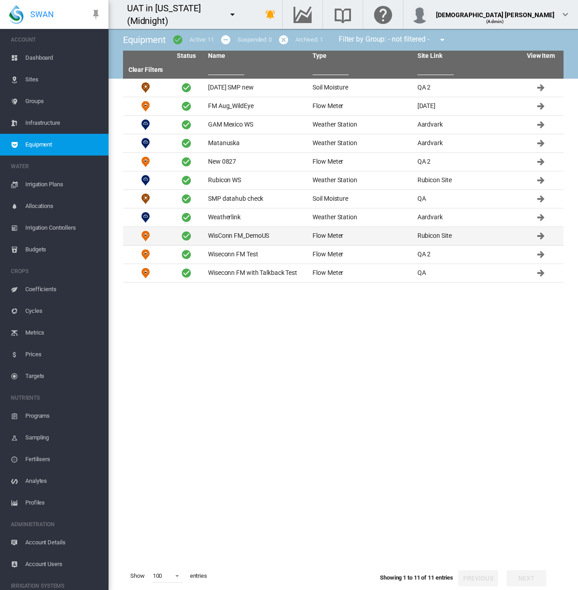
click at [249, 239] on td "WisConn FM_DemoUS" at bounding box center [256, 236] width 104 height 18
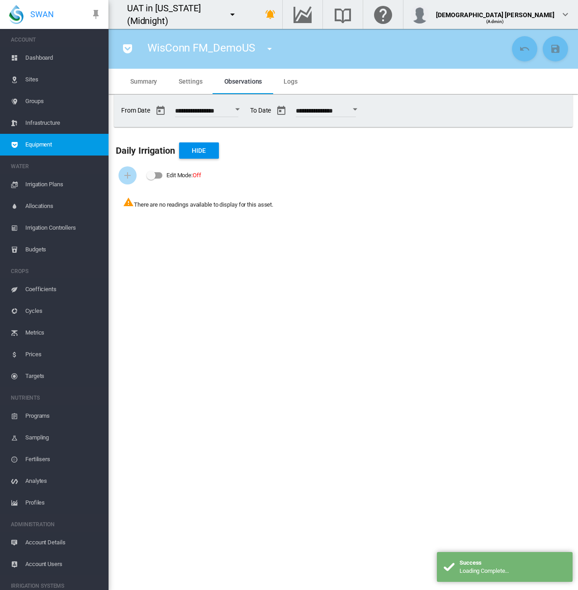
click at [154, 85] on md-tab-item "Summary" at bounding box center [143, 81] width 48 height 25
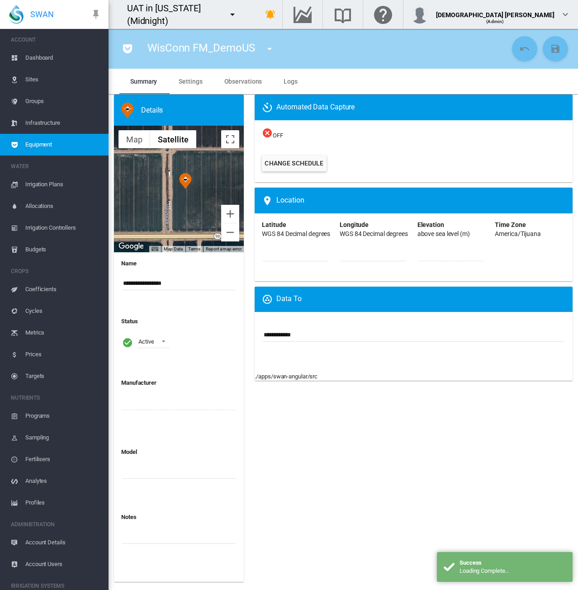
click at [183, 283] on input "**********" at bounding box center [178, 284] width 113 height 14
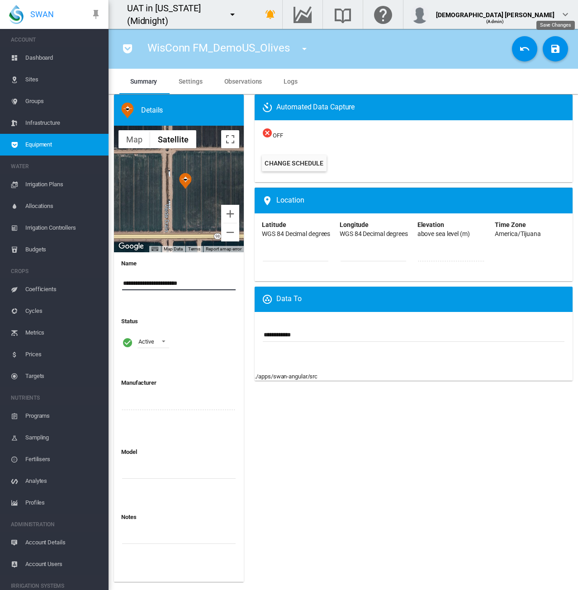
type input "**********"
click at [550, 42] on button "Save Changes" at bounding box center [554, 48] width 25 height 25
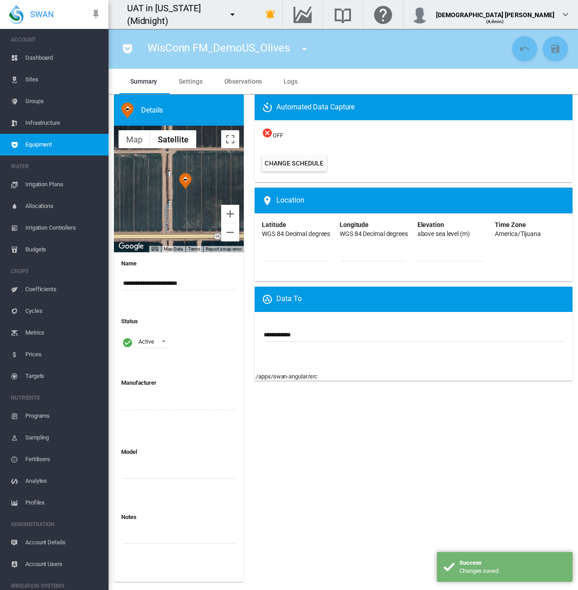
click at [193, 81] on span "Settings" at bounding box center [190, 81] width 23 height 7
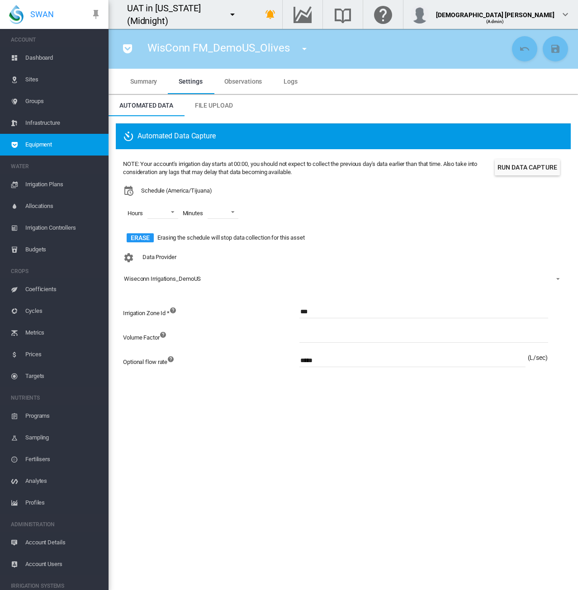
click at [502, 165] on button "Run Data Capture" at bounding box center [526, 167] width 65 height 16
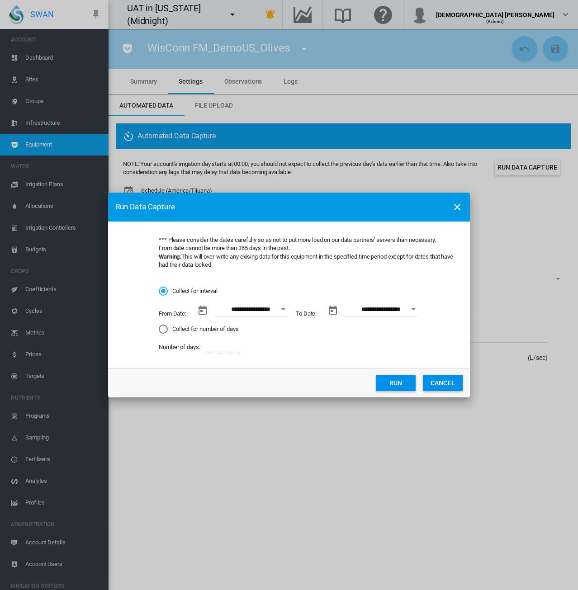
click at [282, 311] on button "Open calendar" at bounding box center [283, 309] width 16 height 16
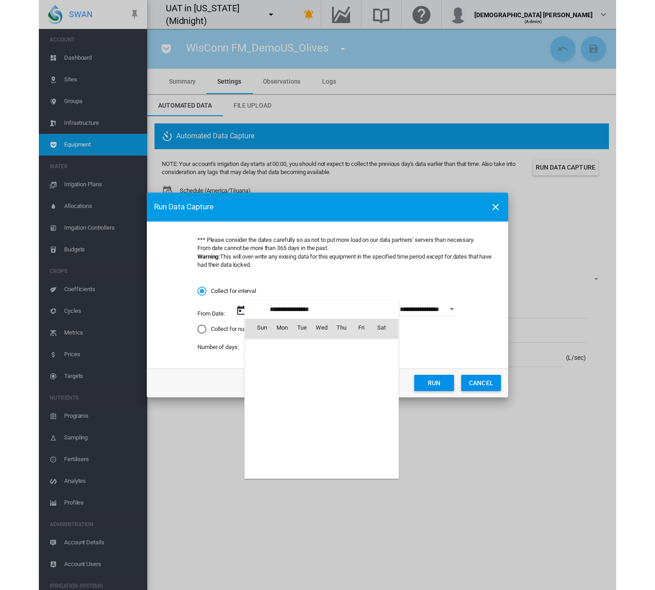
scroll to position [209330, 0]
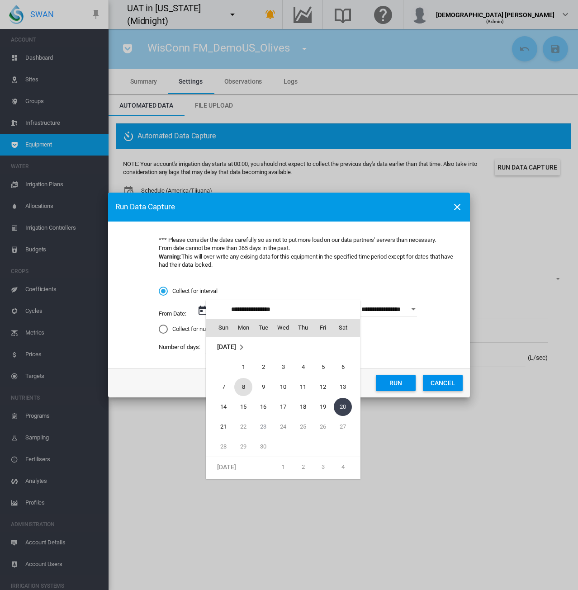
click at [238, 387] on span "8" at bounding box center [243, 387] width 18 height 18
type input "**********"
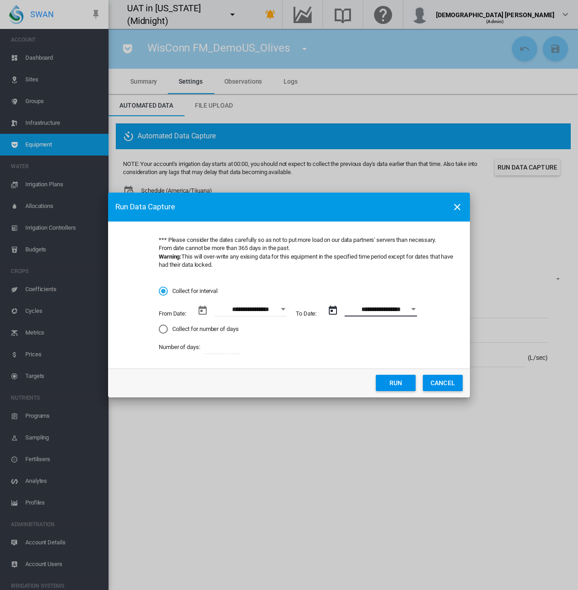
click at [390, 311] on input "**********" at bounding box center [380, 310] width 72 height 14
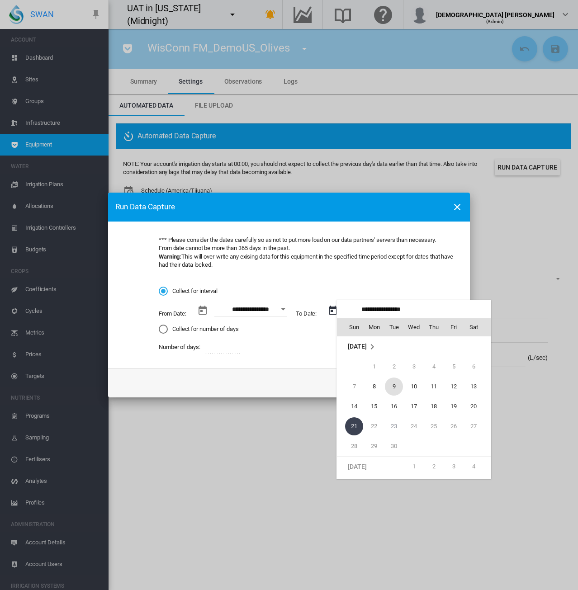
click at [394, 389] on span "9" at bounding box center [394, 386] width 18 height 18
type input "**********"
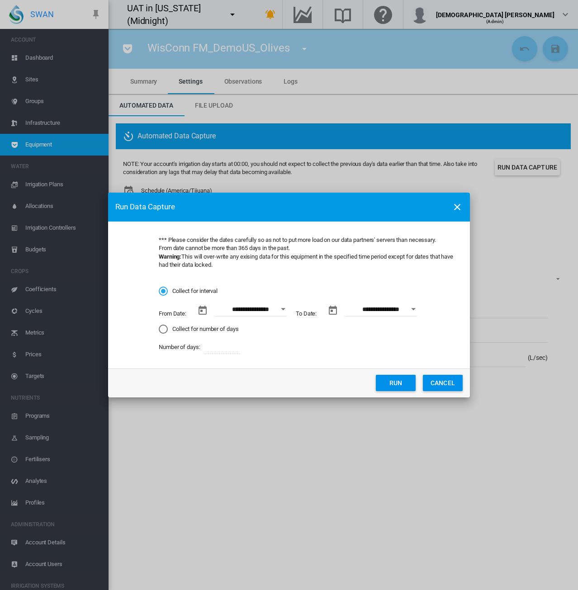
click at [395, 381] on button "Run" at bounding box center [396, 383] width 40 height 16
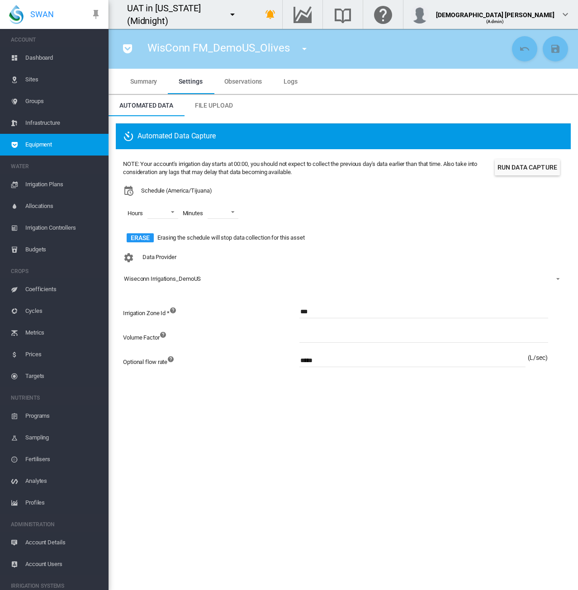
click at [71, 134] on span "Equipment" at bounding box center [63, 145] width 76 height 22
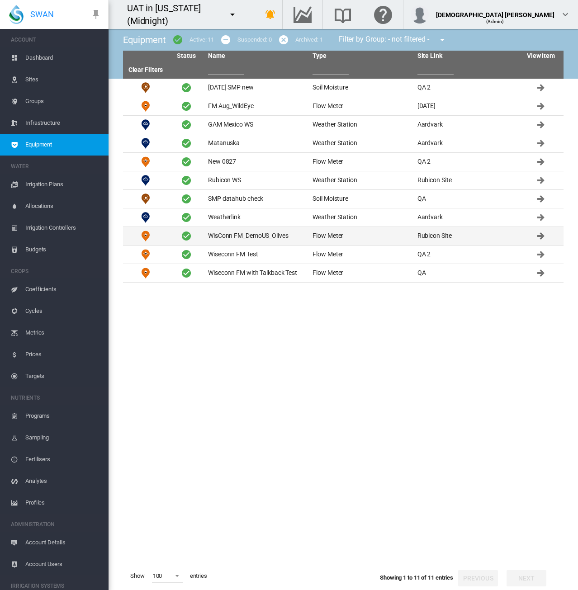
click at [233, 237] on td "WisConn FM_DemoUS_Olives" at bounding box center [256, 236] width 104 height 18
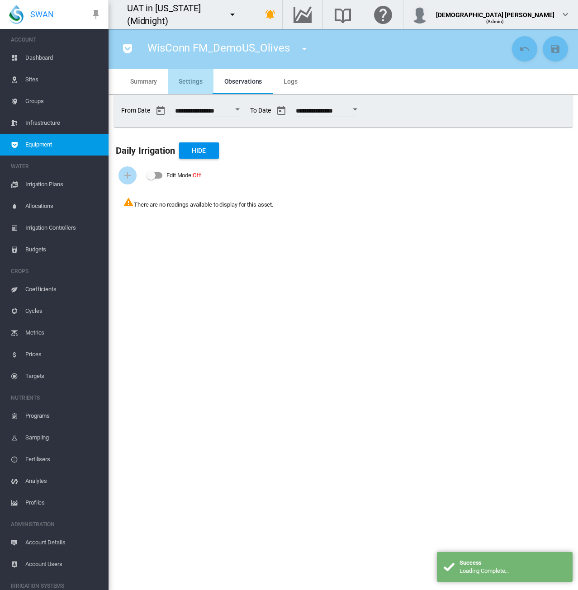
click at [187, 85] on md-tab-item "Settings" at bounding box center [190, 81] width 45 height 25
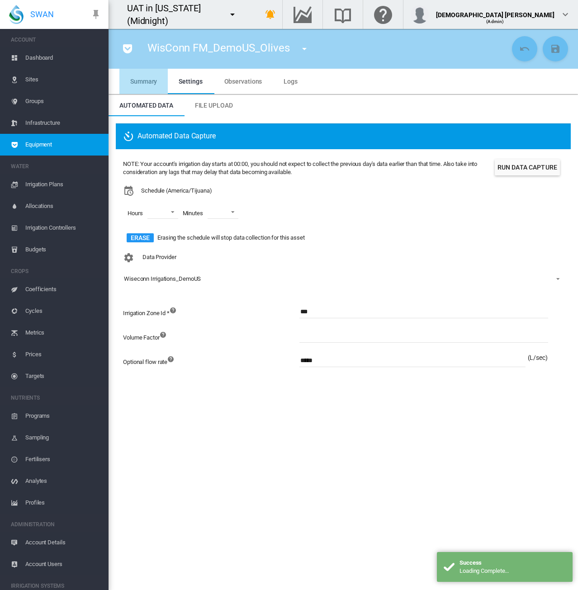
click at [140, 79] on span "Summary" at bounding box center [143, 81] width 27 height 7
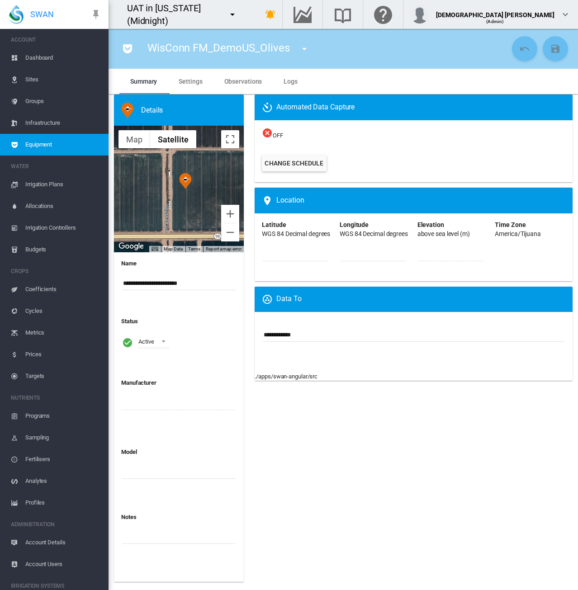
click at [132, 284] on input "**********" at bounding box center [178, 284] width 113 height 14
type input "**********"
click at [551, 52] on md-icon "icon-content-save" at bounding box center [555, 48] width 11 height 11
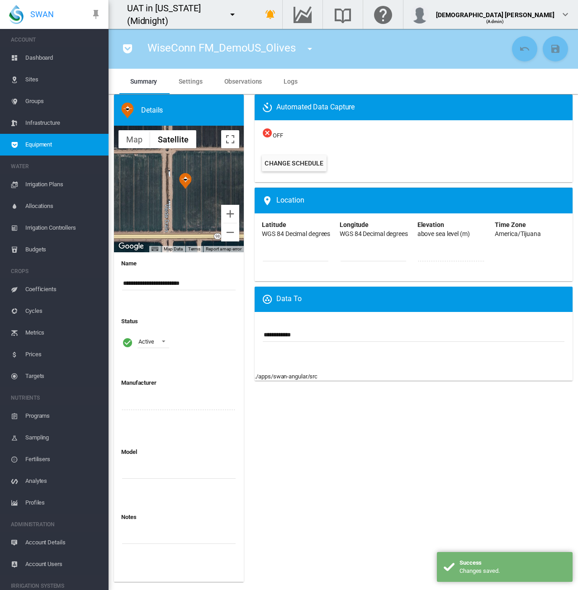
click at [200, 84] on span "Settings" at bounding box center [190, 81] width 23 height 7
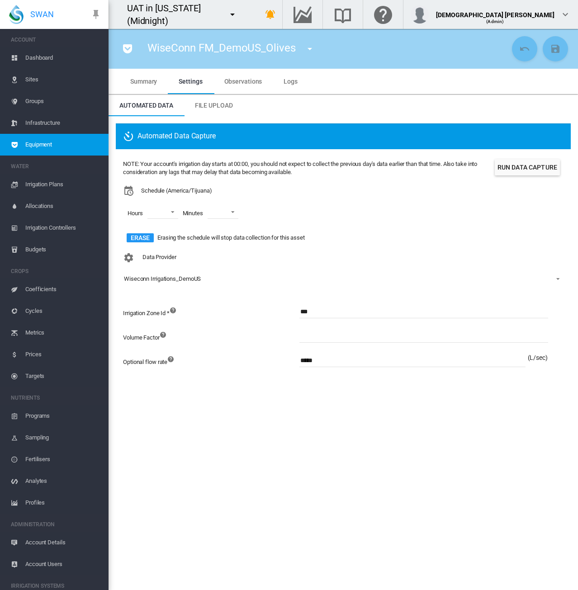
click at [158, 77] on md-tab-item "Summary" at bounding box center [143, 81] width 48 height 25
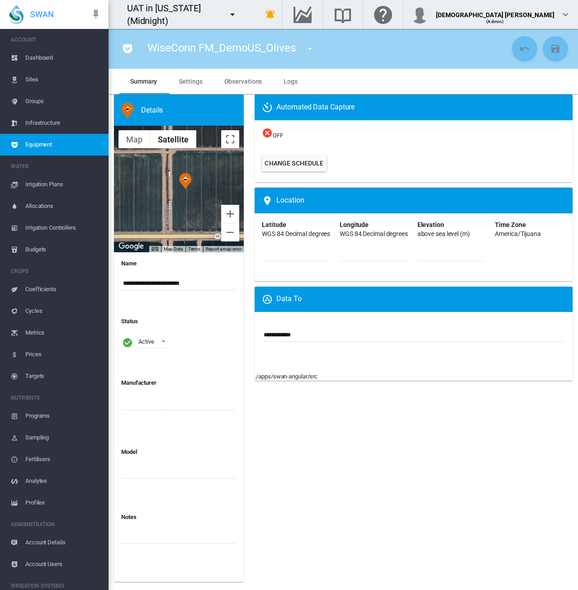
click at [238, 9] on md-icon "icon-menu-down" at bounding box center [232, 14] width 11 height 11
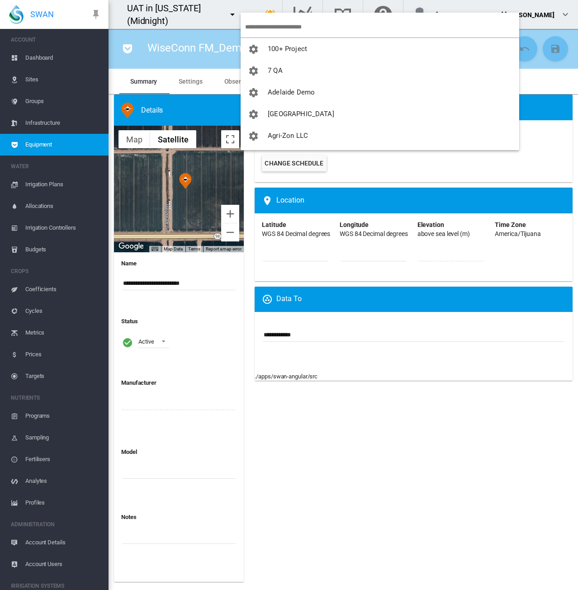
click at [21, 139] on md-backdrop at bounding box center [289, 295] width 578 height 590
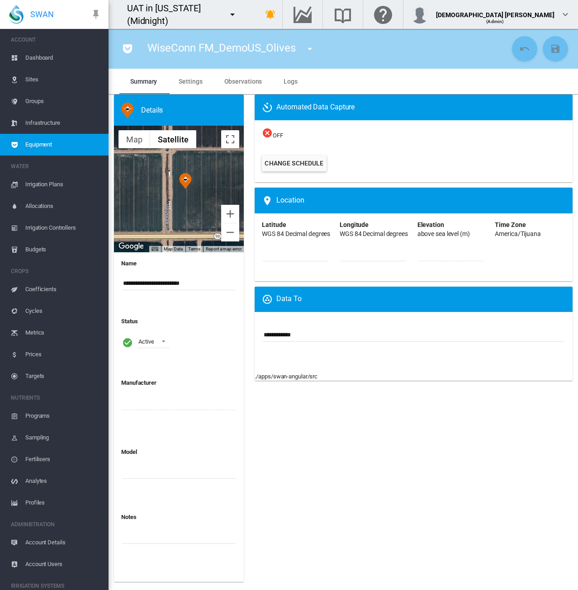
click at [32, 146] on span "Equipment" at bounding box center [63, 145] width 76 height 22
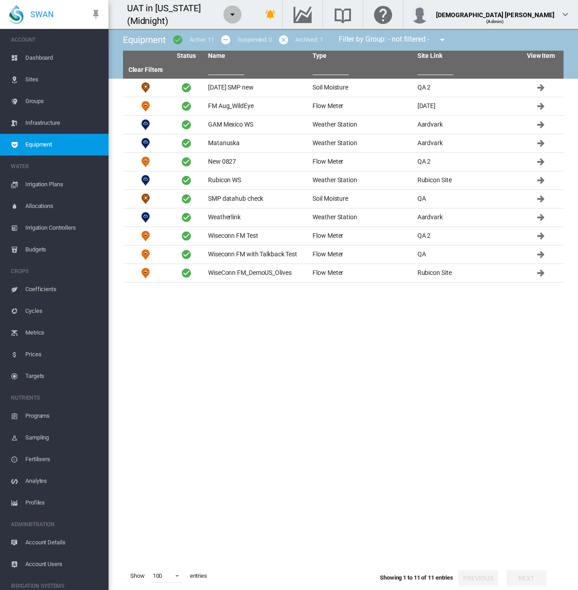
click at [238, 13] on md-icon "icon-menu-down" at bounding box center [232, 14] width 11 height 11
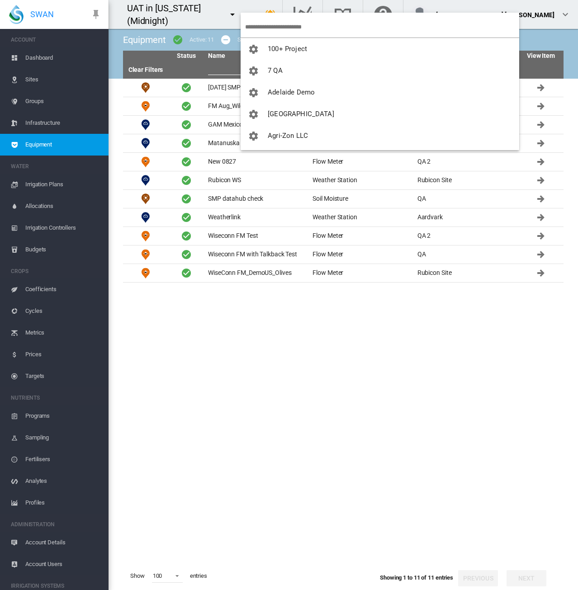
click at [266, 26] on input "search" at bounding box center [382, 26] width 274 height 21
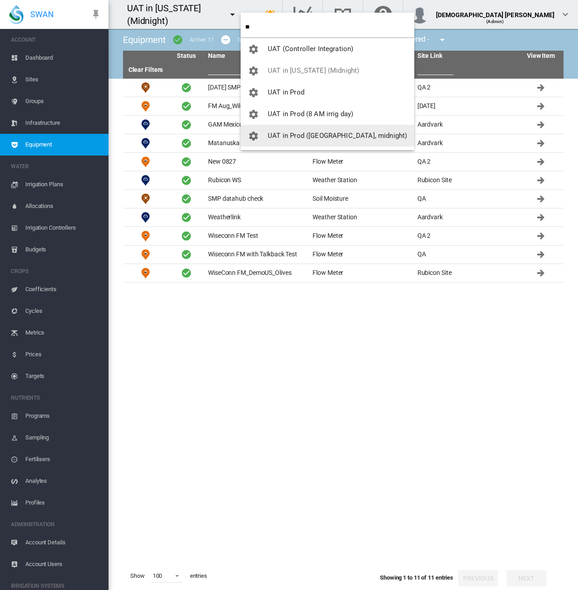
type input "**"
click at [322, 138] on span "UAT in Prod ([GEOGRAPHIC_DATA], midnight)" at bounding box center [337, 136] width 139 height 8
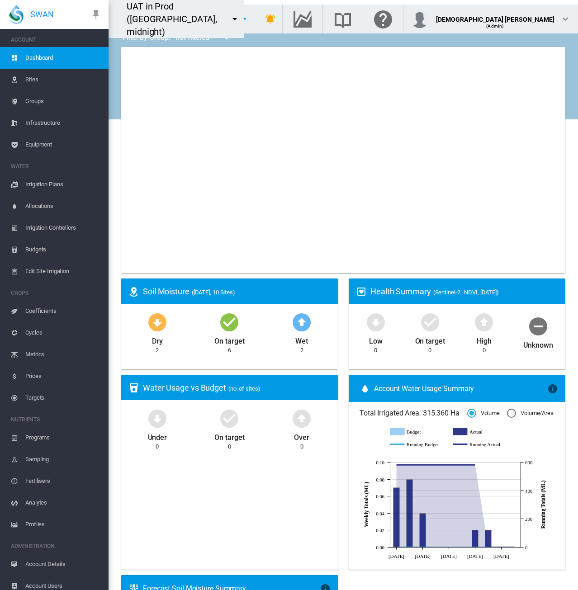
click at [45, 141] on span "Equipment" at bounding box center [63, 145] width 76 height 22
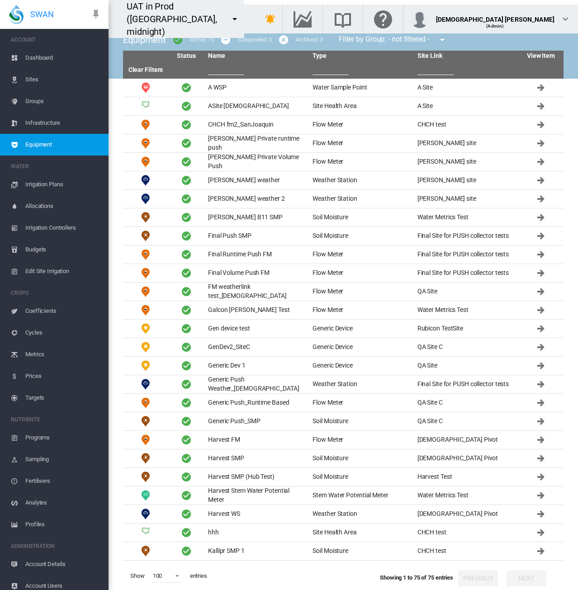
click at [222, 68] on input "text" at bounding box center [226, 68] width 36 height 14
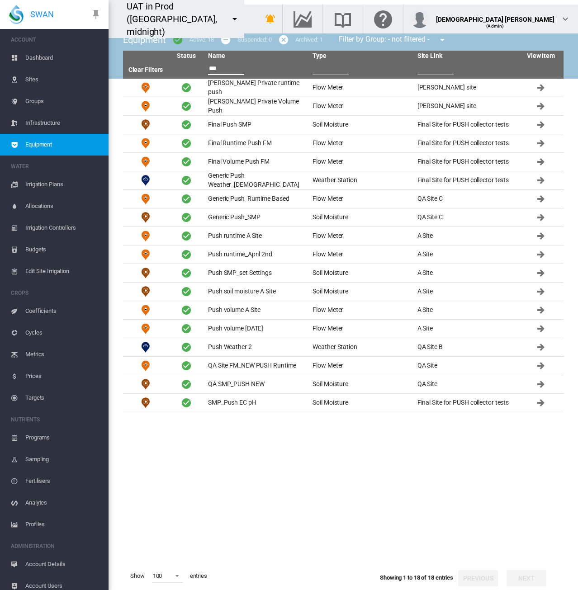
type input "****"
click at [258, 127] on td "Final Push SMP" at bounding box center [256, 125] width 104 height 18
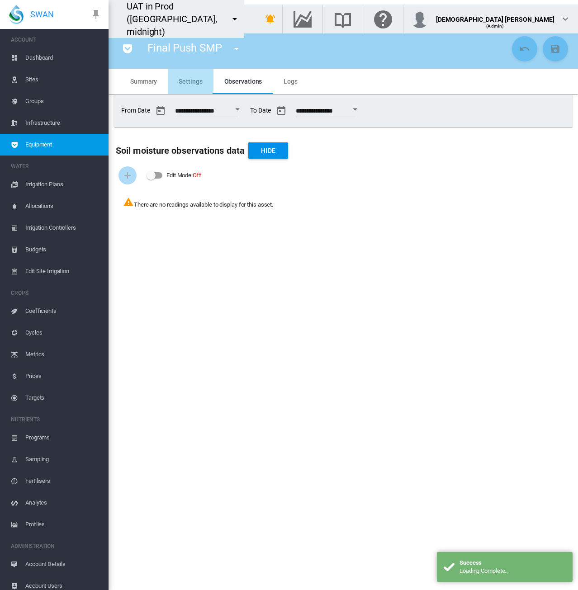
click at [194, 73] on md-tab-item "Settings" at bounding box center [190, 81] width 45 height 25
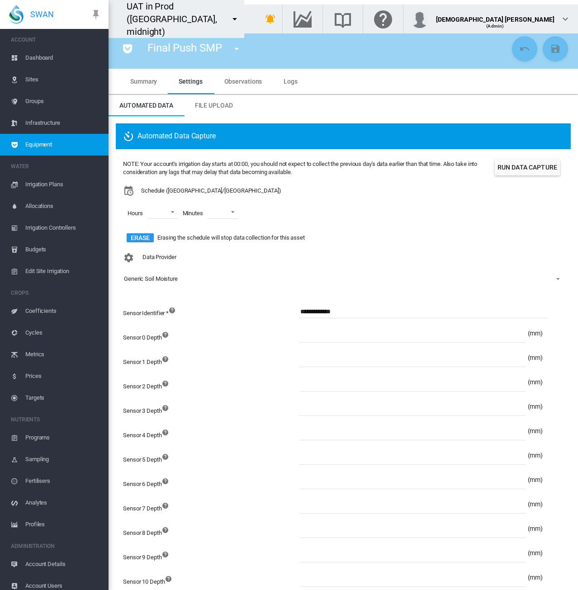
click at [330, 311] on input "**********" at bounding box center [423, 312] width 249 height 14
click at [546, 232] on div "NOTE: Your account's irrigation day starts at 00:00, you should not expect to c…" at bounding box center [343, 202] width 440 height 92
click at [243, 83] on span "Observations" at bounding box center [243, 81] width 38 height 7
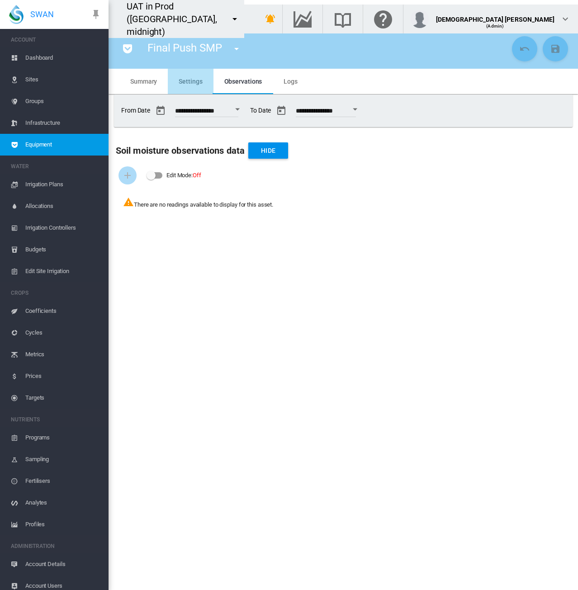
click at [191, 84] on span "Settings" at bounding box center [190, 81] width 23 height 7
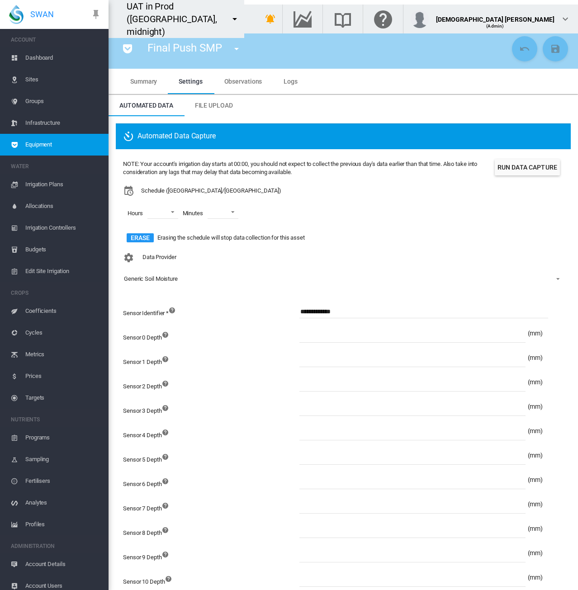
click at [336, 83] on md-tabs-canvas "Summary Settings Observations Logs Summary Settings Observations Logs" at bounding box center [342, 81] width 447 height 25
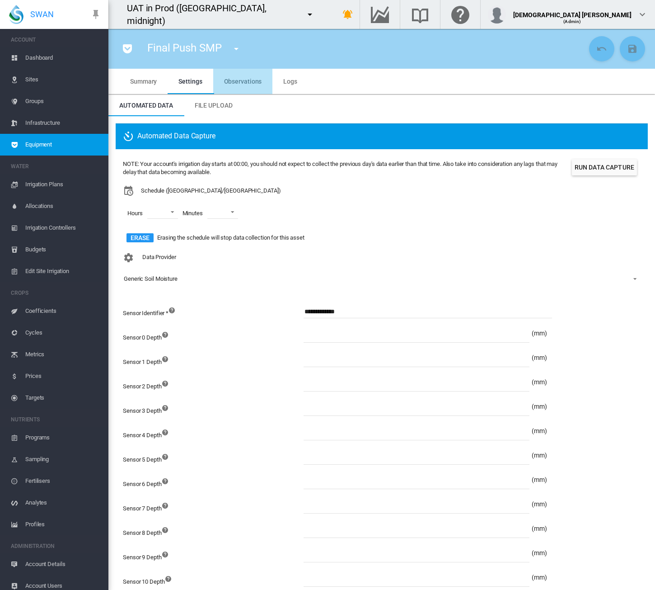
click at [245, 82] on span "Observations" at bounding box center [243, 81] width 38 height 7
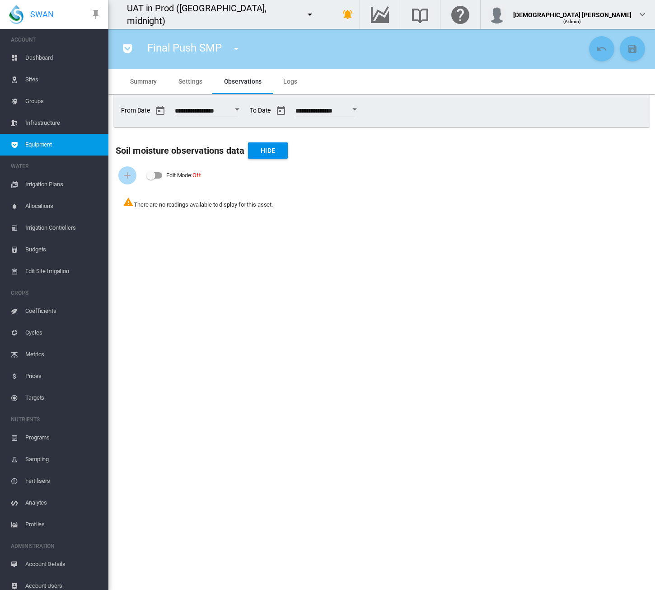
click at [240, 109] on div "Open calendar" at bounding box center [237, 109] width 5 height 2
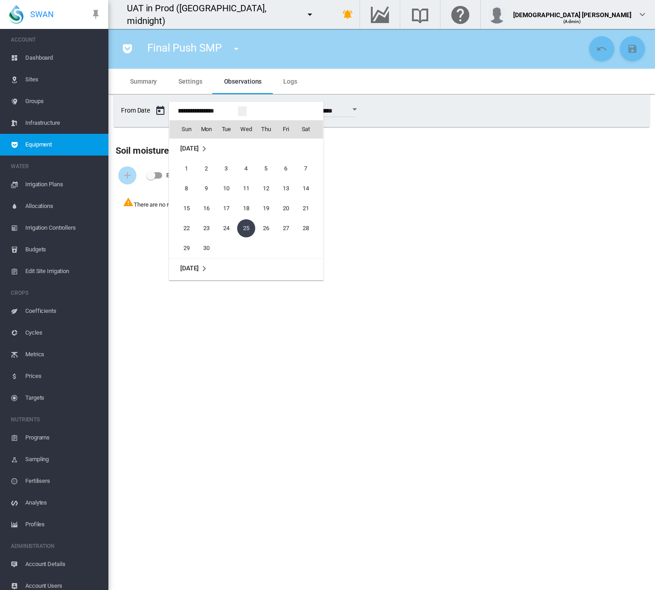
scroll to position [21748, 0]
drag, startPoint x: 302, startPoint y: 195, endPoint x: 340, endPoint y: 192, distance: 38.1
click at [308, 194] on span "1" at bounding box center [306, 196] width 18 height 18
type input "**********"
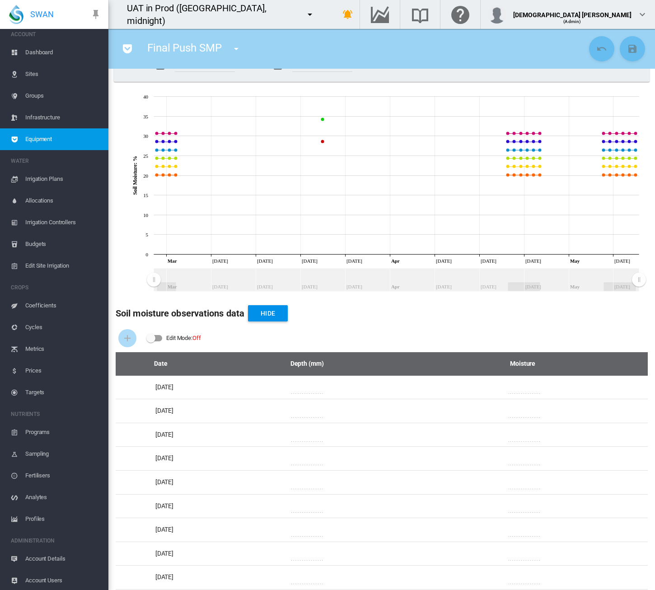
scroll to position [6, 0]
click at [305, 13] on md-icon "icon-menu-down" at bounding box center [310, 14] width 11 height 11
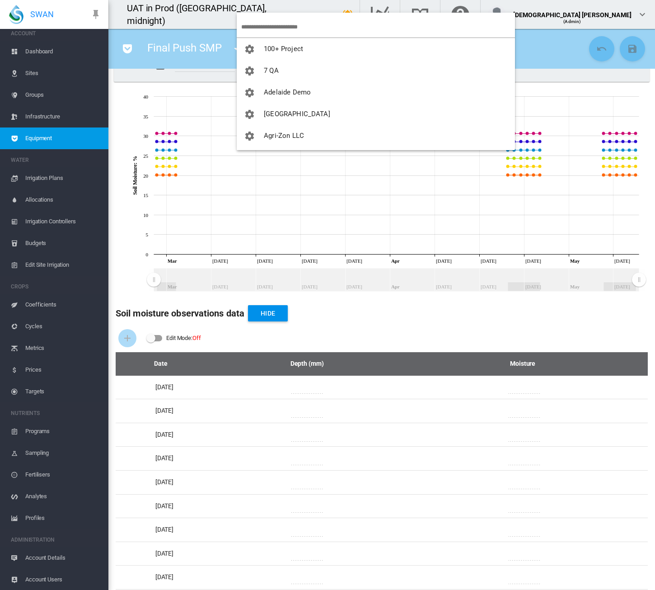
click at [58, 556] on md-backdrop at bounding box center [327, 295] width 655 height 590
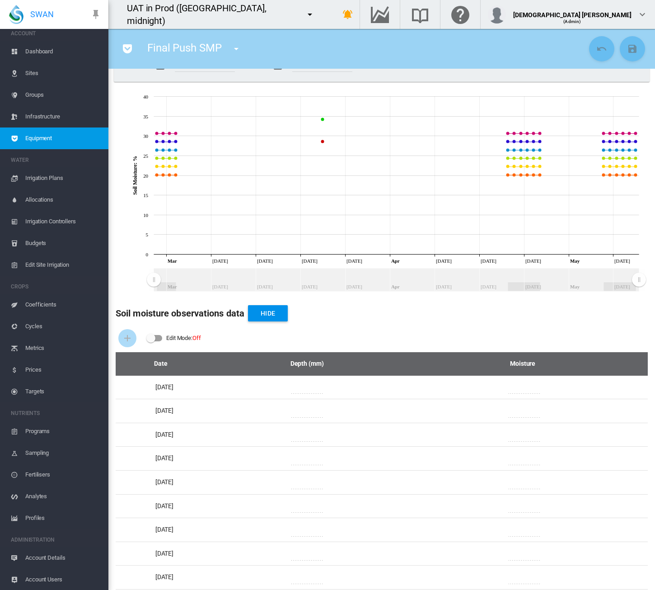
click at [58, 556] on span "Account Details" at bounding box center [63, 558] width 76 height 22
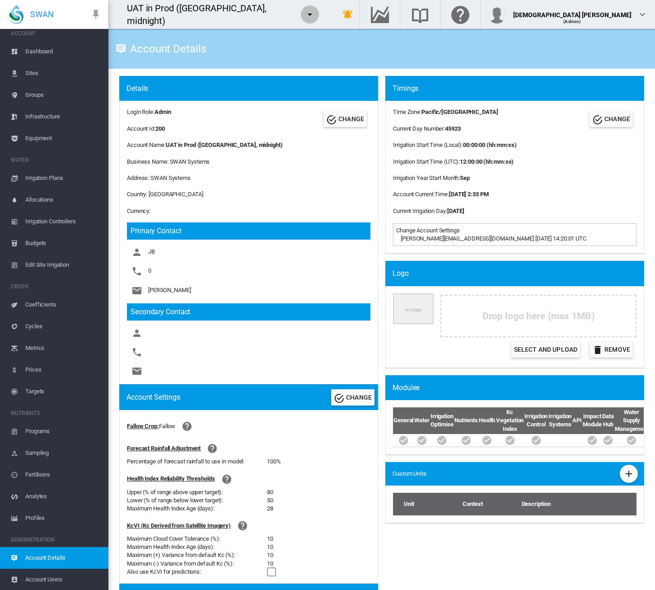
click at [305, 14] on md-icon "icon-menu-down" at bounding box center [310, 14] width 11 height 11
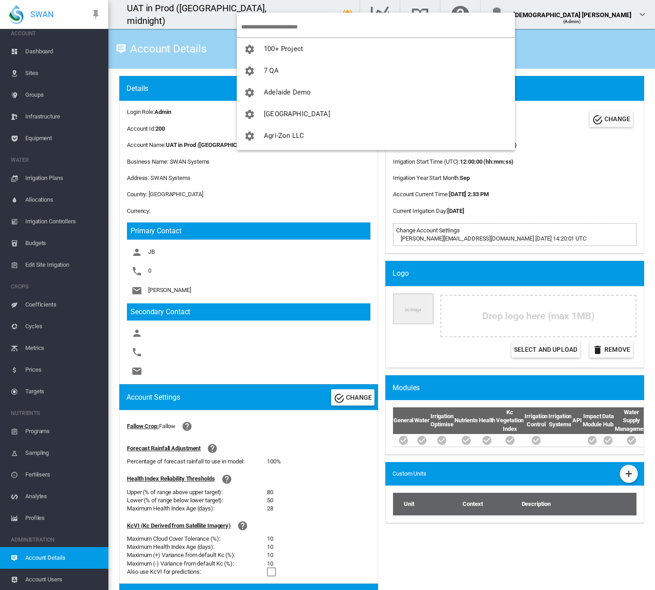
click at [269, 24] on input "search" at bounding box center [378, 26] width 274 height 21
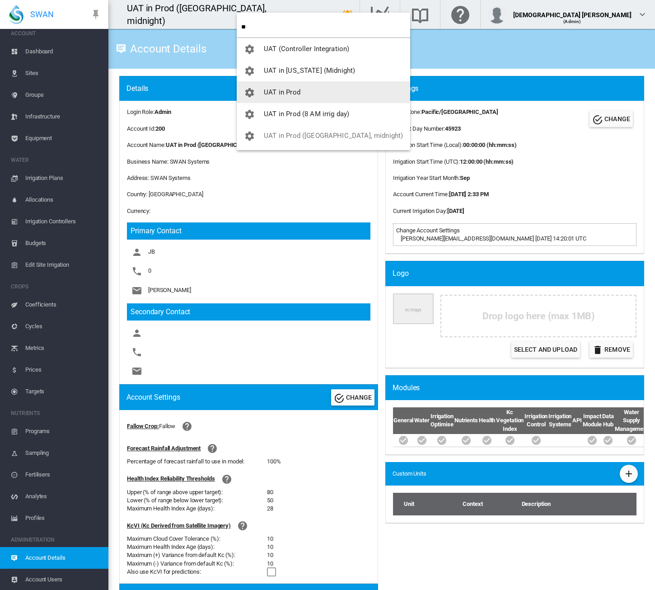
type input "**"
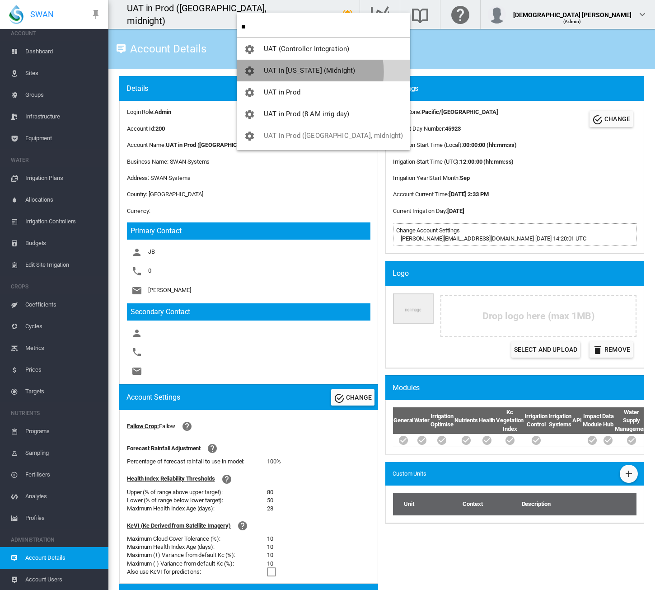
click at [310, 72] on span "UAT in [US_STATE] (Midnight)" at bounding box center [309, 70] width 91 height 8
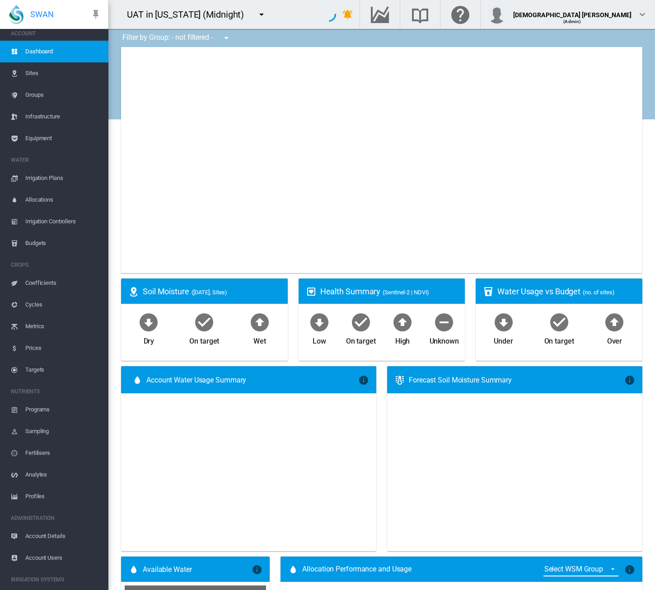
type input "**********"
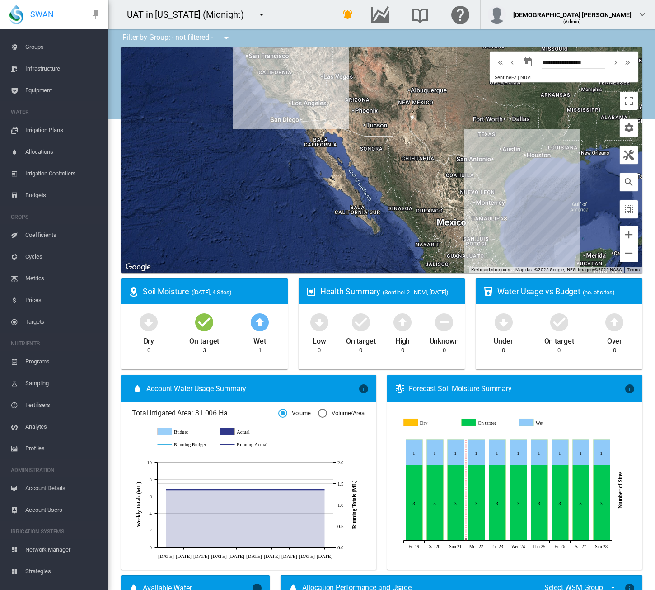
scroll to position [89, 0]
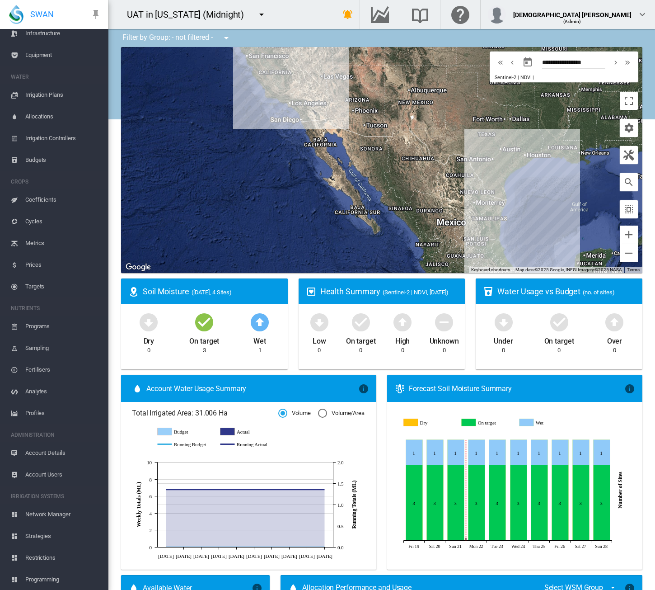
click at [57, 516] on span "Network Manager" at bounding box center [63, 514] width 76 height 22
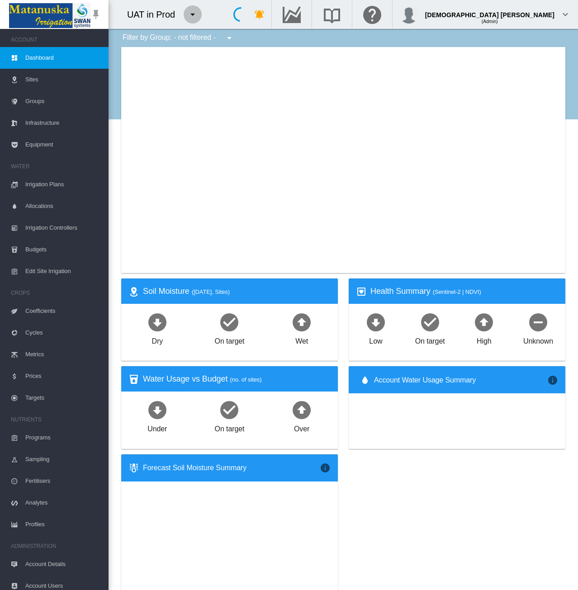
click at [193, 17] on md-icon "icon-menu-down" at bounding box center [192, 14] width 11 height 11
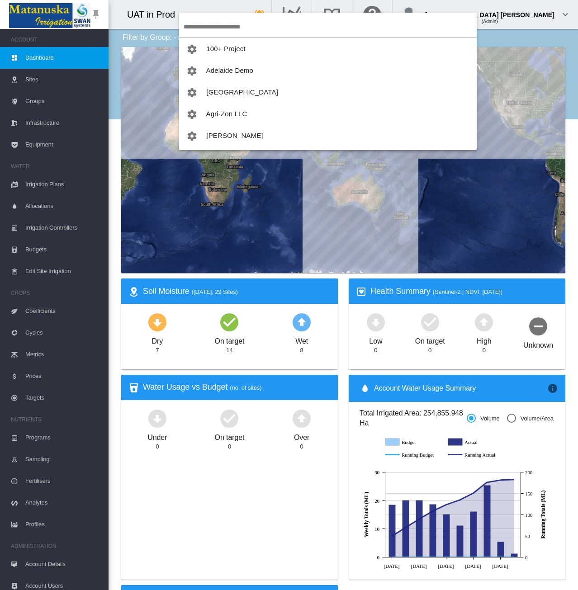
click at [214, 25] on input "search" at bounding box center [329, 26] width 293 height 21
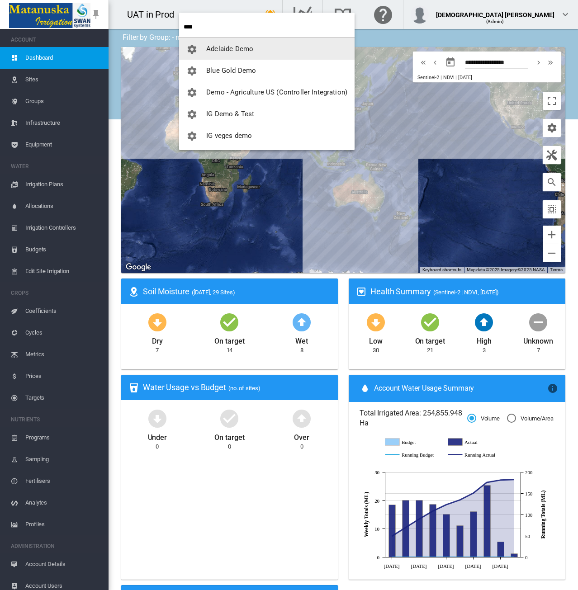
type input "****"
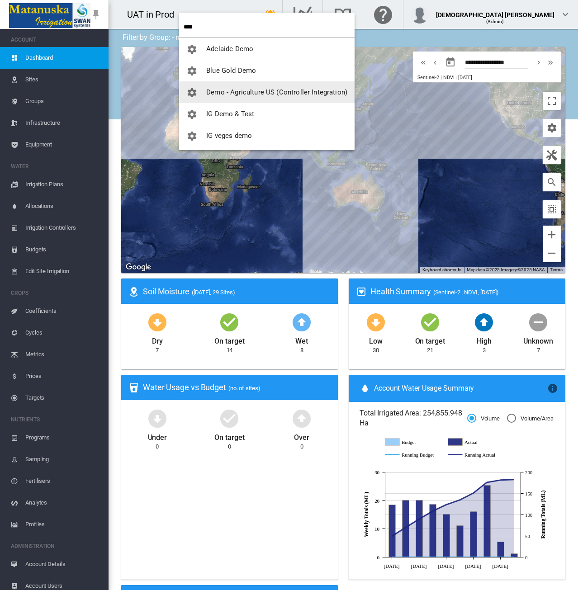
click at [232, 90] on span "Demo - Agriculture US (Controller Integration)" at bounding box center [276, 92] width 141 height 8
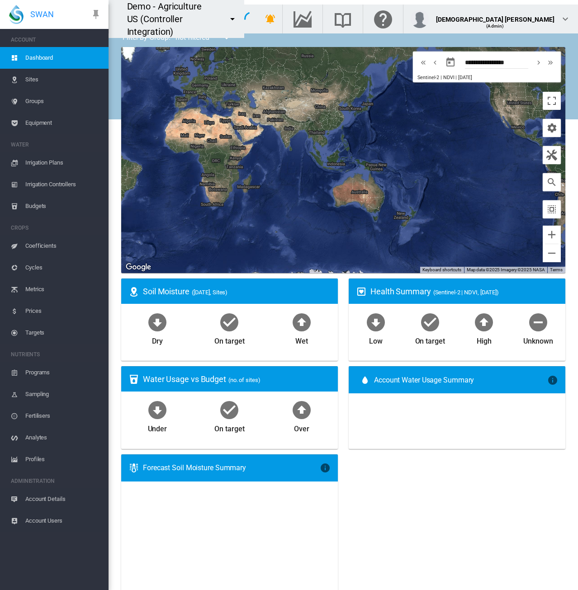
click at [31, 126] on span "Equipment" at bounding box center [63, 123] width 76 height 22
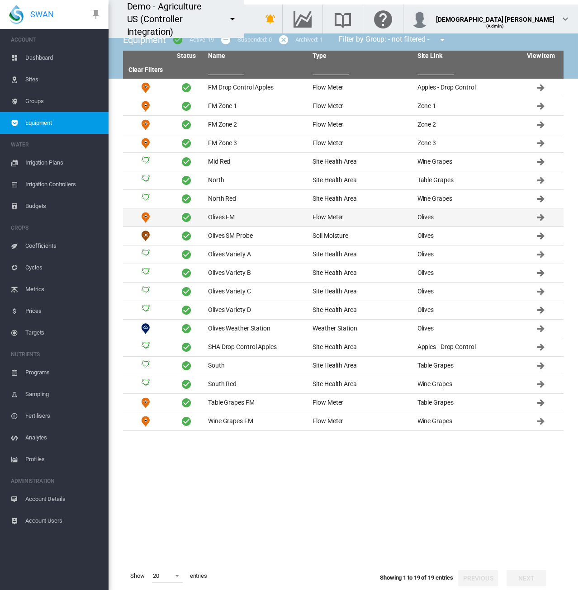
click at [260, 221] on td "Olives FM" at bounding box center [256, 217] width 104 height 18
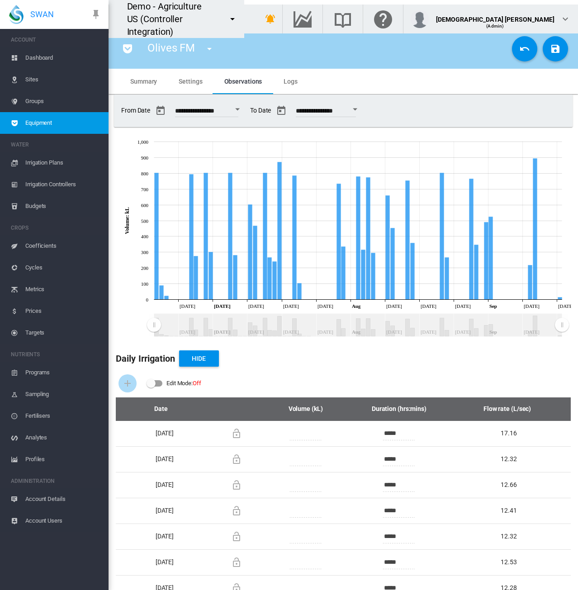
click at [34, 125] on span "Equipment" at bounding box center [63, 123] width 76 height 22
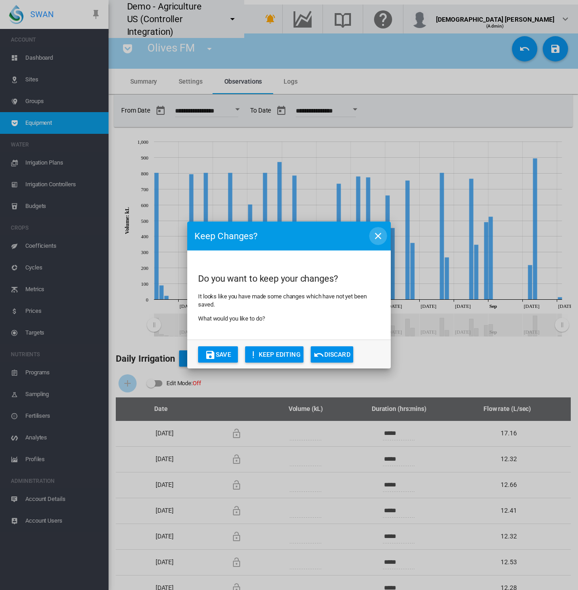
click at [377, 236] on md-icon "icon-close" at bounding box center [377, 235] width 11 height 11
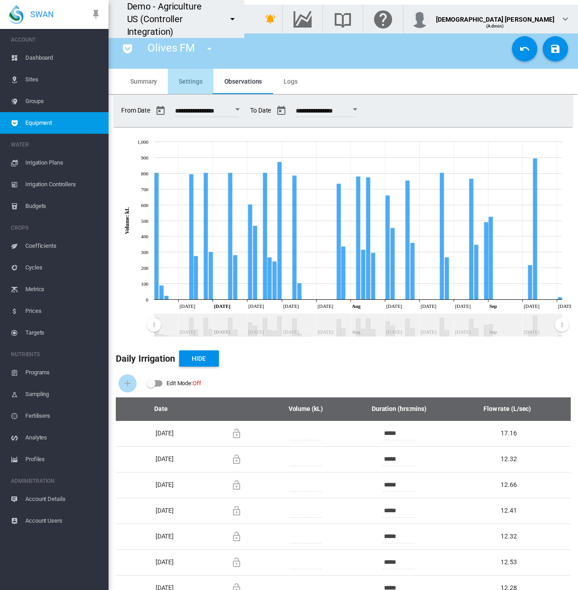
click at [197, 85] on md-tab-item "Settings" at bounding box center [190, 81] width 45 height 25
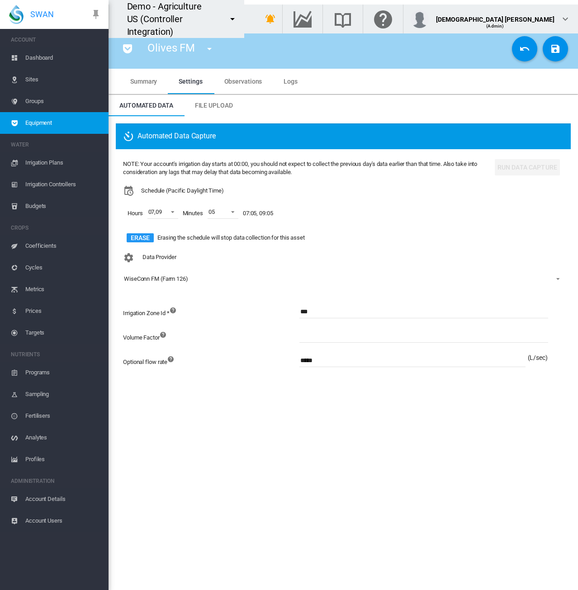
click at [84, 116] on span "Equipment" at bounding box center [63, 123] width 76 height 22
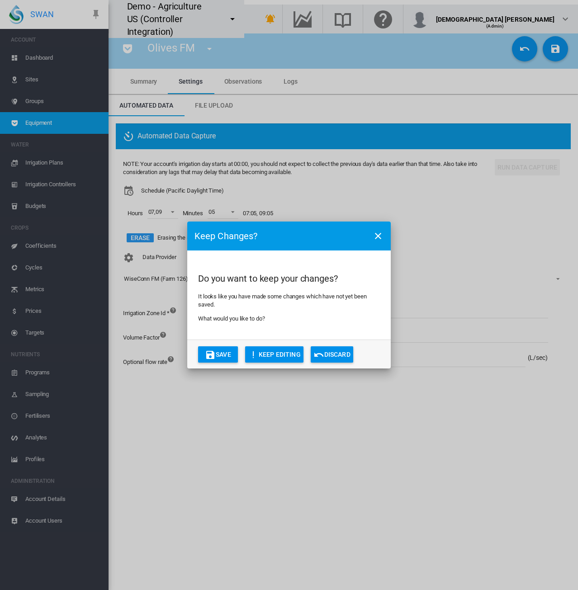
click at [338, 357] on button "Discard" at bounding box center [331, 354] width 42 height 16
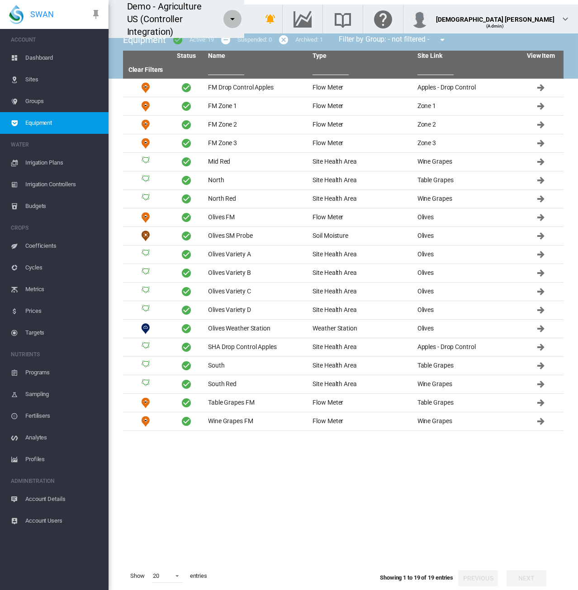
click at [238, 14] on md-icon "icon-menu-down" at bounding box center [232, 19] width 11 height 11
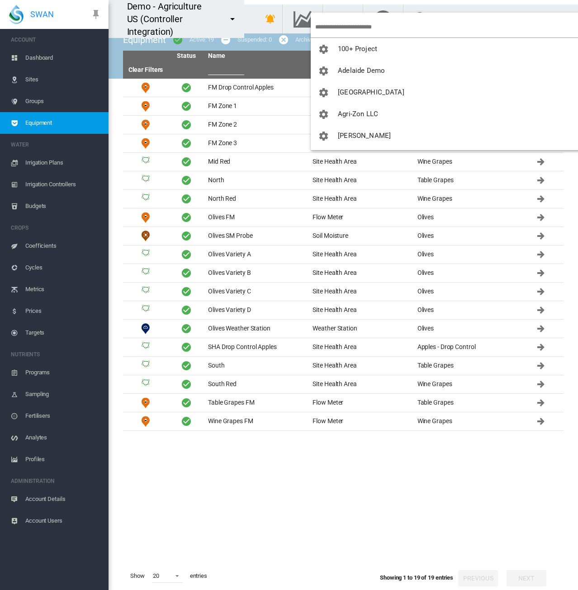
click at [337, 31] on input "search" at bounding box center [452, 26] width 274 height 21
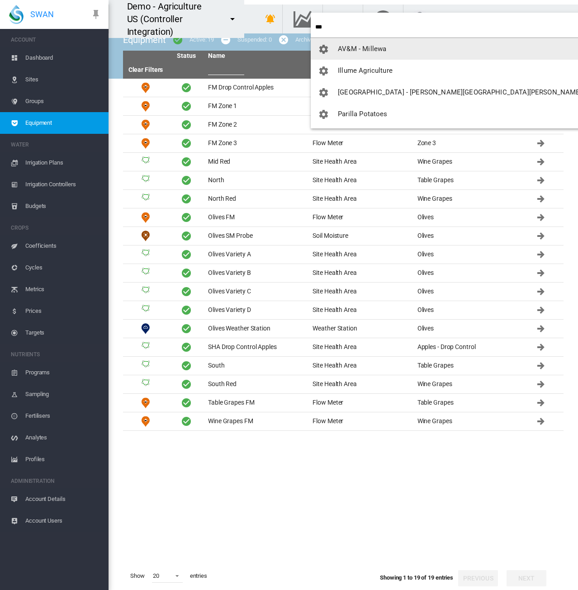
type input "***"
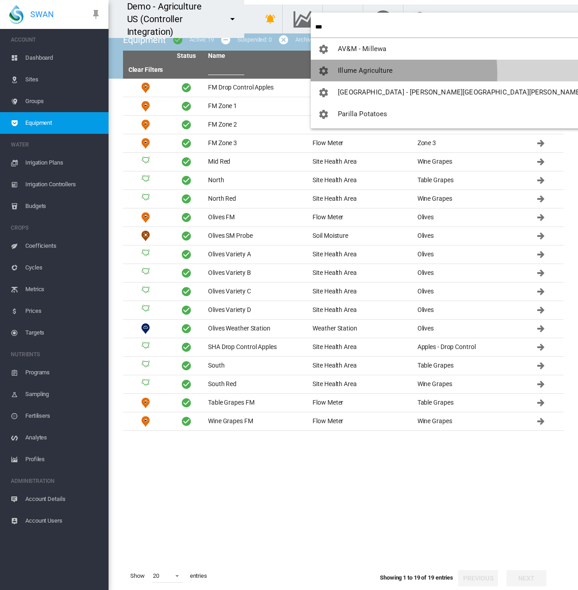
click at [345, 74] on span "Illume Agriculture" at bounding box center [365, 70] width 55 height 8
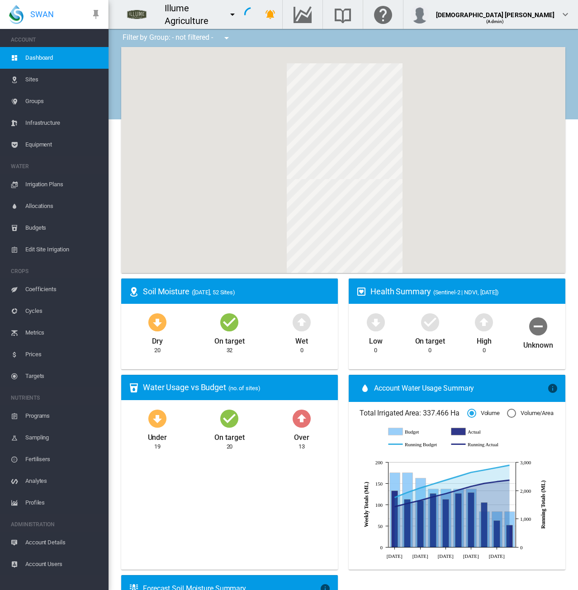
click at [46, 142] on span "Equipment" at bounding box center [63, 145] width 76 height 22
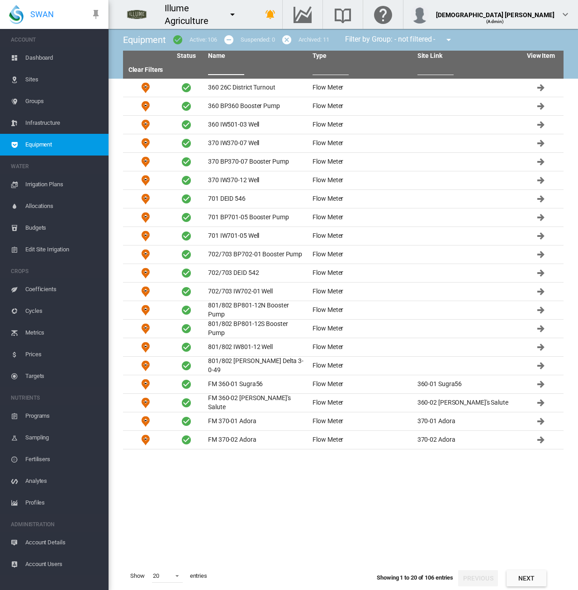
click at [224, 70] on input "text" at bounding box center [226, 68] width 36 height 14
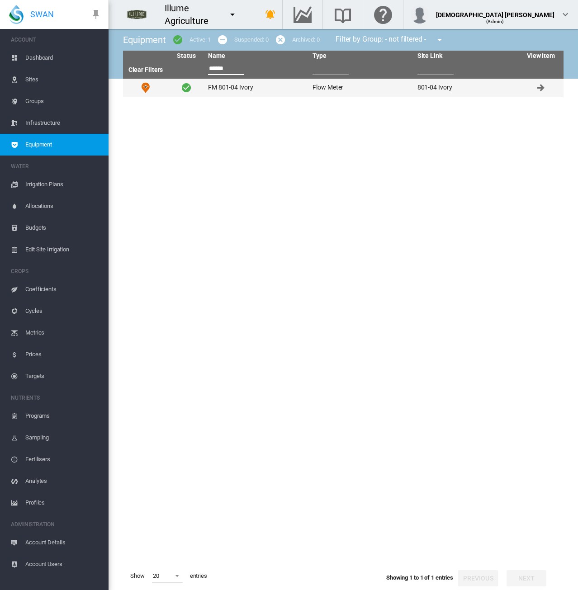
type input "******"
click at [246, 89] on td "FM 801-04 Ivory" at bounding box center [256, 88] width 104 height 18
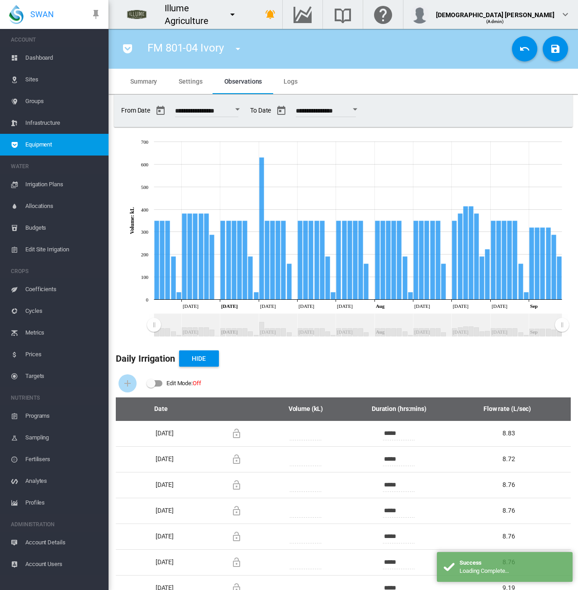
click at [60, 141] on span "Equipment" at bounding box center [63, 145] width 76 height 22
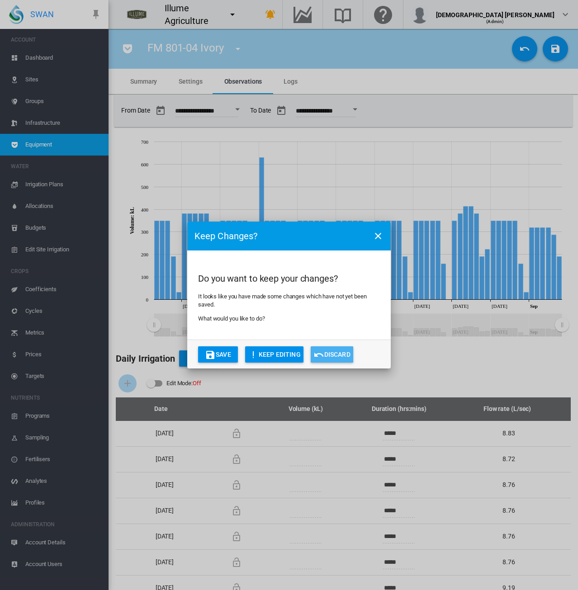
click at [331, 352] on button "Discard" at bounding box center [331, 354] width 42 height 16
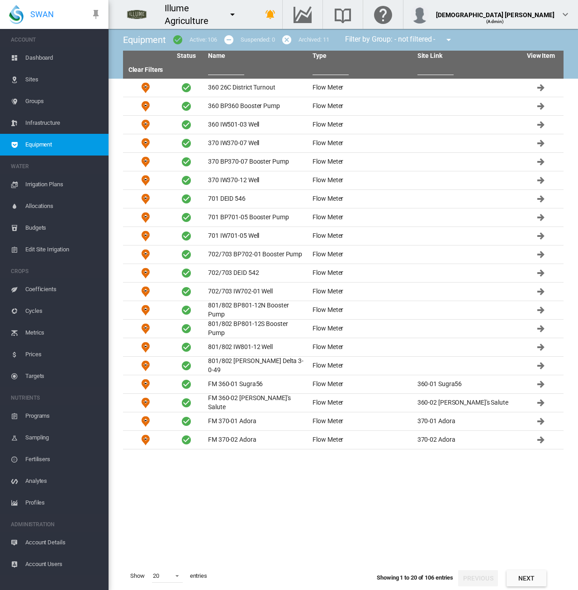
click at [218, 69] on input "text" at bounding box center [226, 68] width 36 height 14
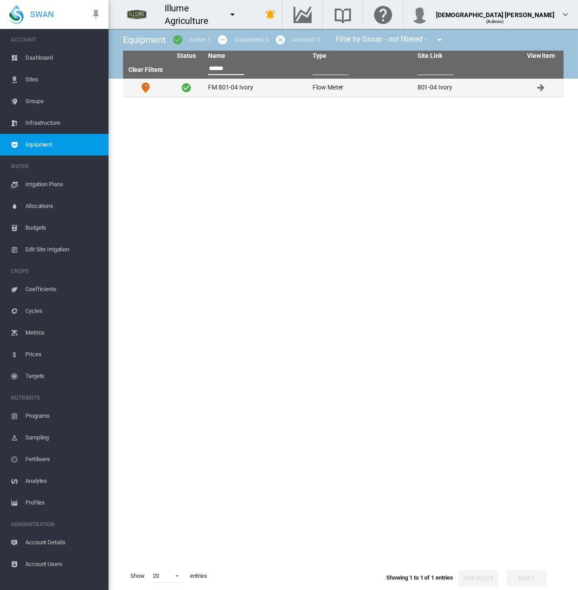
type input "******"
click at [267, 92] on td "FM 801-04 Ivory" at bounding box center [256, 88] width 104 height 18
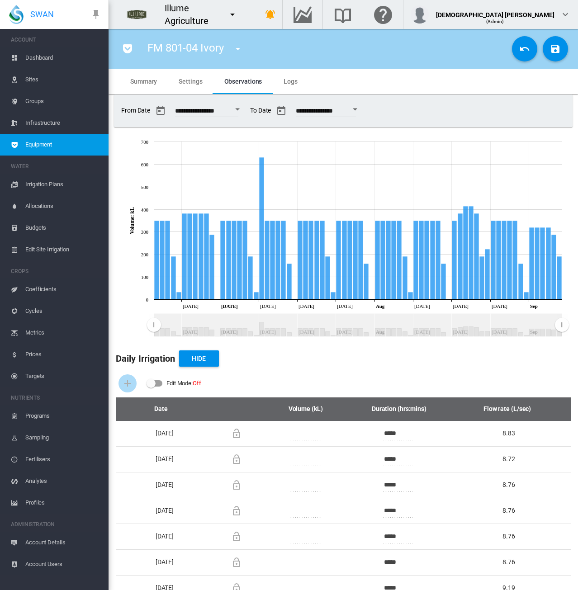
click at [45, 141] on span "Equipment" at bounding box center [63, 145] width 76 height 22
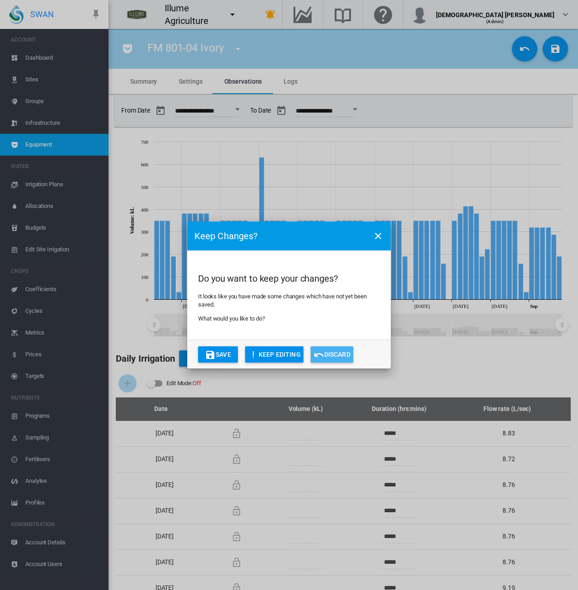
click at [337, 352] on button "Discard" at bounding box center [331, 354] width 42 height 16
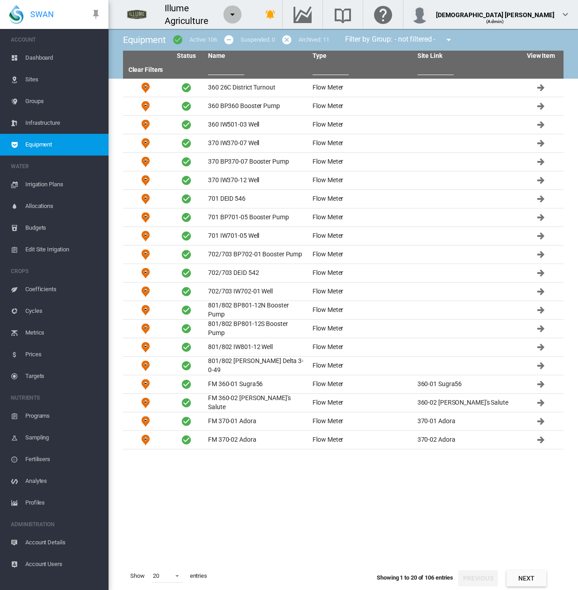
click at [238, 12] on md-icon "icon-menu-down" at bounding box center [232, 14] width 11 height 11
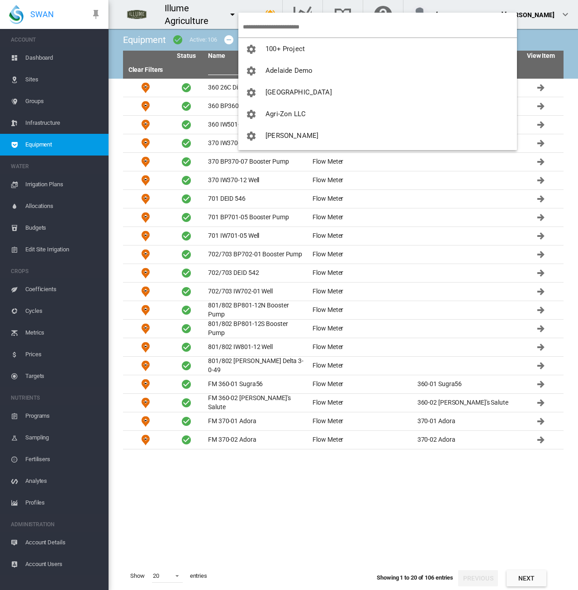
click at [265, 25] on input "search" at bounding box center [380, 26] width 274 height 21
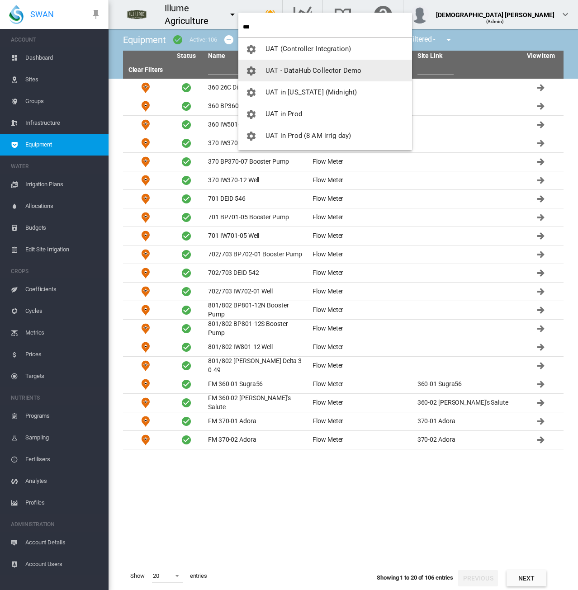
type input "***"
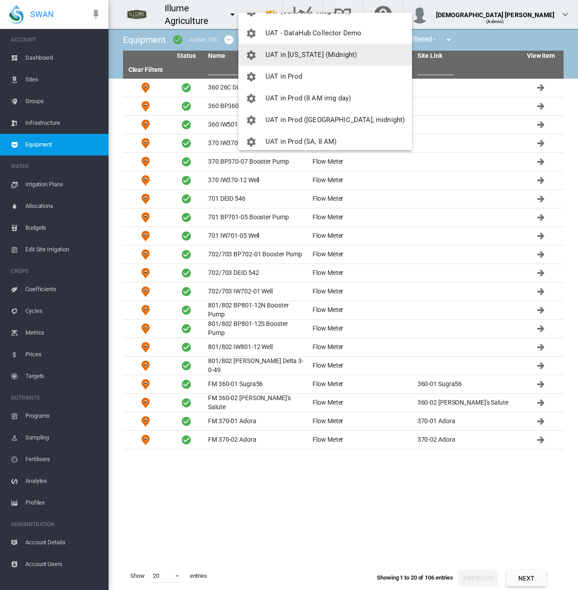
scroll to position [65, 0]
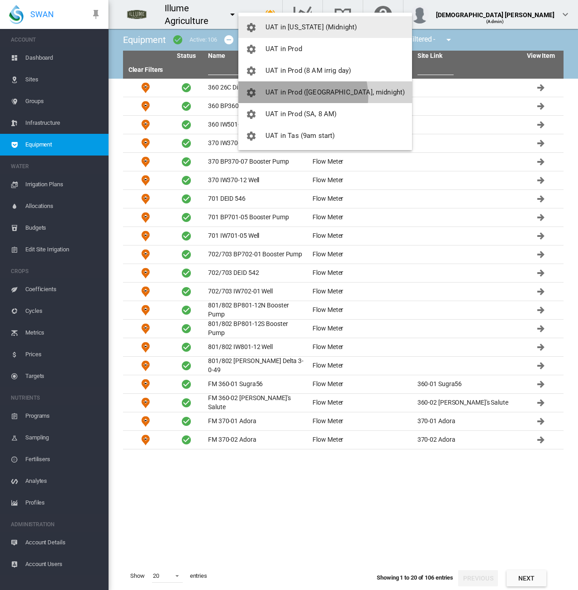
click at [300, 96] on button "UAT in Prod ([GEOGRAPHIC_DATA], midnight)" at bounding box center [325, 92] width 174 height 22
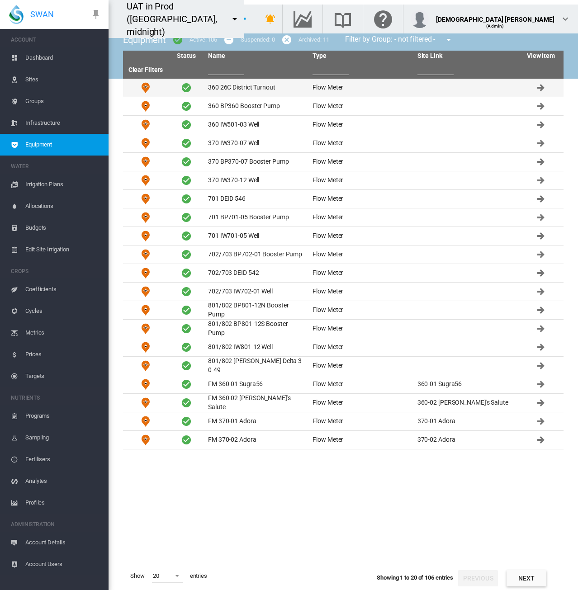
scroll to position [1301, 0]
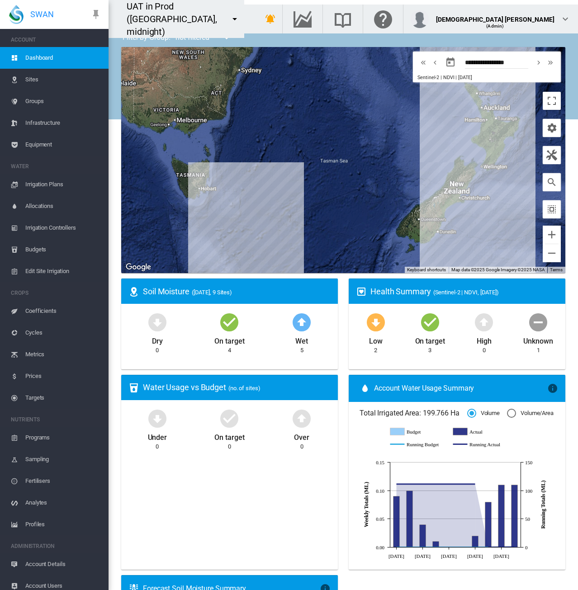
click at [39, 141] on span "Equipment" at bounding box center [63, 145] width 76 height 22
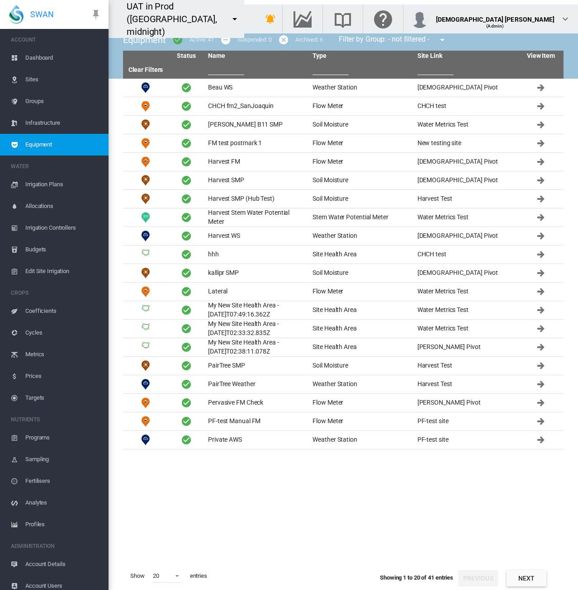
click at [221, 72] on input "text" at bounding box center [226, 68] width 36 height 14
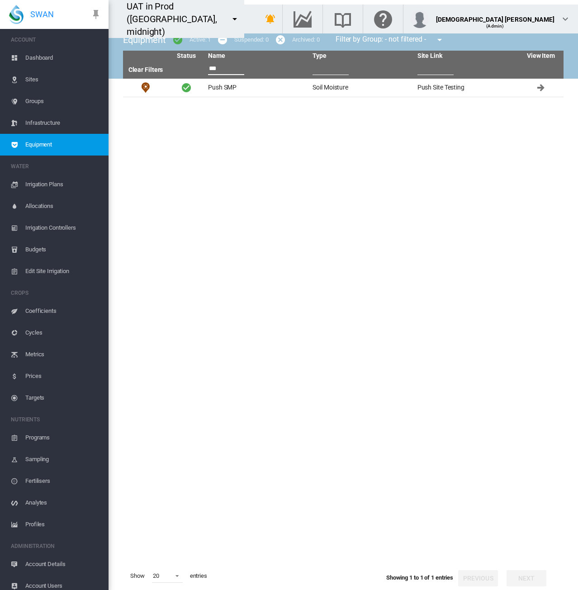
type input "****"
click at [222, 73] on input "****" at bounding box center [226, 68] width 36 height 14
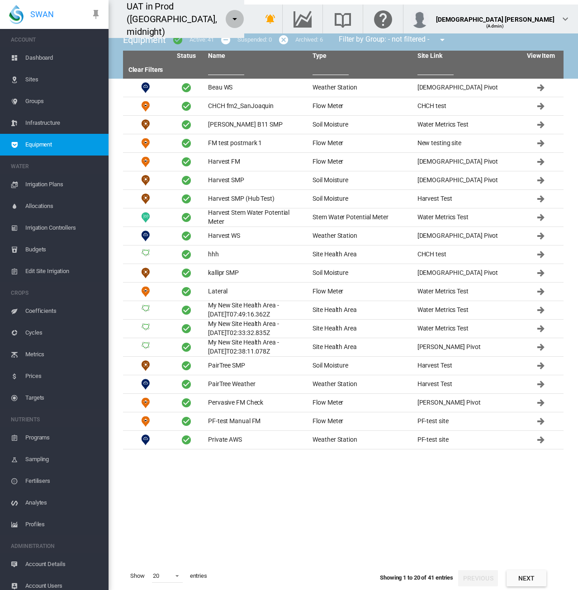
click at [240, 14] on md-icon "icon-menu-down" at bounding box center [234, 19] width 11 height 11
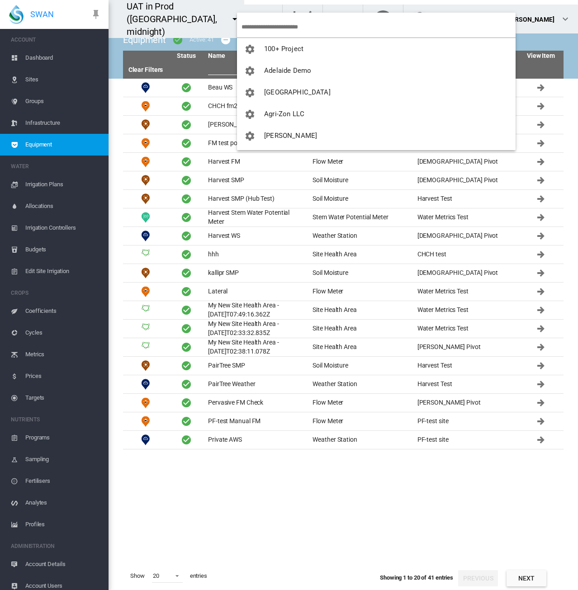
click at [268, 26] on input "search" at bounding box center [378, 26] width 274 height 21
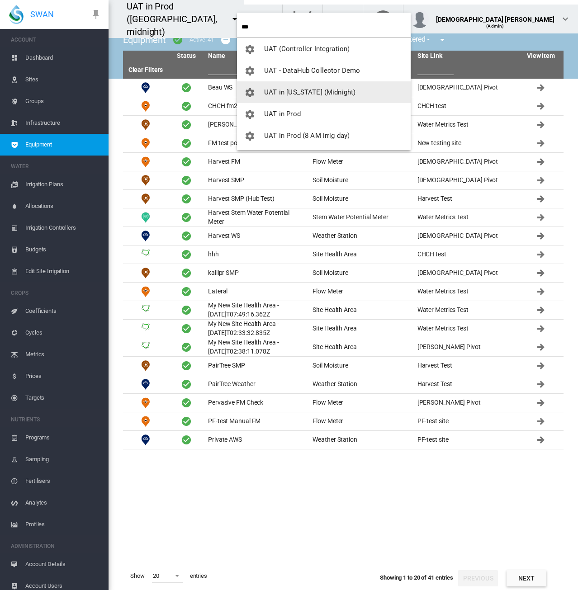
type input "***"
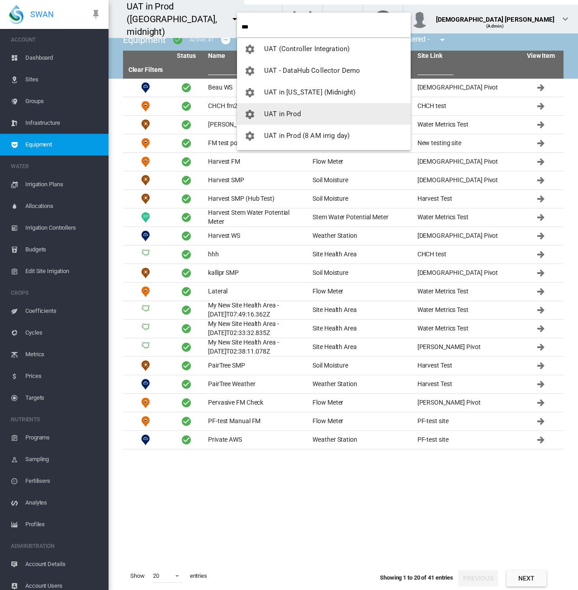
click at [268, 113] on span "UAT in Prod" at bounding box center [282, 114] width 37 height 8
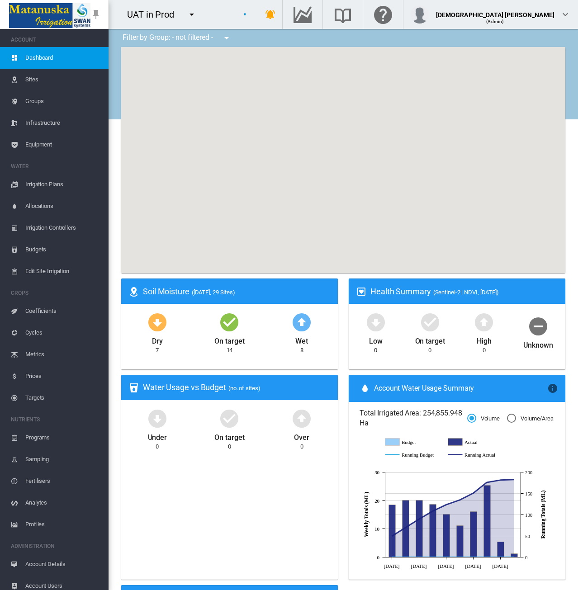
click at [49, 145] on span "Equipment" at bounding box center [63, 145] width 76 height 22
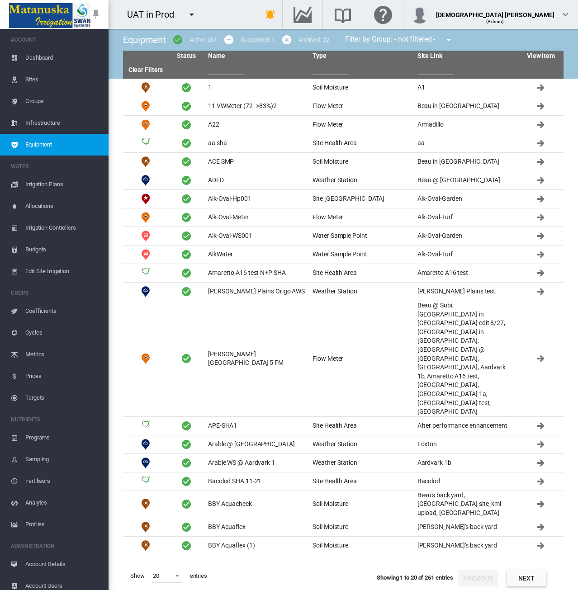
click at [228, 71] on input "text" at bounding box center [226, 68] width 36 height 14
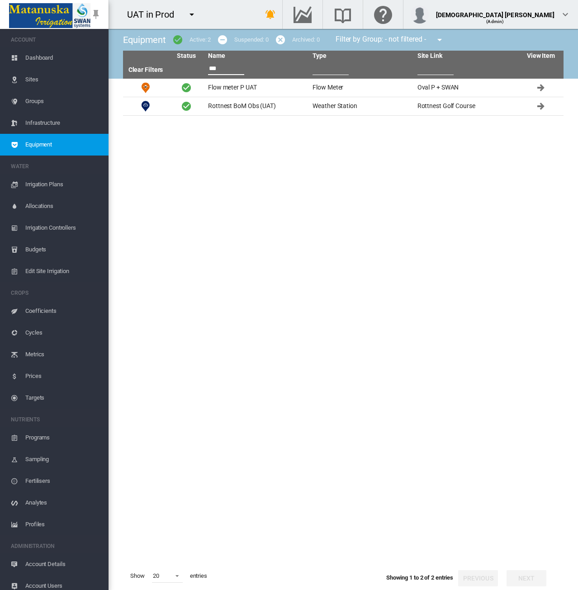
drag, startPoint x: 221, startPoint y: 67, endPoint x: 197, endPoint y: 74, distance: 25.3
click at [197, 74] on tr "Clear Filters ***" at bounding box center [343, 69] width 440 height 17
type input "***"
click at [144, 71] on link "Clear Filters" at bounding box center [145, 69] width 35 height 7
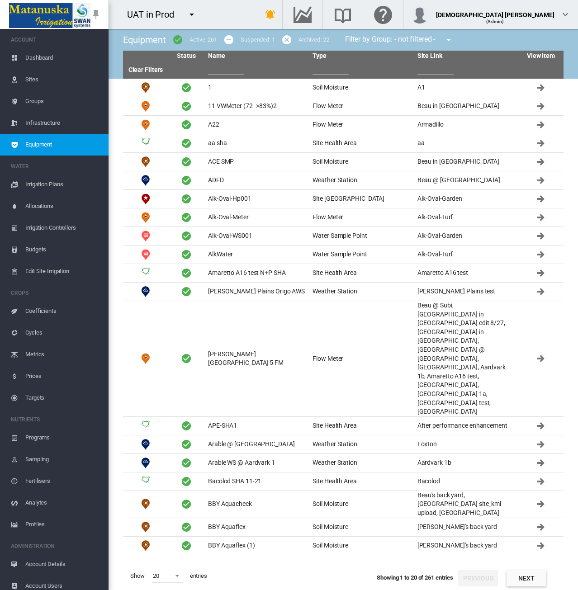
drag, startPoint x: 354, startPoint y: 506, endPoint x: 362, endPoint y: 497, distance: 12.5
click at [354, 506] on tbody "1 Soil Moisture A1" at bounding box center [343, 320] width 440 height 483
click at [190, 14] on md-icon "icon-menu-down" at bounding box center [191, 14] width 11 height 11
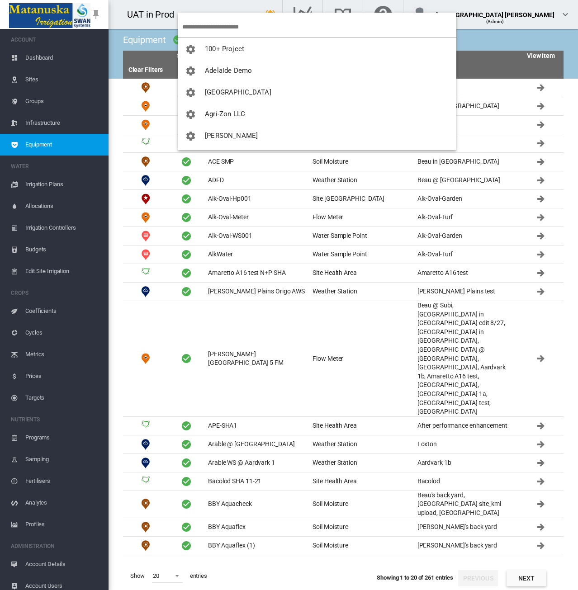
click at [208, 30] on input "search" at bounding box center [319, 26] width 274 height 21
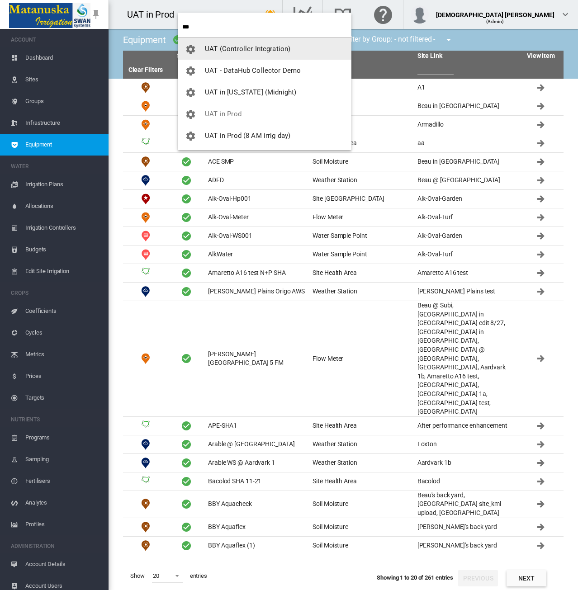
type input "***"
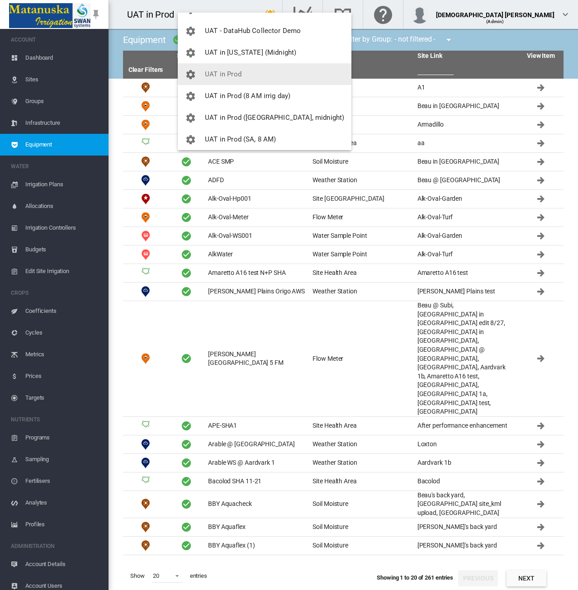
scroll to position [65, 0]
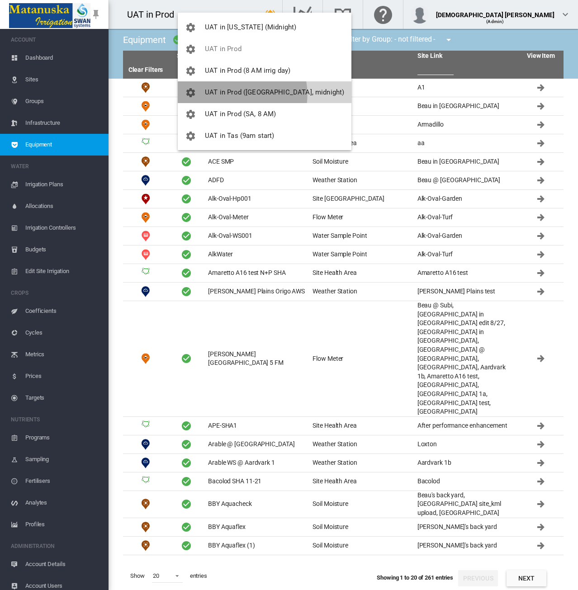
click at [226, 94] on span "UAT in Prod ([GEOGRAPHIC_DATA], midnight)" at bounding box center [274, 92] width 139 height 8
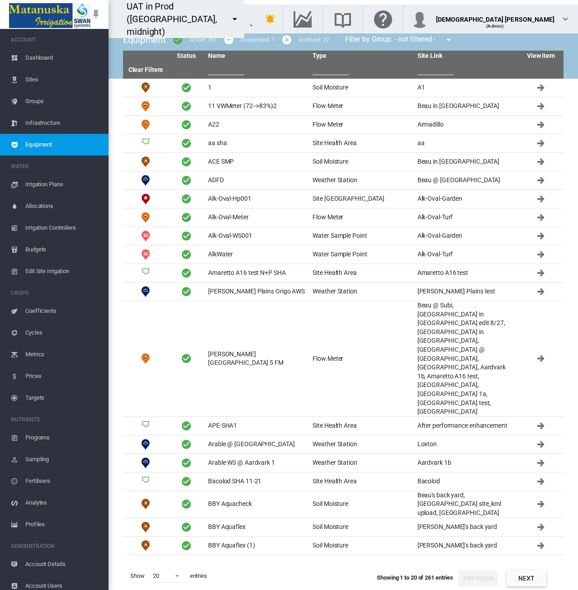
scroll to position [1301, 0]
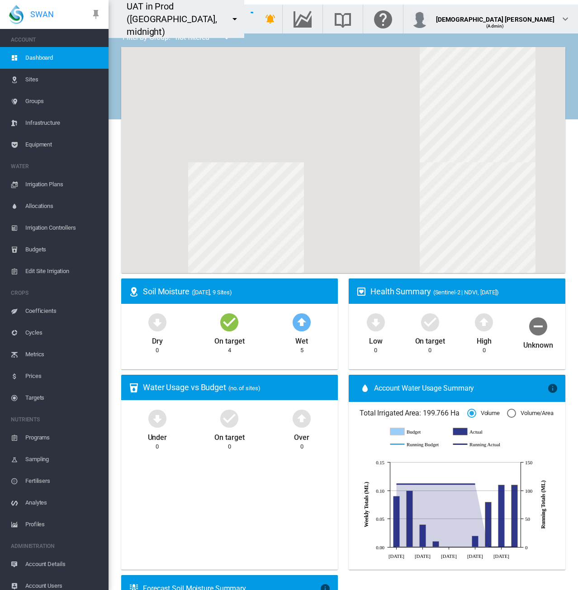
click at [35, 144] on span "Equipment" at bounding box center [63, 145] width 76 height 22
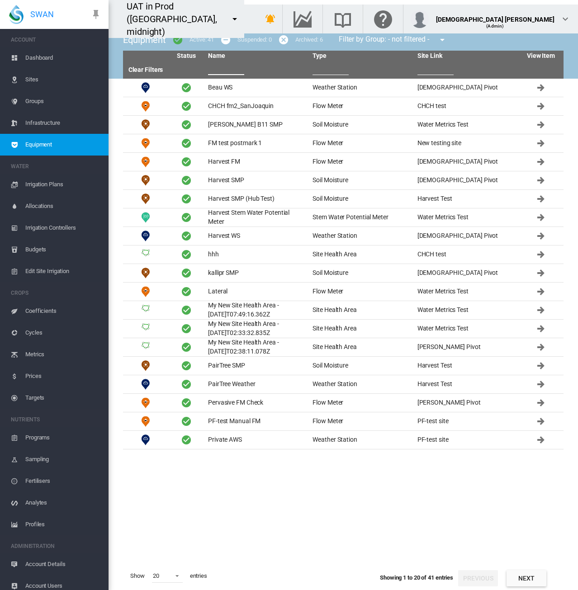
click at [222, 70] on input "text" at bounding box center [226, 68] width 36 height 14
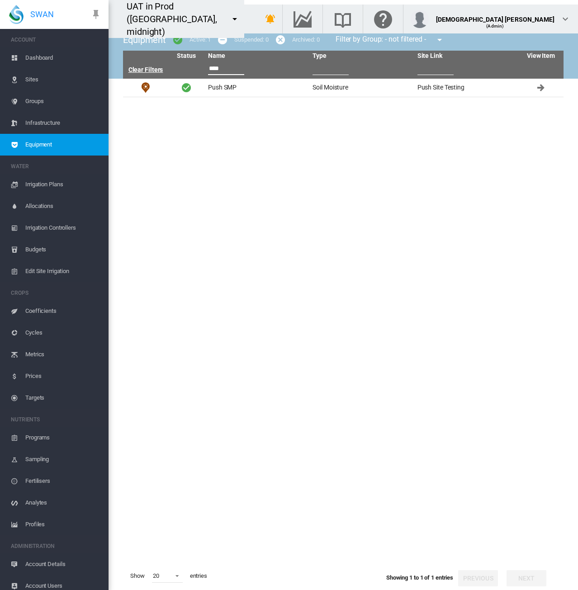
type input "****"
click at [155, 70] on link "Clear Filters" at bounding box center [145, 69] width 35 height 7
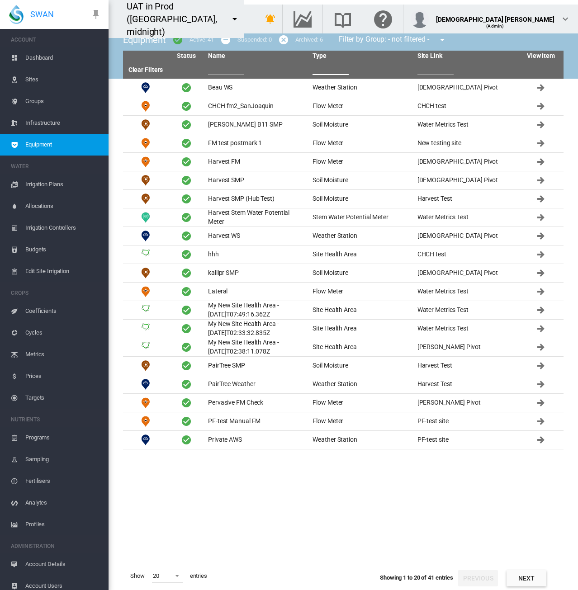
click at [324, 72] on input "text" at bounding box center [330, 68] width 36 height 14
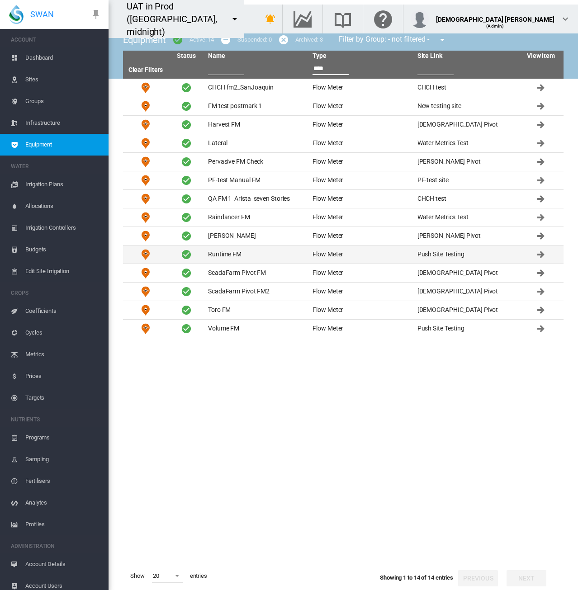
type input "****"
click at [300, 251] on td "Runtime FM" at bounding box center [256, 254] width 104 height 18
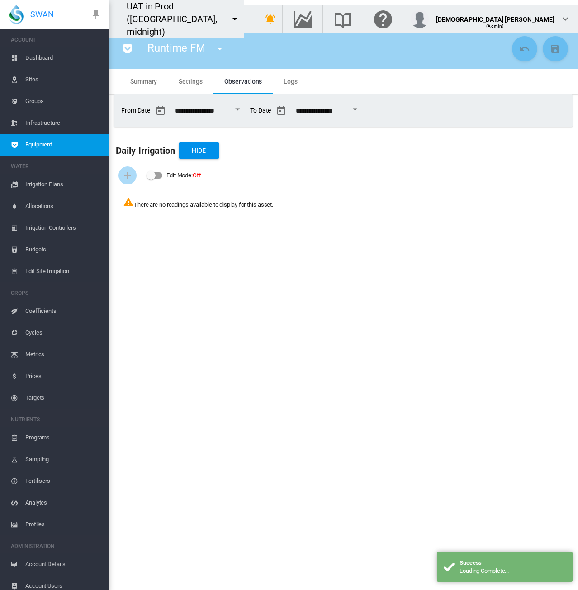
click at [245, 107] on button "Open calendar" at bounding box center [237, 109] width 16 height 16
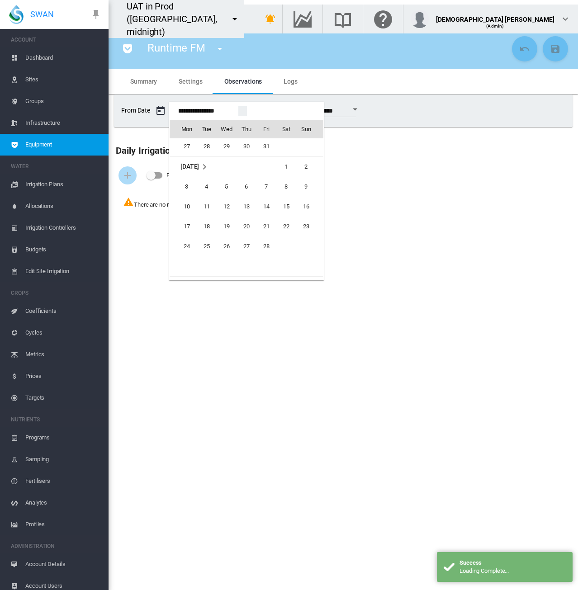
scroll to position [21477, 0]
click at [222, 241] on span "1" at bounding box center [226, 248] width 18 height 18
type input "**********"
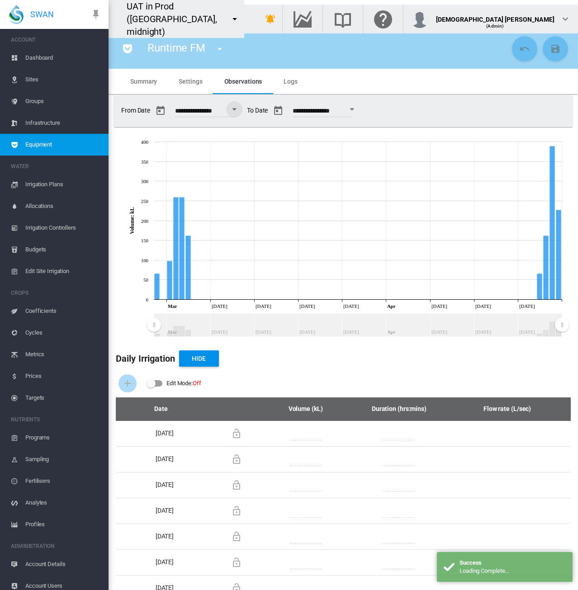
click at [412, 113] on div "**********" at bounding box center [342, 110] width 451 height 25
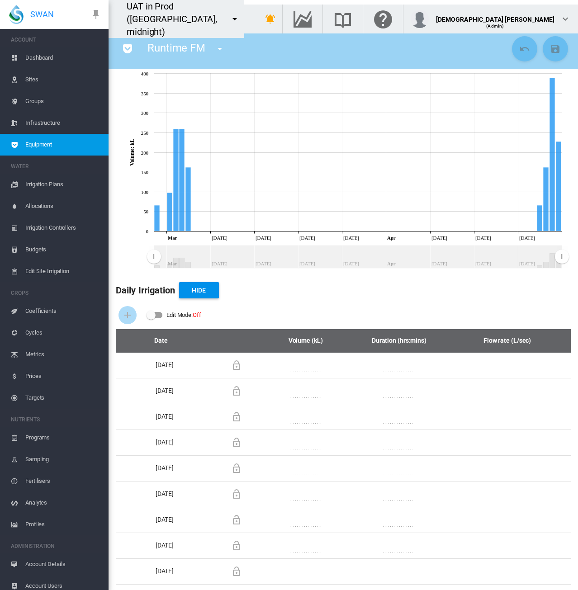
scroll to position [0, 0]
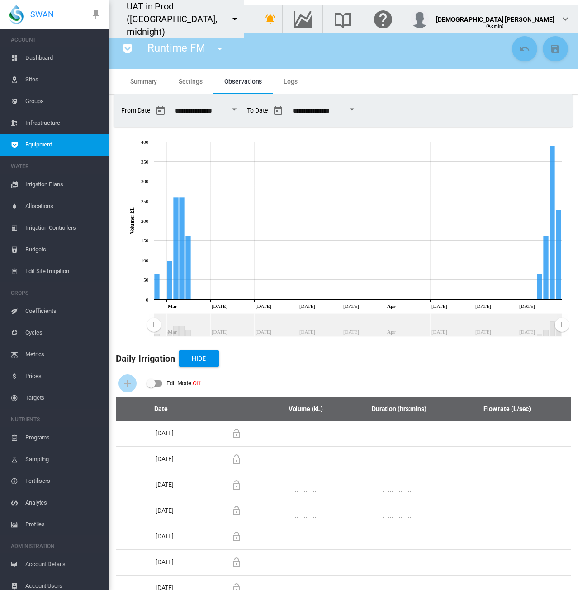
click at [242, 111] on button "Open calendar" at bounding box center [234, 109] width 16 height 16
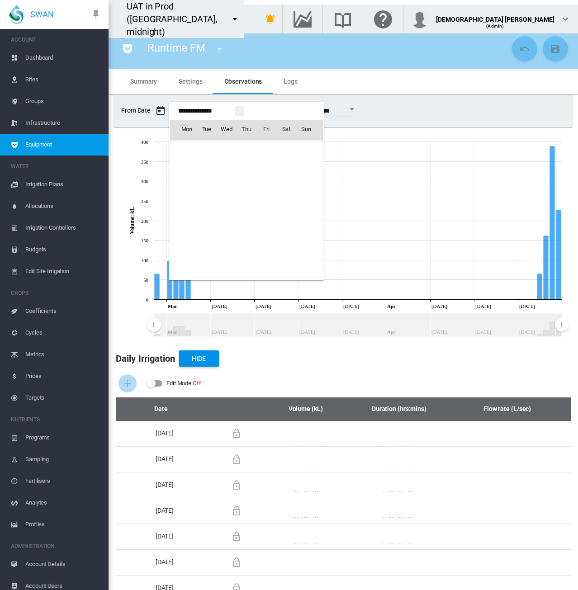
scroll to position [21556, 0]
click at [414, 102] on div at bounding box center [289, 295] width 578 height 590
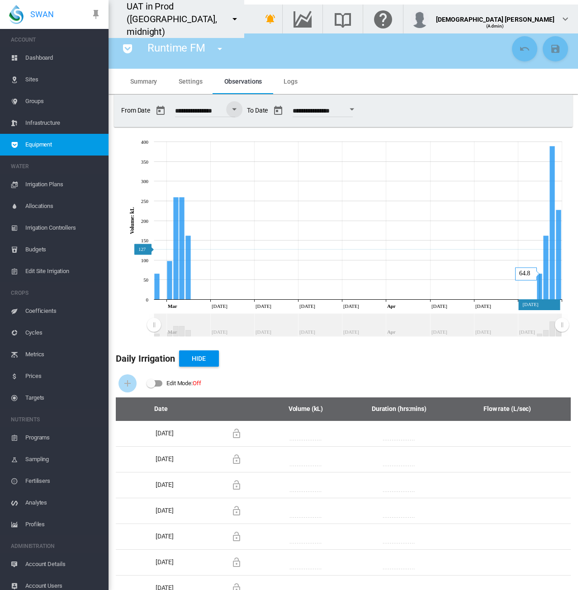
scroll to position [68, 0]
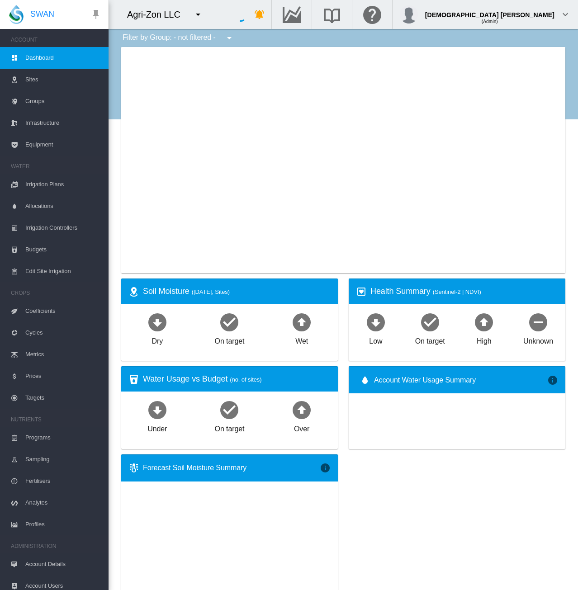
click at [202, 16] on md-icon "icon-menu-down" at bounding box center [198, 14] width 11 height 11
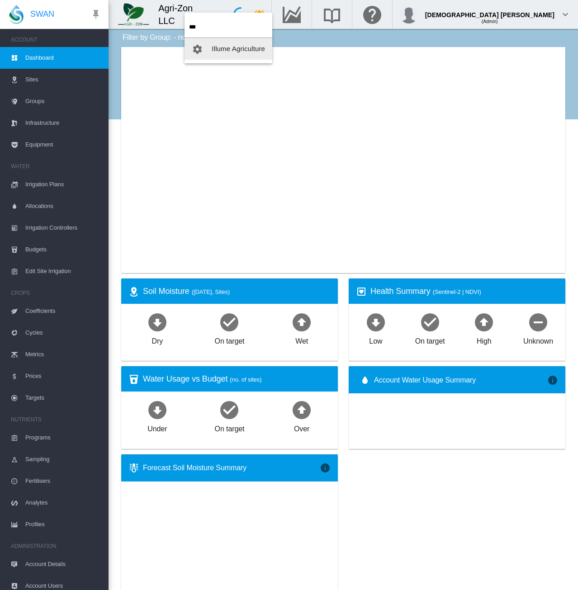
type input "***"
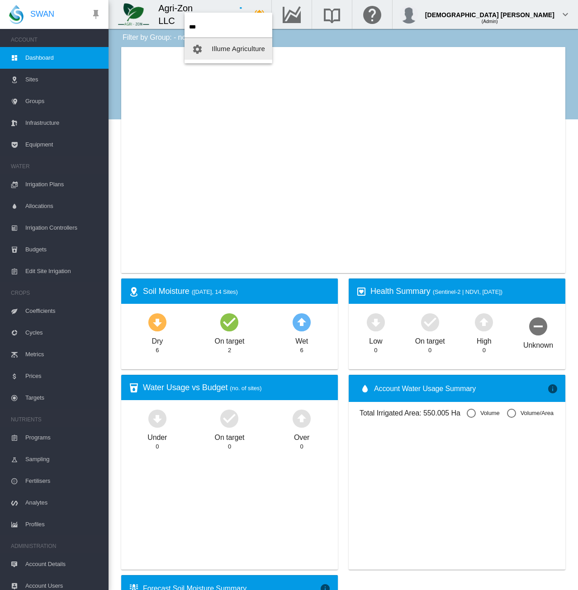
click at [215, 48] on span "Illume Agriculture" at bounding box center [237, 49] width 53 height 8
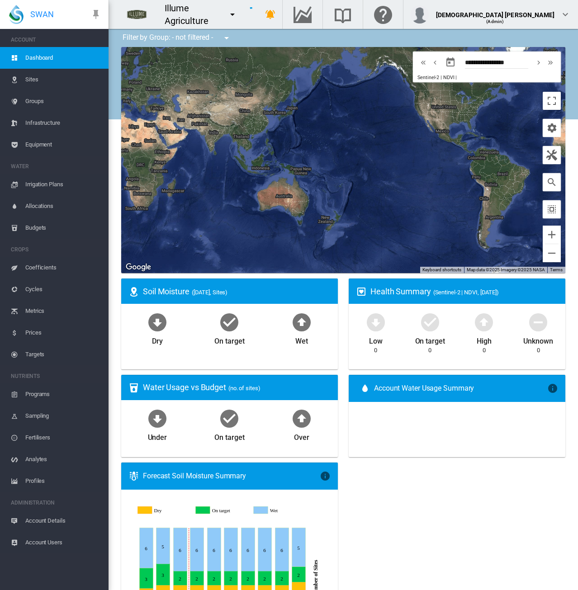
click at [39, 141] on span "Equipment" at bounding box center [63, 145] width 76 height 22
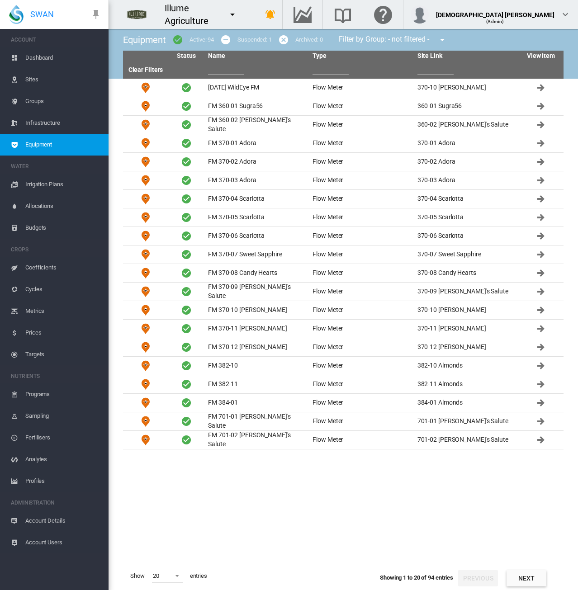
click at [109, 5] on div "Illume Agriculture" at bounding box center [176, 14] width 135 height 25
click at [222, 72] on input "text" at bounding box center [226, 68] width 36 height 14
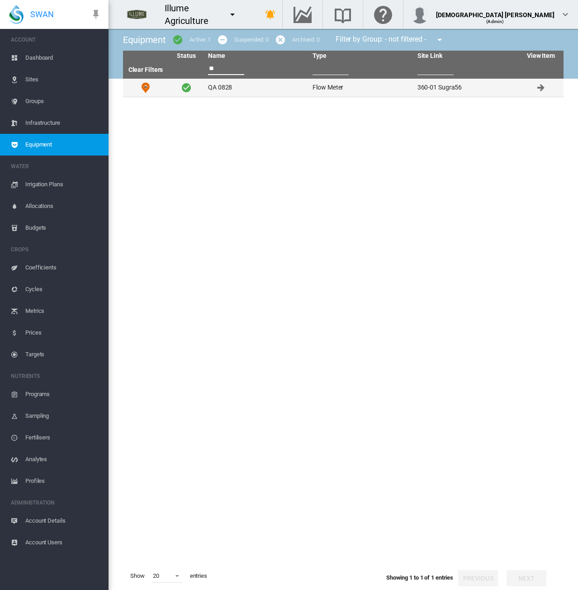
type input "**"
click at [240, 91] on td "QA 0828" at bounding box center [256, 88] width 104 height 18
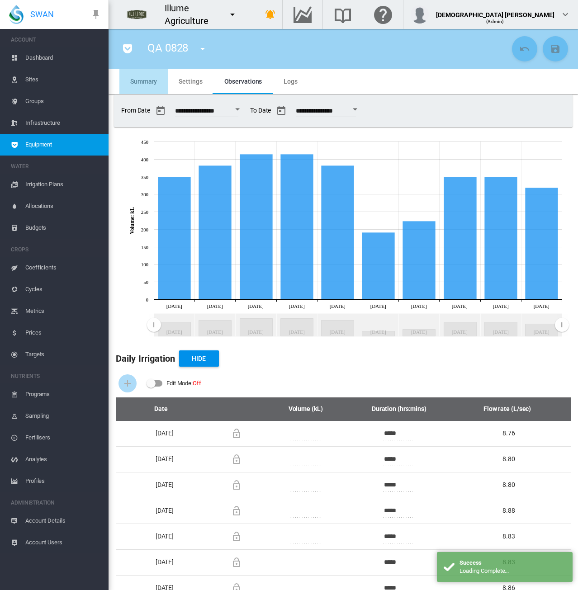
click at [155, 81] on span "Summary" at bounding box center [143, 81] width 27 height 7
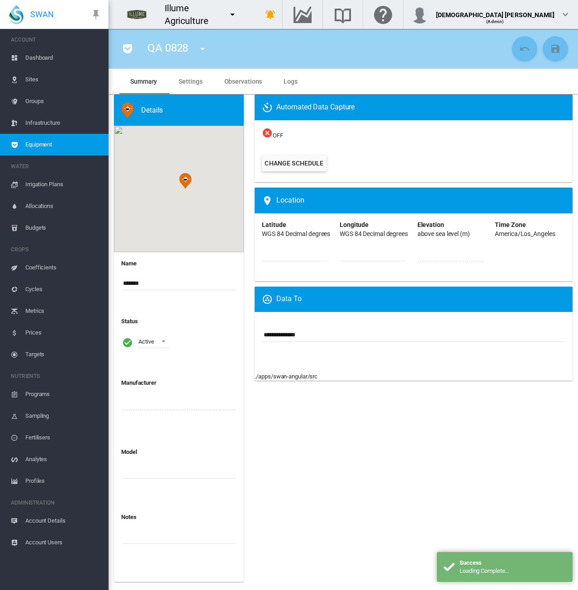
click at [186, 86] on md-tab-item "Settings" at bounding box center [190, 81] width 45 height 25
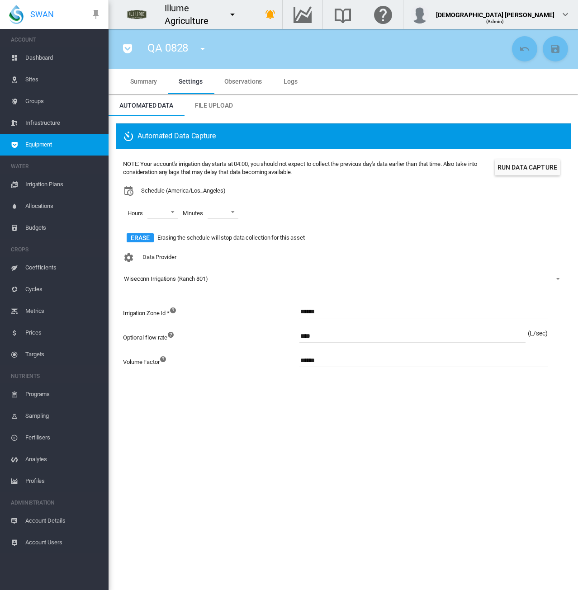
click at [244, 85] on span "Observations" at bounding box center [243, 81] width 38 height 7
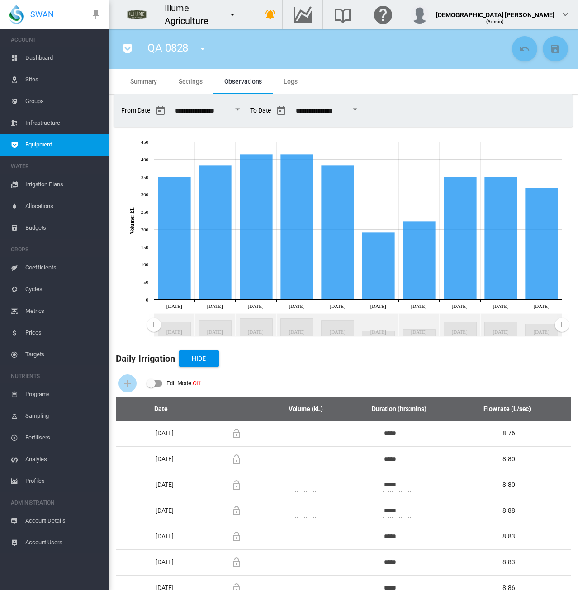
click at [190, 75] on md-tab-item "Settings" at bounding box center [190, 81] width 45 height 25
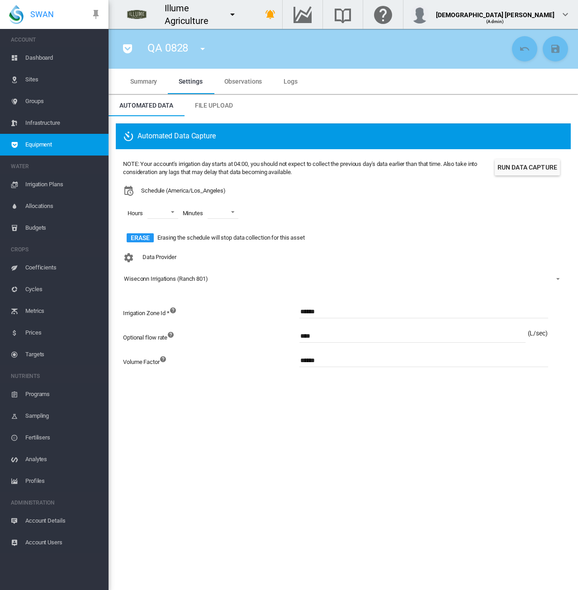
click at [508, 173] on button "Run Data Capture" at bounding box center [526, 167] width 65 height 16
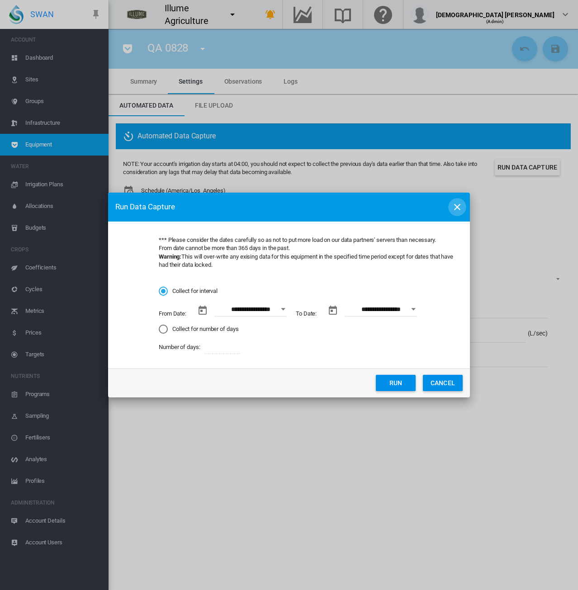
drag, startPoint x: 456, startPoint y: 215, endPoint x: 295, endPoint y: 142, distance: 176.8
click at [455, 214] on button "button" at bounding box center [457, 207] width 18 height 18
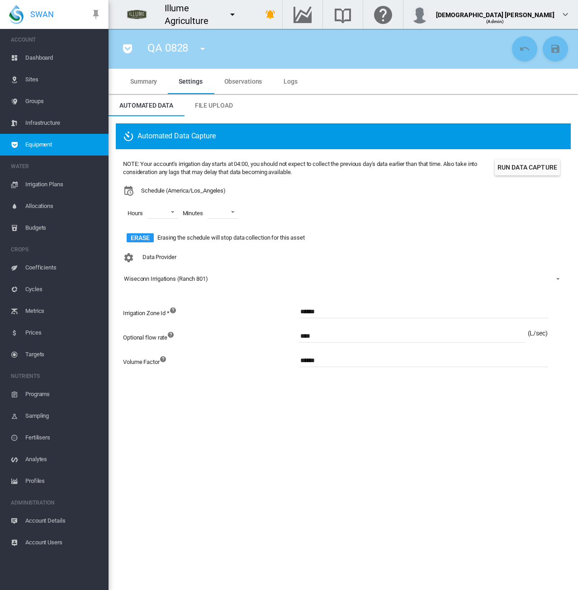
click at [245, 83] on span "Observations" at bounding box center [243, 81] width 38 height 7
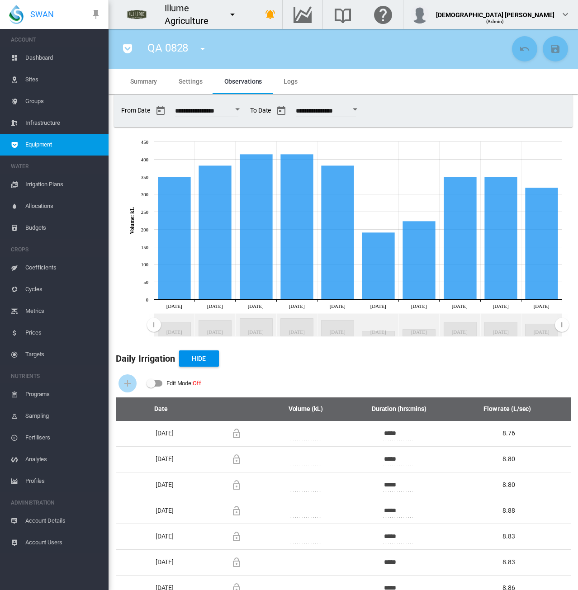
click at [194, 85] on md-tab-item "Settings" at bounding box center [190, 81] width 45 height 25
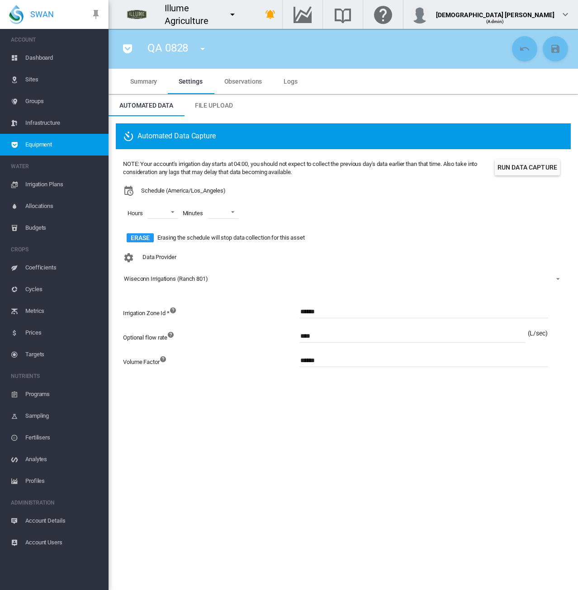
click at [515, 164] on button "Run Data Capture" at bounding box center [526, 167] width 65 height 16
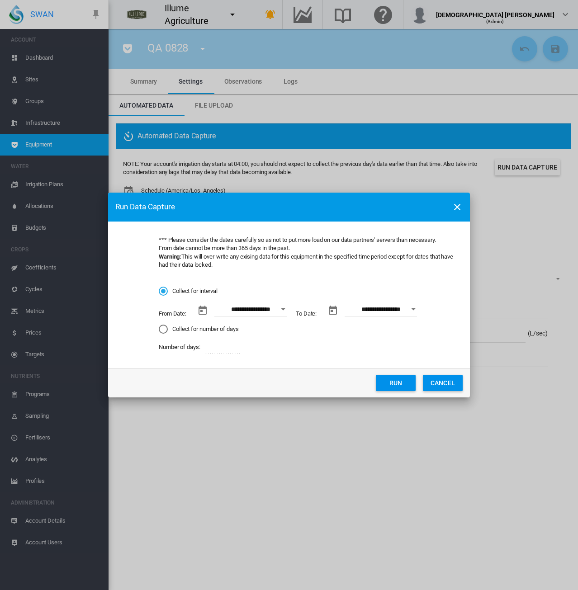
click at [279, 310] on button "Open calendar" at bounding box center [283, 309] width 16 height 16
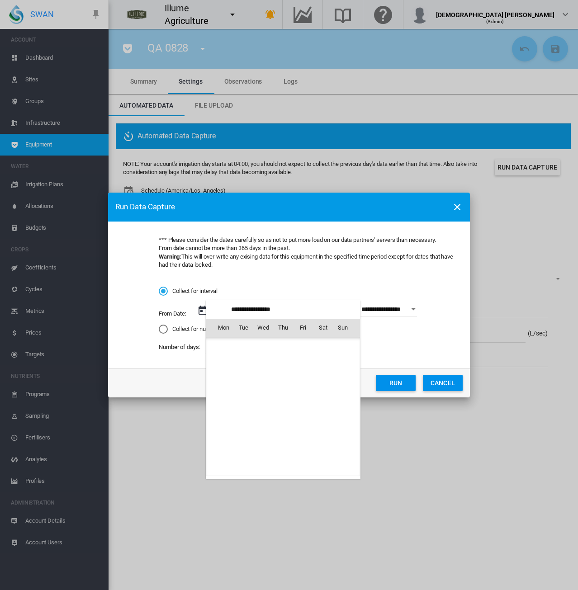
scroll to position [209330, 0]
click at [283, 364] on span "4" at bounding box center [283, 367] width 18 height 18
type input "**********"
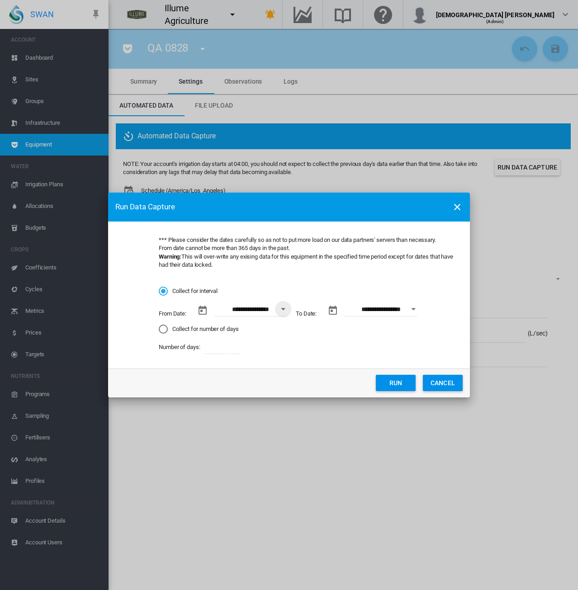
click at [390, 309] on input "**********" at bounding box center [380, 310] width 72 height 14
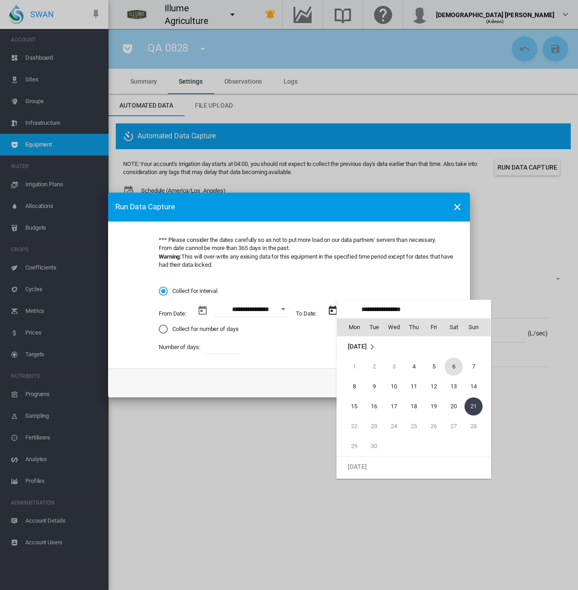
click at [449, 362] on span "6" at bounding box center [453, 366] width 18 height 18
type input "**********"
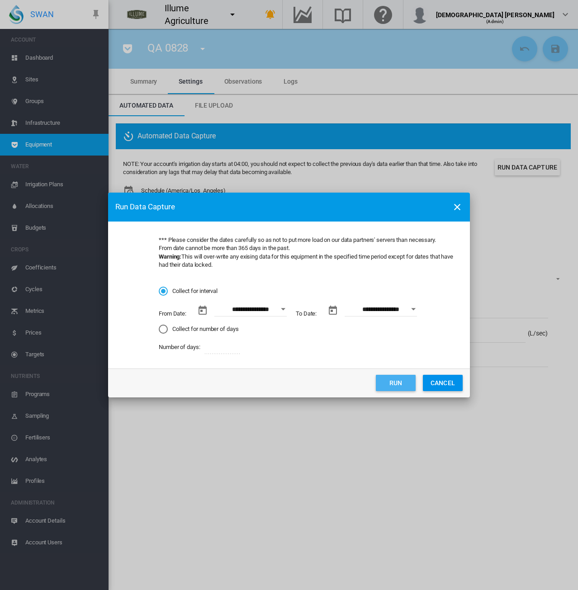
click at [388, 383] on button "Run" at bounding box center [396, 383] width 40 height 16
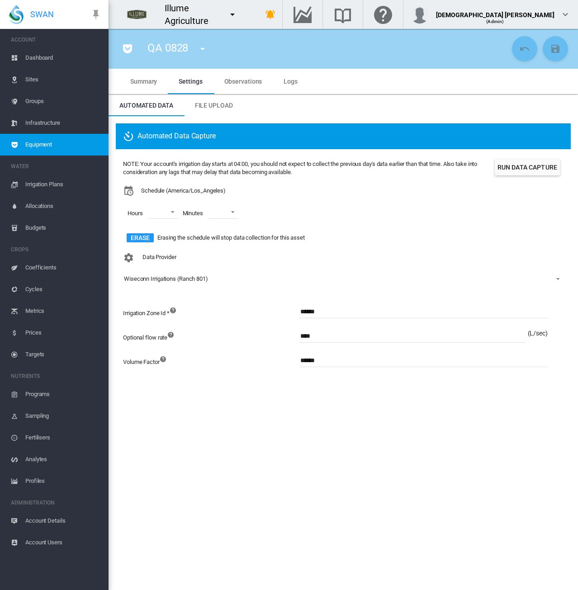
click at [38, 146] on span "Equipment" at bounding box center [63, 145] width 76 height 22
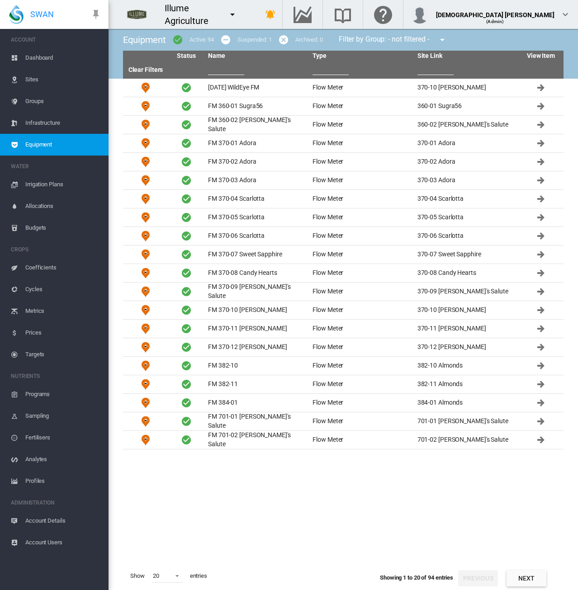
click at [221, 68] on input "text" at bounding box center [226, 68] width 36 height 14
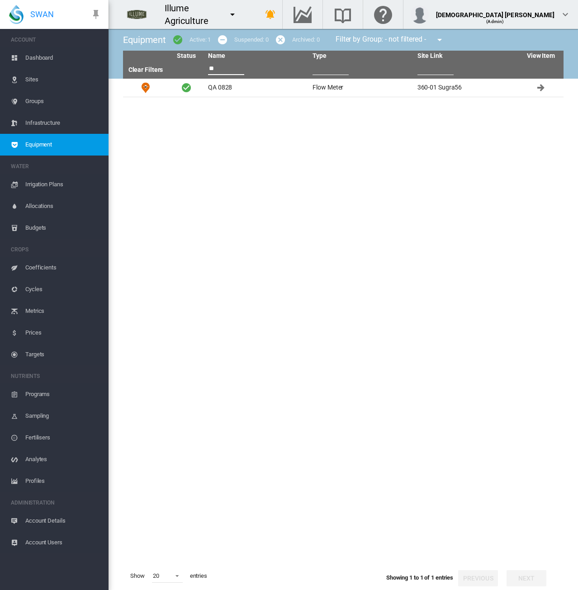
type input "**"
click at [45, 526] on span "Account Details" at bounding box center [63, 521] width 76 height 22
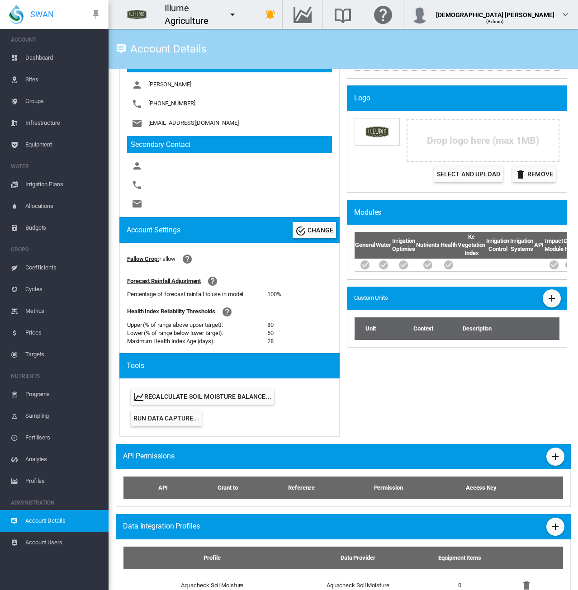
scroll to position [404, 0]
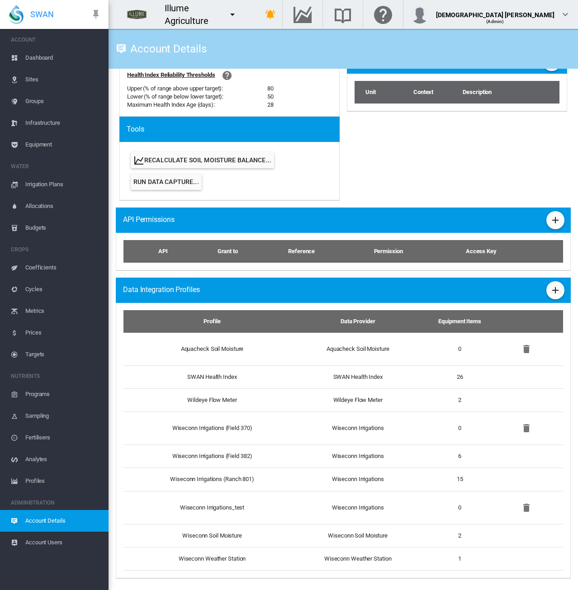
click at [49, 143] on span "Equipment" at bounding box center [63, 145] width 76 height 22
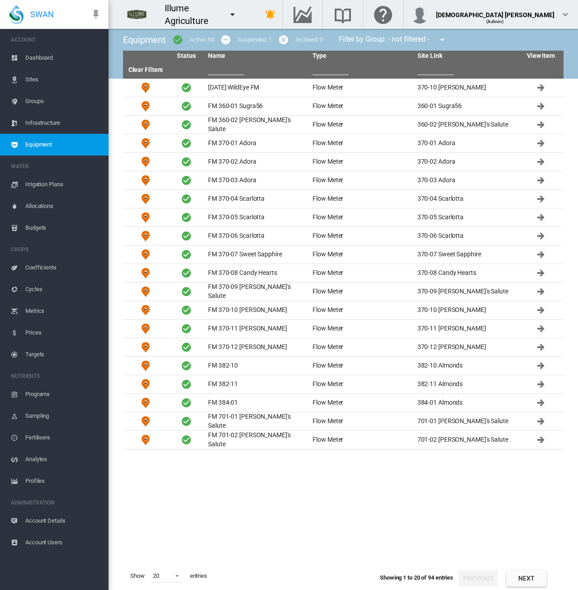
click at [232, 74] on input "text" at bounding box center [226, 68] width 36 height 14
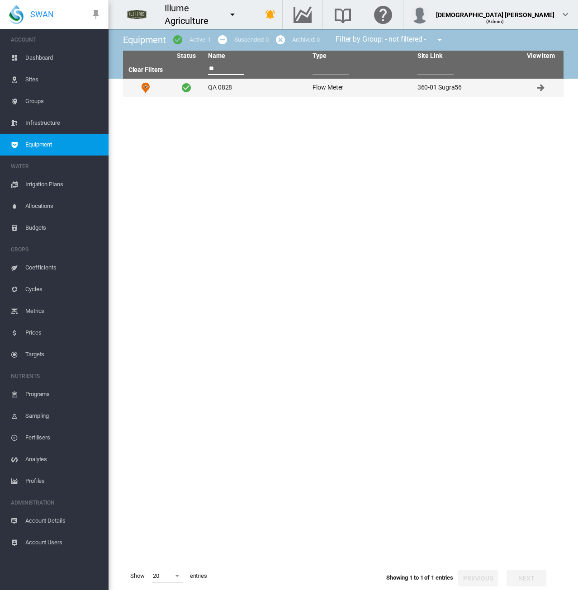
type input "**"
click at [233, 94] on td "QA 0828" at bounding box center [256, 88] width 104 height 18
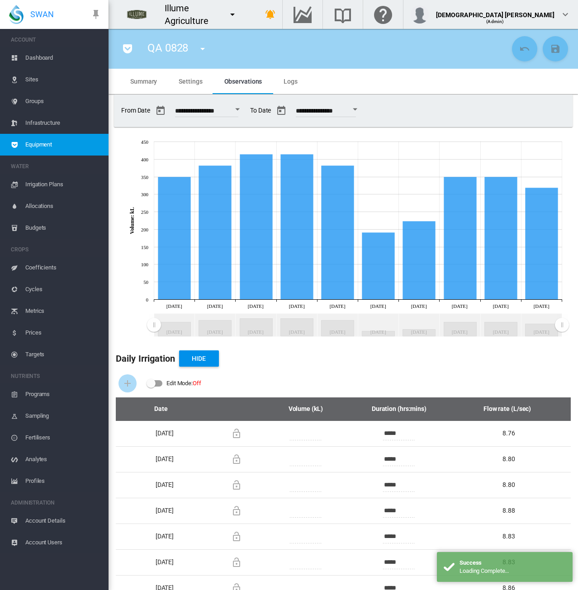
click at [187, 80] on span "Settings" at bounding box center [190, 81] width 23 height 7
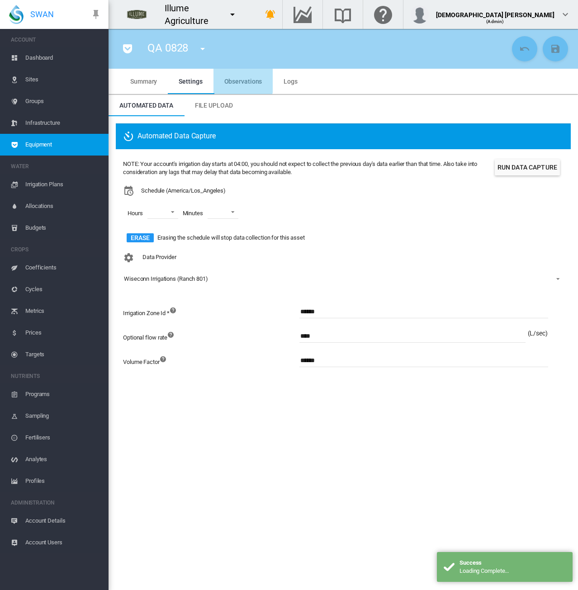
click at [234, 80] on span "Observations" at bounding box center [243, 81] width 38 height 7
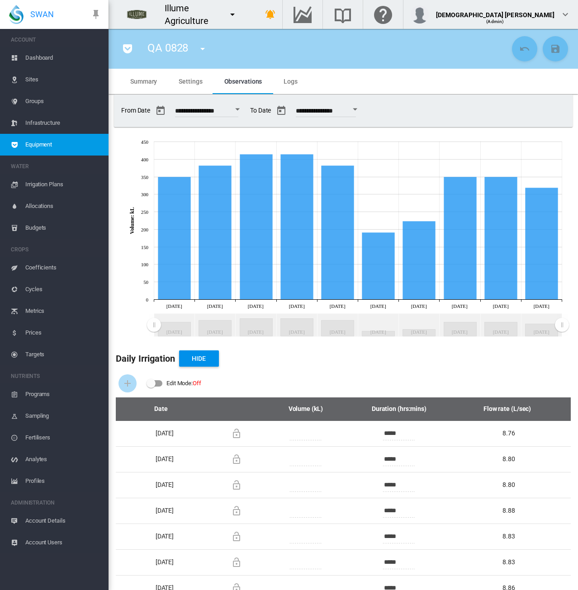
click at [273, 357] on div "Daily Irrigation Hide" at bounding box center [343, 359] width 455 height 22
click at [442, 111] on div "**********" at bounding box center [342, 110] width 451 height 25
click at [189, 87] on md-tab-item "Settings" at bounding box center [190, 81] width 45 height 25
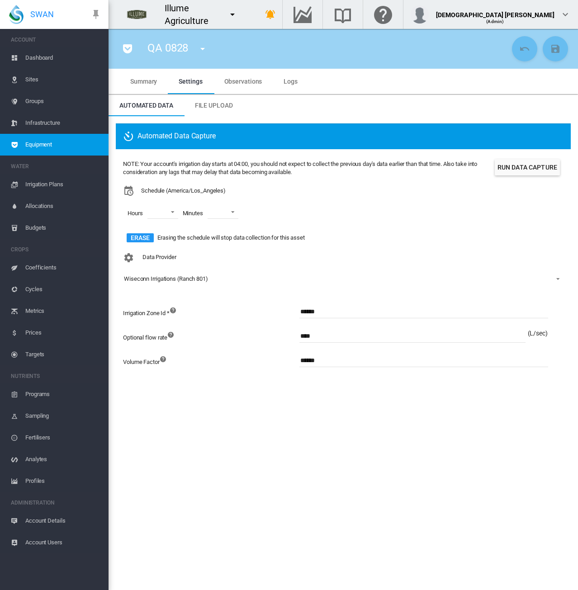
click at [233, 86] on md-tab-item "Observations" at bounding box center [243, 81] width 60 height 25
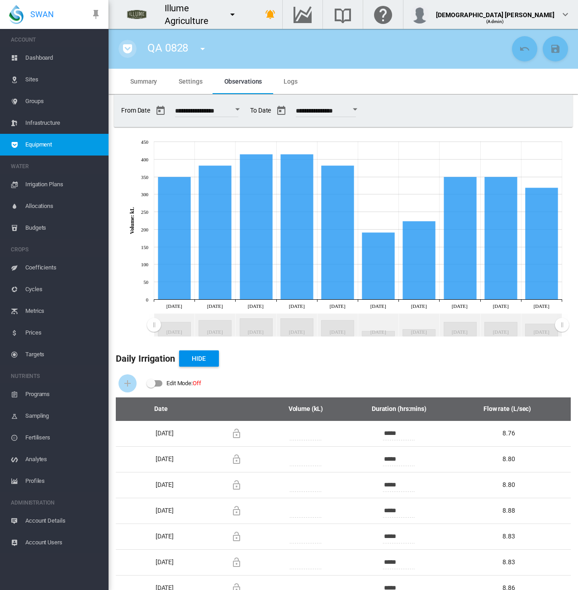
click at [129, 43] on md-icon "icon-pocket" at bounding box center [127, 48] width 11 height 11
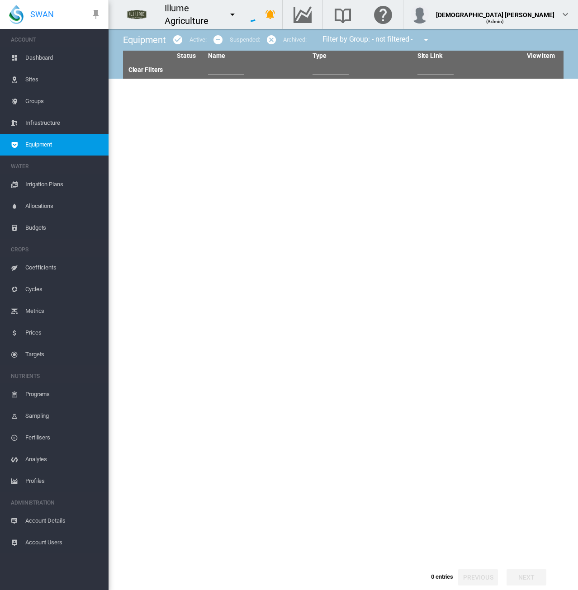
type input "**"
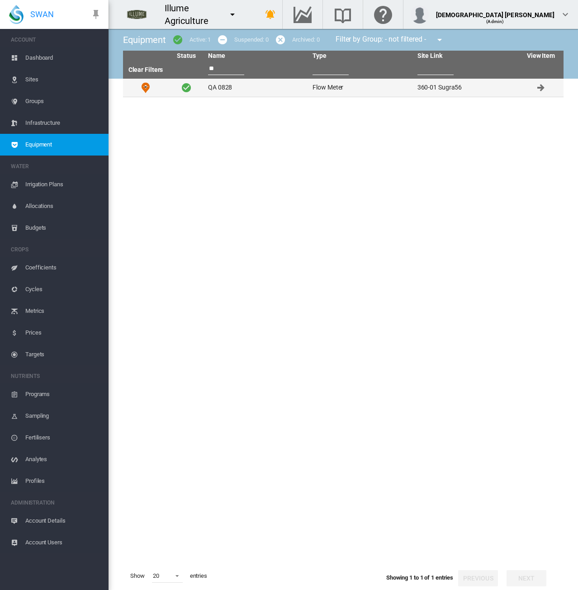
click at [340, 92] on td "Flow Meter" at bounding box center [361, 88] width 104 height 18
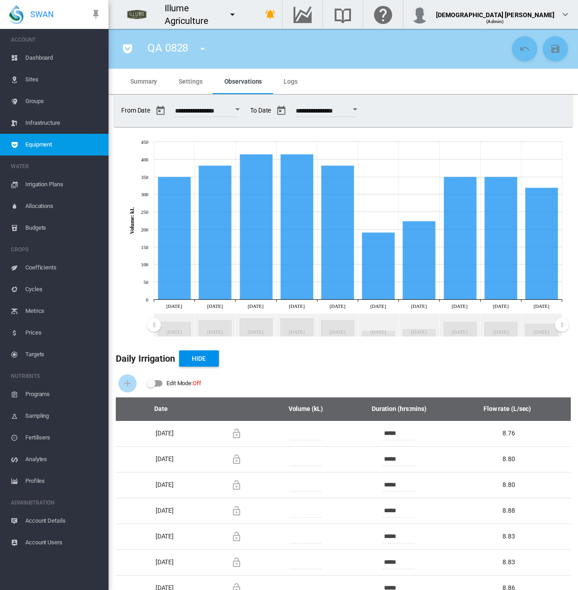
click at [188, 84] on span "Settings" at bounding box center [190, 81] width 23 height 7
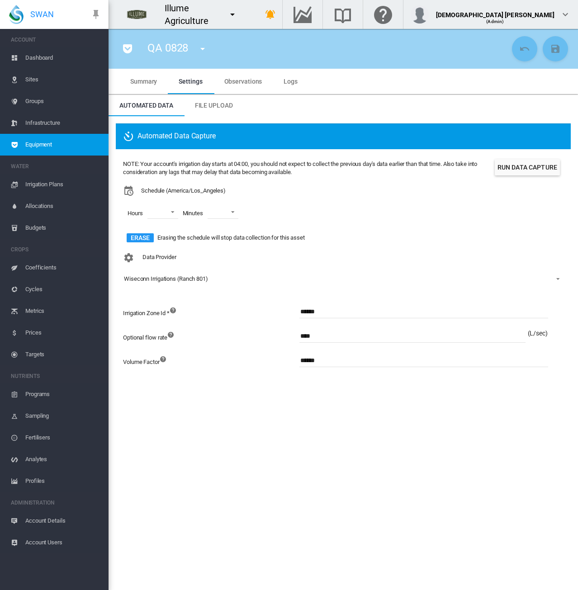
click at [234, 85] on md-tab-item "Observations" at bounding box center [243, 81] width 60 height 25
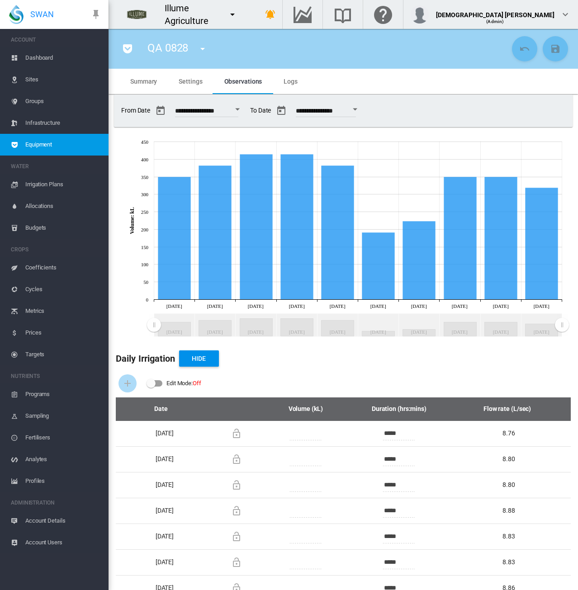
click at [387, 85] on md-tabs-canvas "Summary Settings Observations Logs Summary Settings Observations Logs" at bounding box center [342, 81] width 447 height 25
click at [418, 75] on md-tabs-canvas "Summary Settings Observations Logs Summary Settings Observations Logs" at bounding box center [342, 81] width 447 height 25
click at [185, 85] on md-tab-item "Settings" at bounding box center [190, 81] width 45 height 25
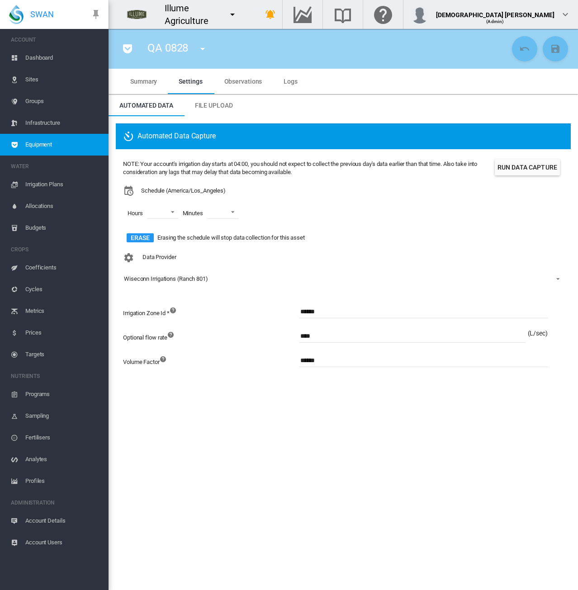
click at [242, 86] on md-tab-item "Observations" at bounding box center [243, 81] width 60 height 25
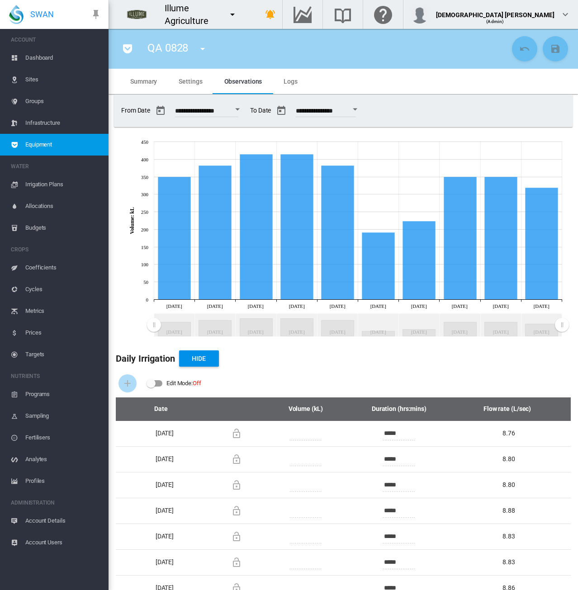
click at [459, 107] on div "**********" at bounding box center [342, 110] width 451 height 25
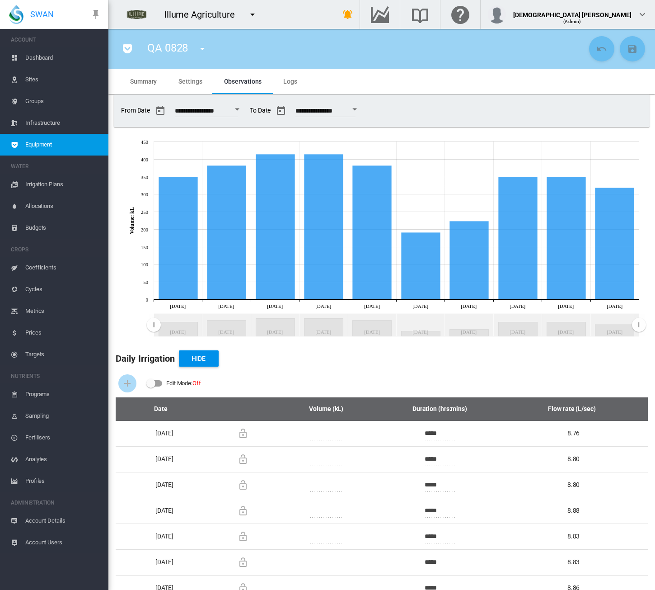
click at [389, 42] on div "QA 0828 [DATE] WildEye FM (Flow Meter) FM 360-01 Sugra56 (Flow Meter) FM 360-02…" at bounding box center [351, 48] width 471 height 25
click at [253, 12] on md-icon "icon-menu-down" at bounding box center [252, 14] width 11 height 11
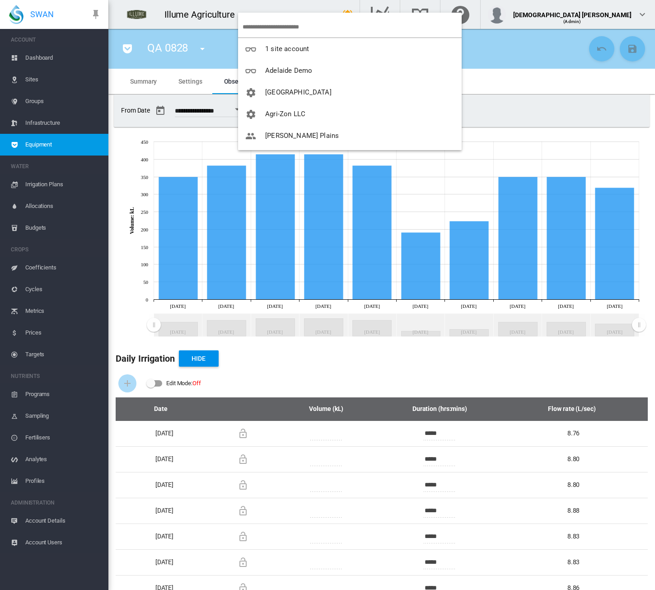
click at [266, 27] on input "search" at bounding box center [352, 26] width 219 height 21
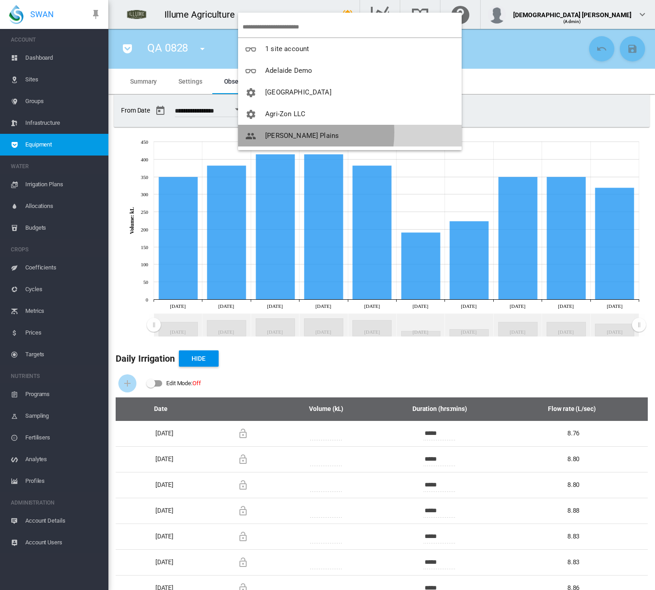
click at [286, 132] on span "[PERSON_NAME] Plains" at bounding box center [302, 136] width 74 height 8
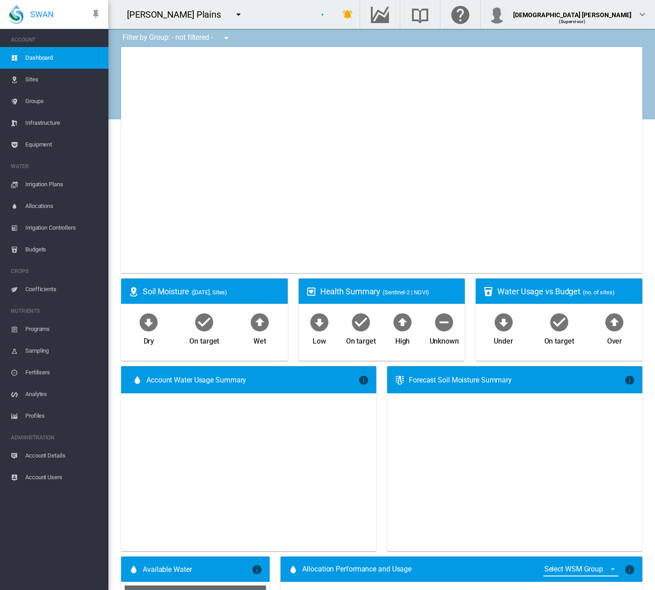
click at [56, 449] on span "Account Details" at bounding box center [63, 456] width 76 height 22
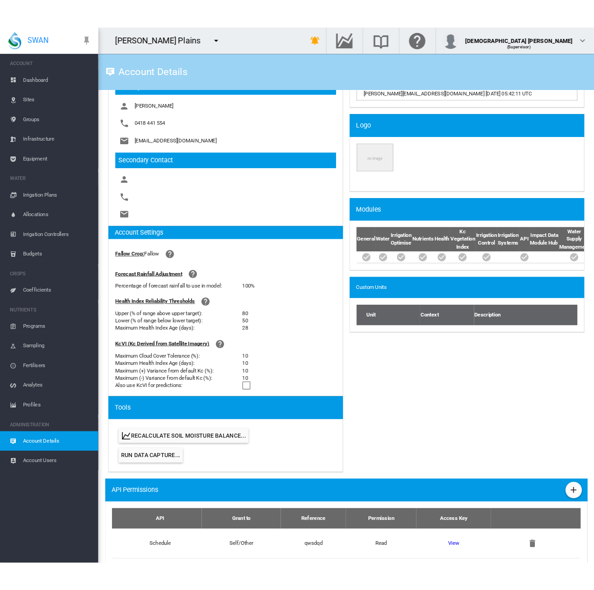
scroll to position [182, 0]
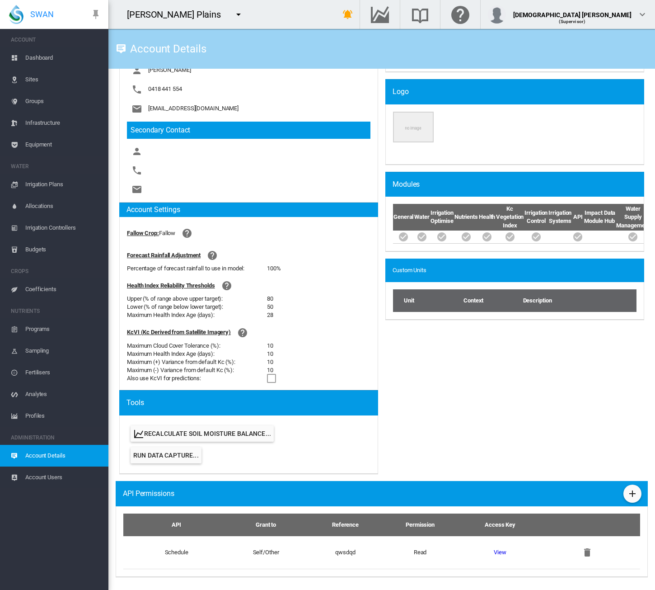
click at [40, 142] on span "Equipment" at bounding box center [63, 145] width 76 height 22
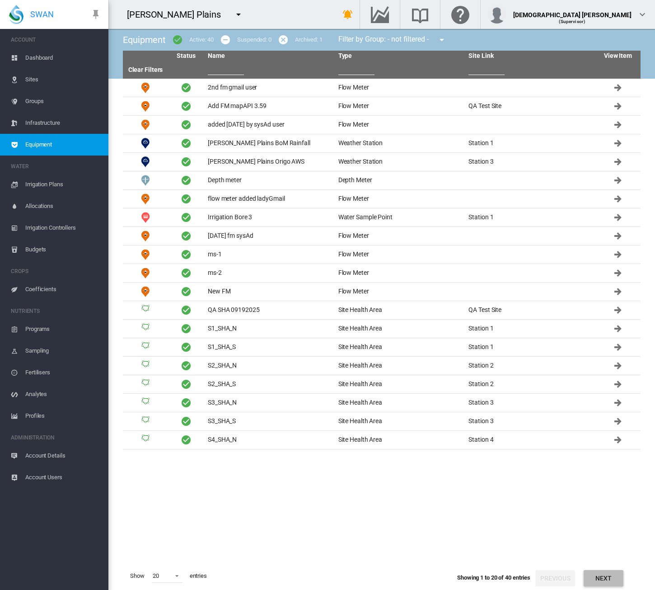
click at [577, 576] on button "Next" at bounding box center [604, 578] width 40 height 16
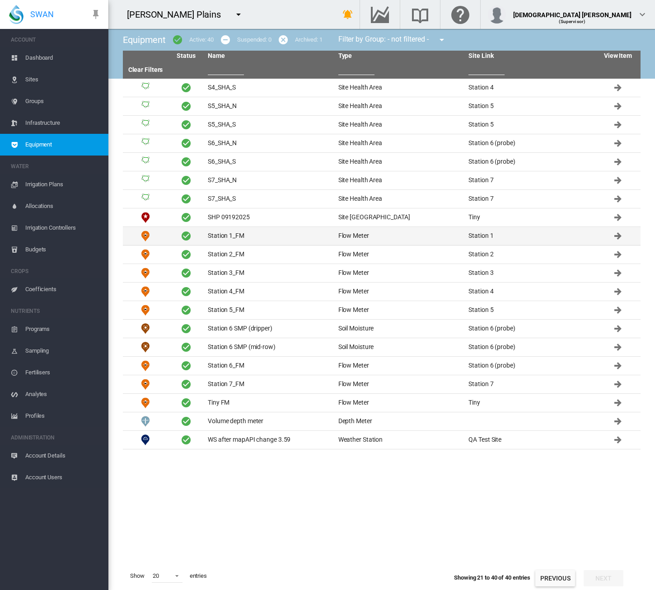
click at [240, 242] on td "Station 1_FM" at bounding box center [269, 236] width 131 height 18
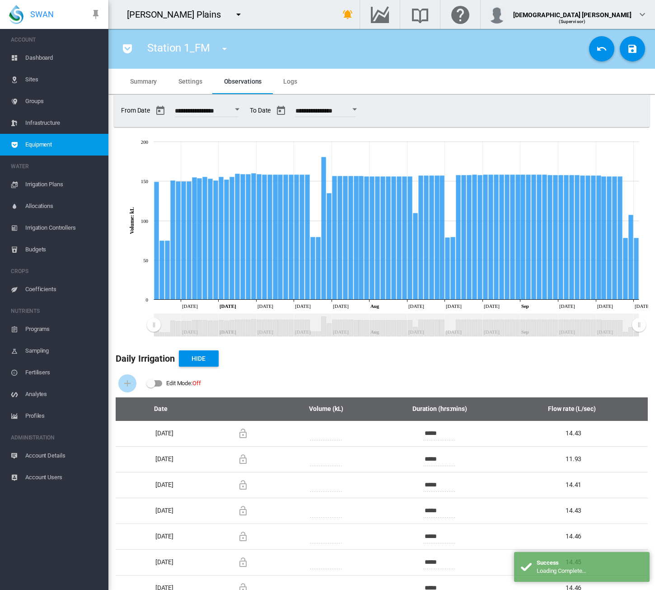
click at [193, 89] on md-tab-item "Settings" at bounding box center [190, 81] width 45 height 25
